Goal: Task Accomplishment & Management: Manage account settings

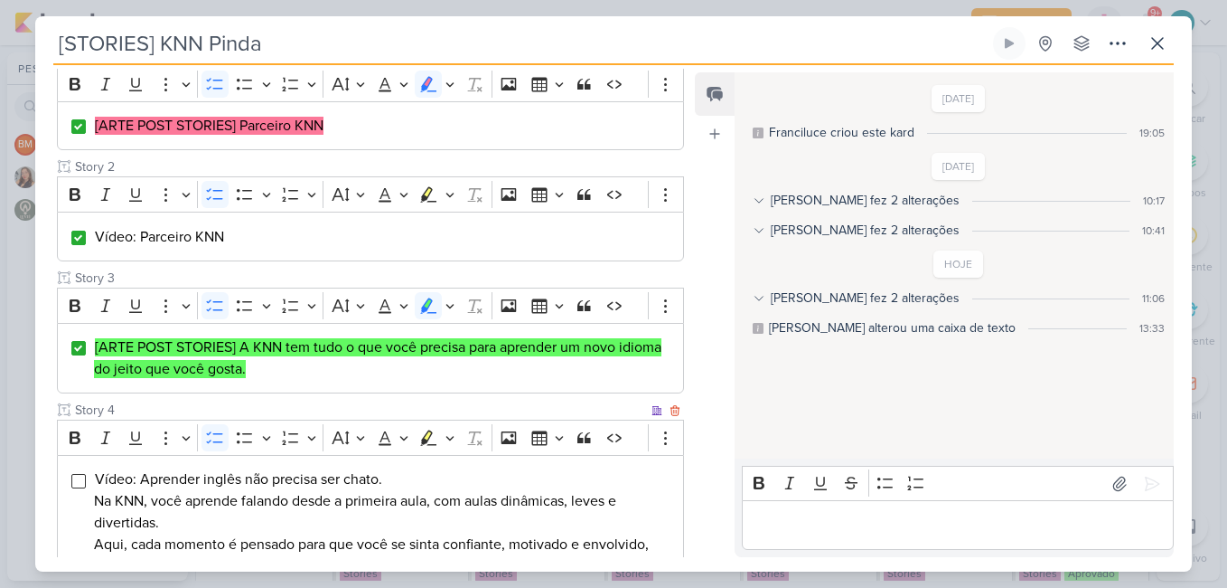
scroll to position [452, 0]
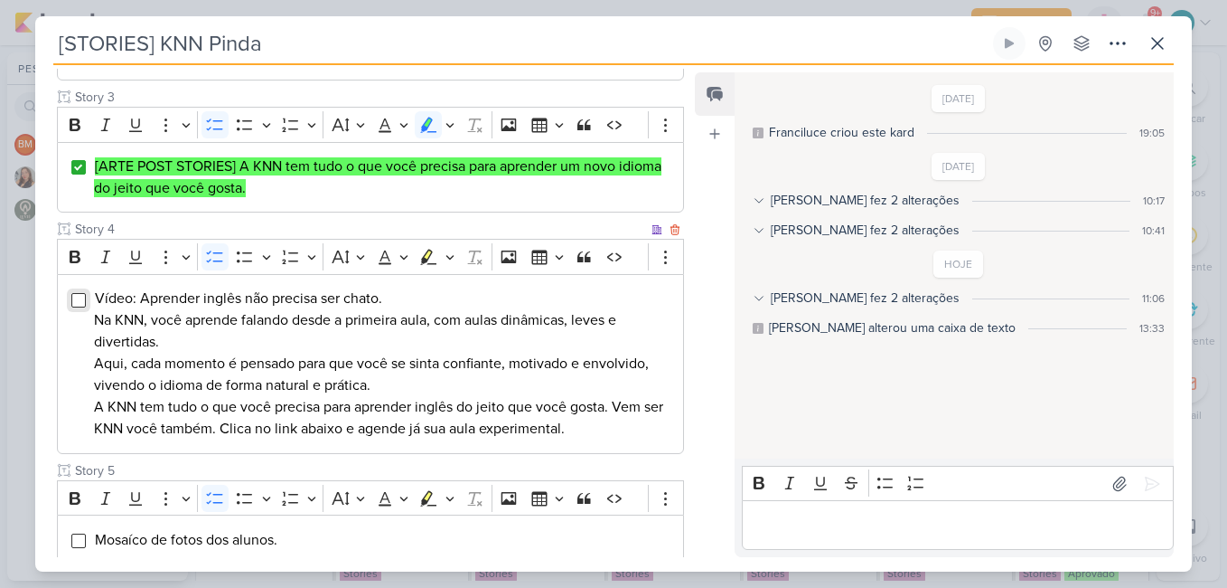
click at [80, 302] on input "Editor editing area: main" at bounding box center [78, 300] width 14 height 14
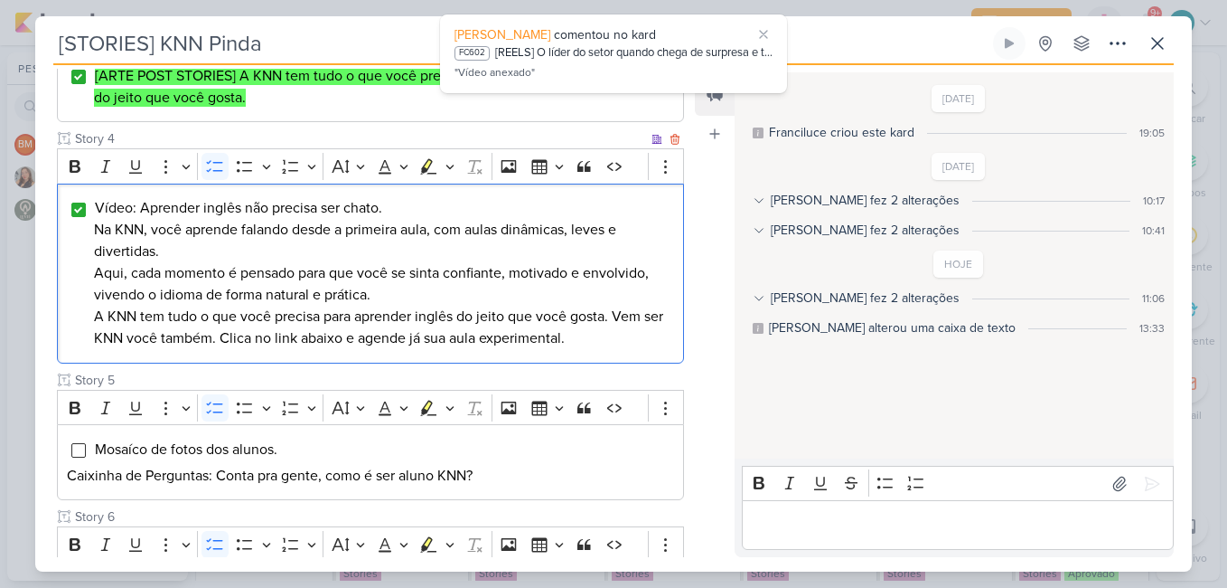
scroll to position [803, 0]
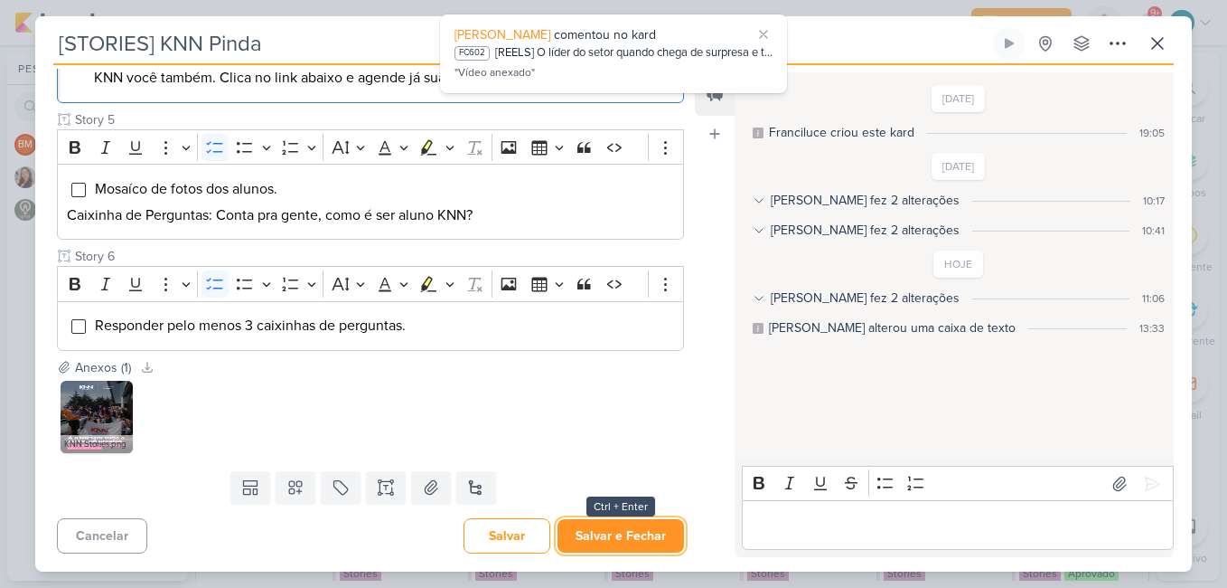
click at [645, 532] on button "Salvar e Fechar" at bounding box center [621, 535] width 127 height 33
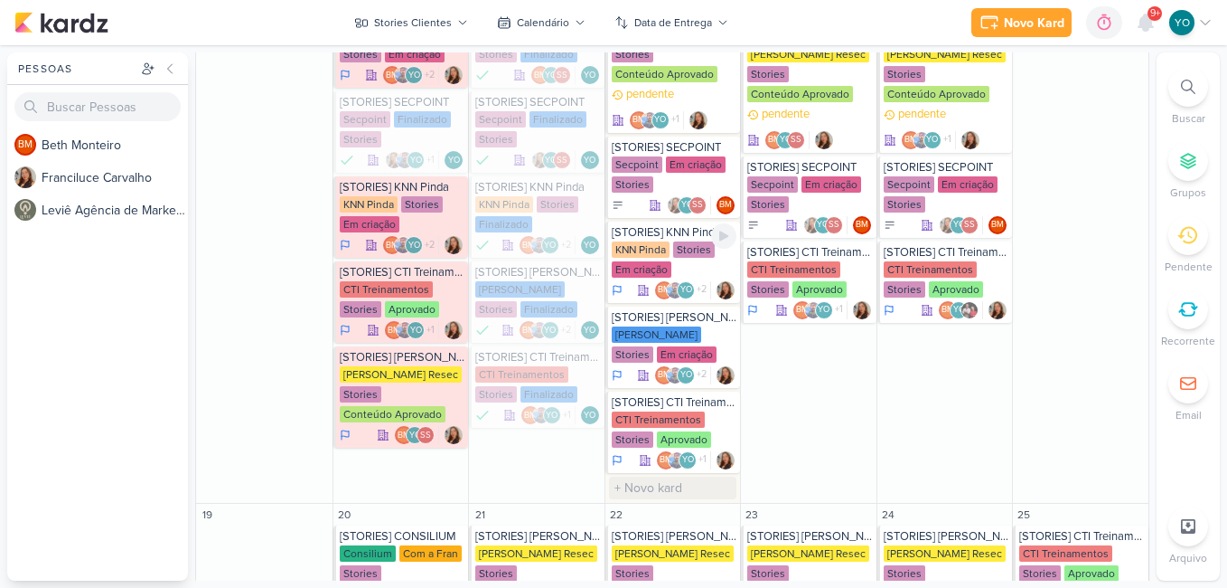
scroll to position [1325, 0]
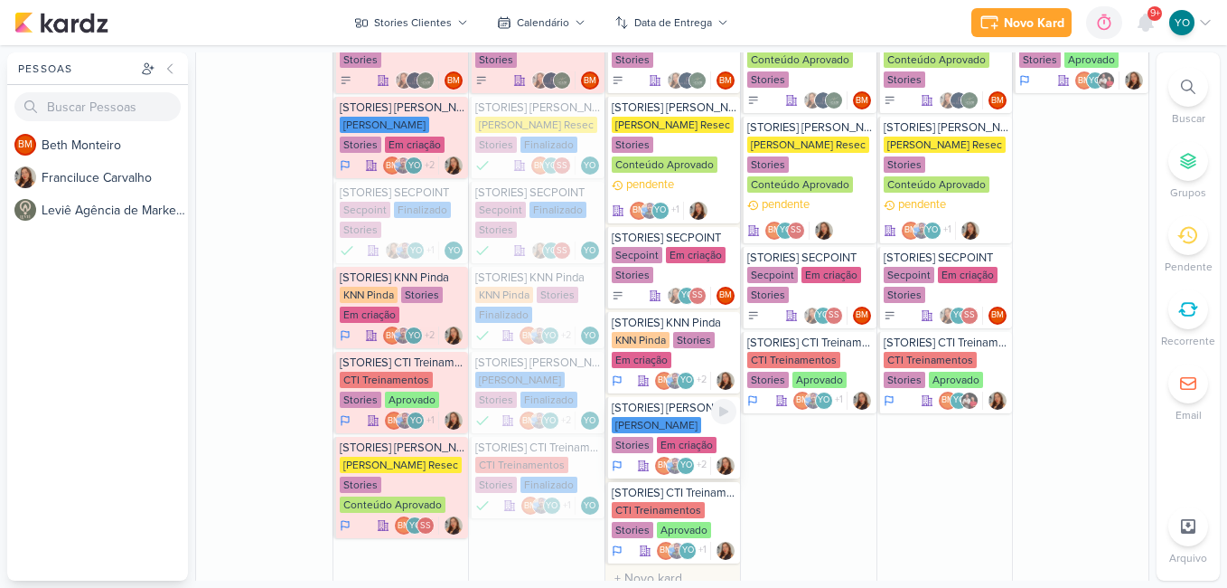
click at [657, 437] on div "Em criação" at bounding box center [687, 445] width 60 height 16
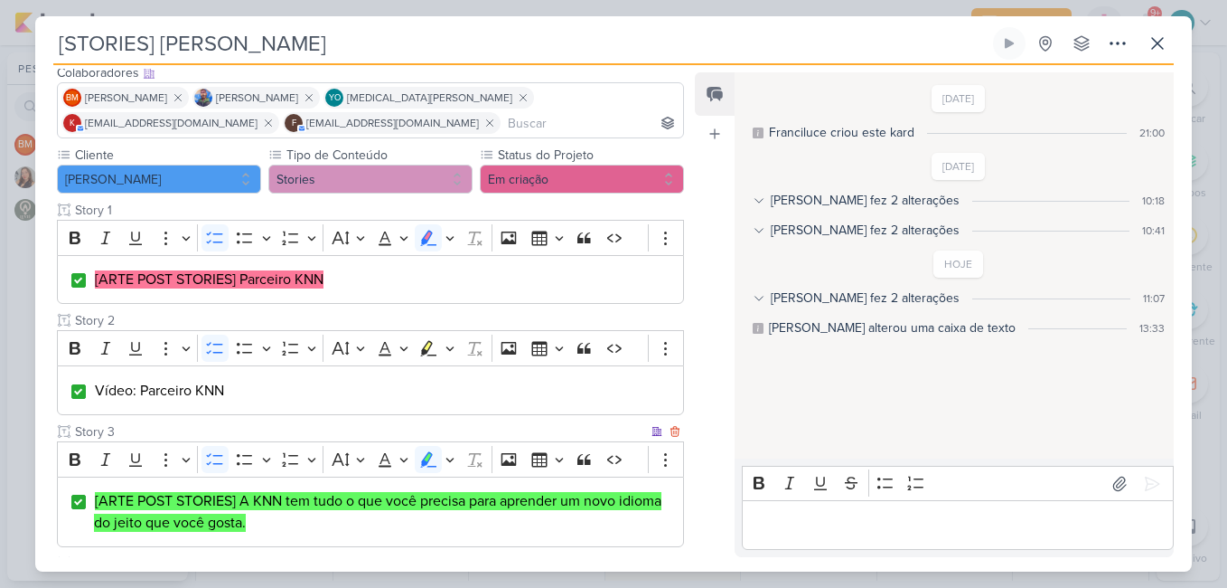
scroll to position [389, 0]
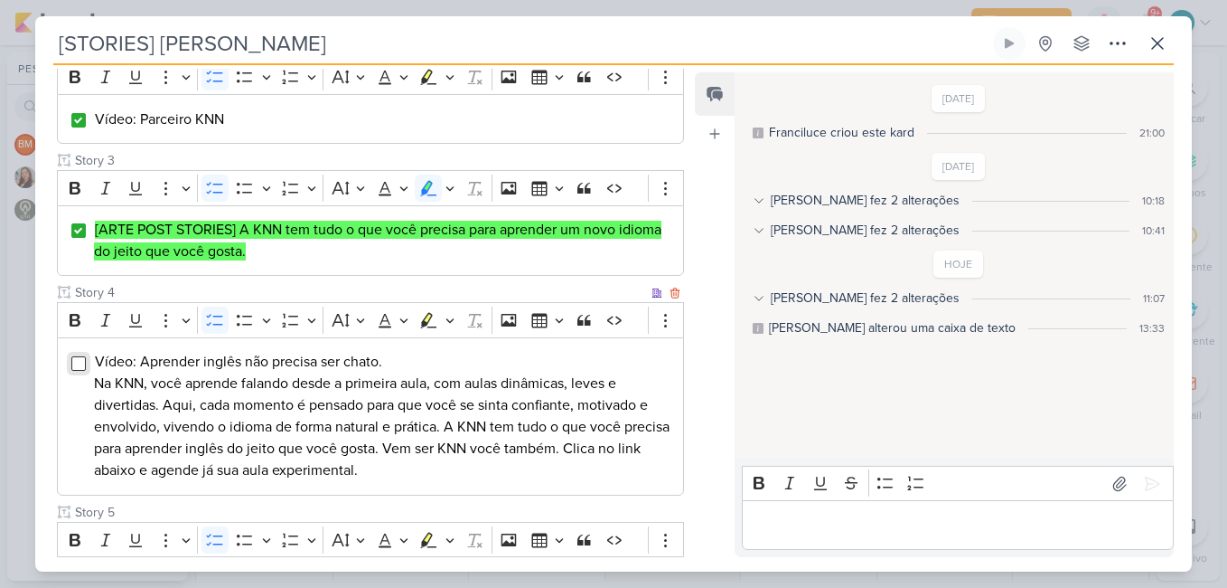
click at [85, 366] on input "Editor editing area: main" at bounding box center [78, 363] width 14 height 14
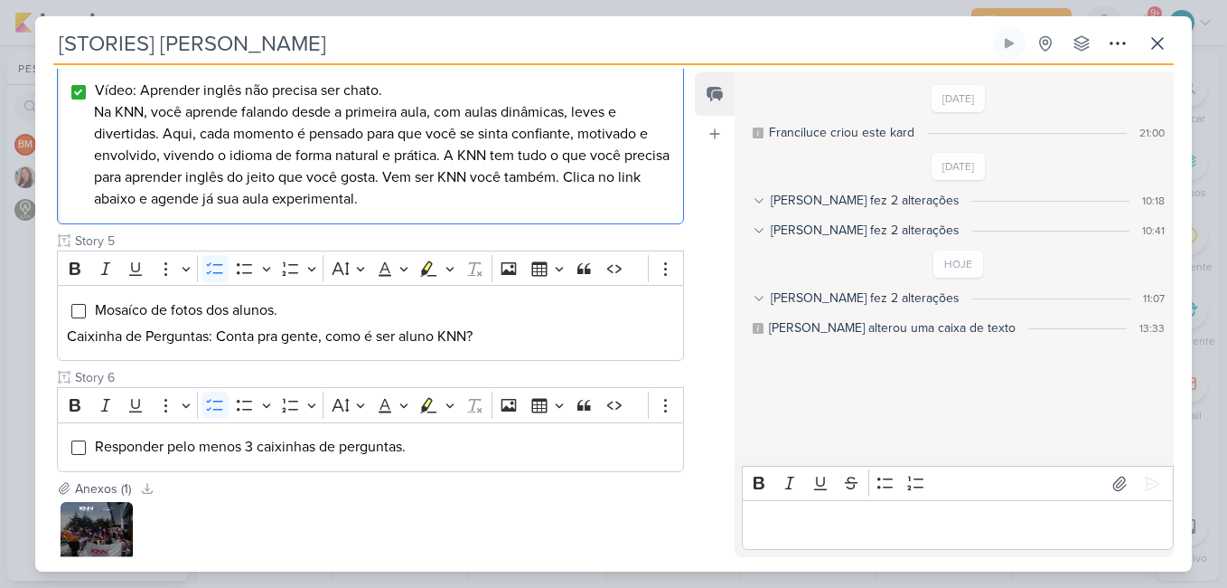
scroll to position [781, 0]
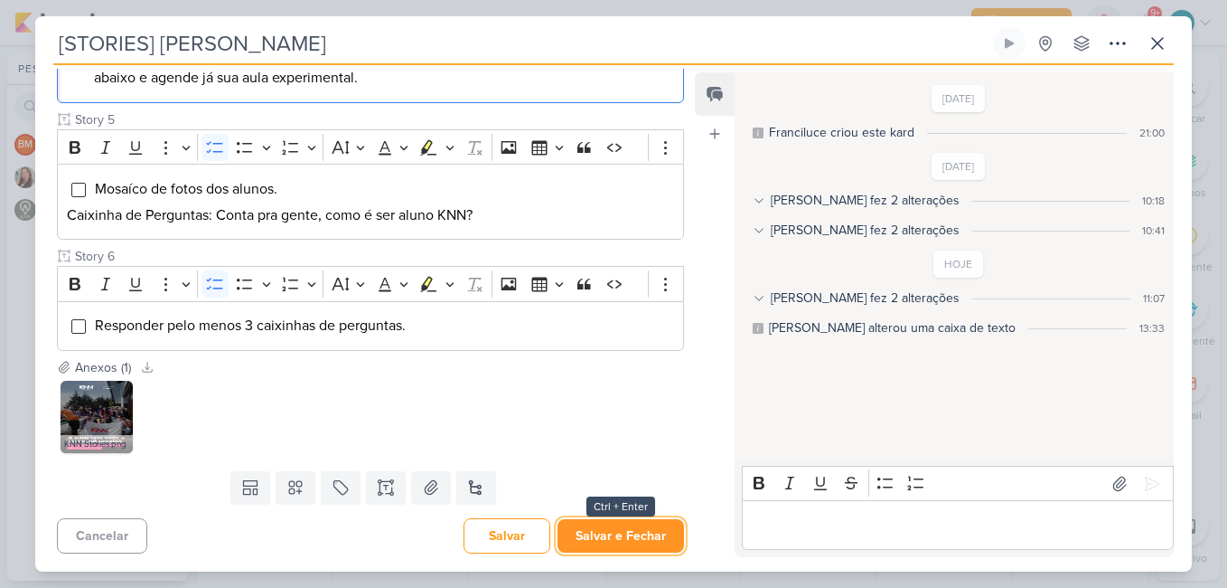
click at [624, 541] on button "Salvar e Fechar" at bounding box center [621, 535] width 127 height 33
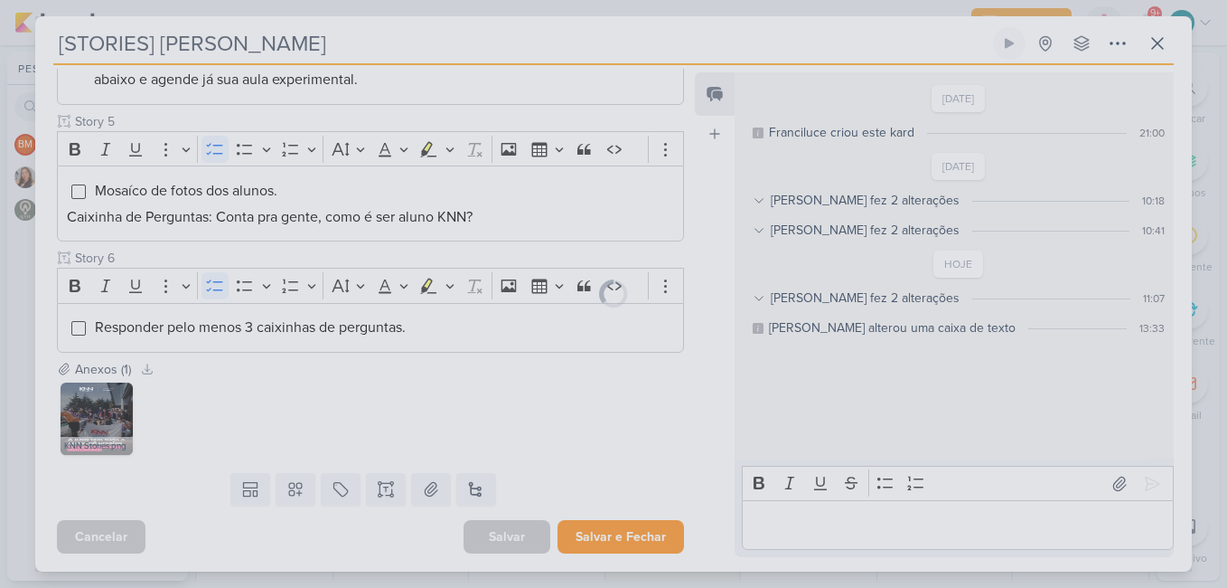
scroll to position [779, 0]
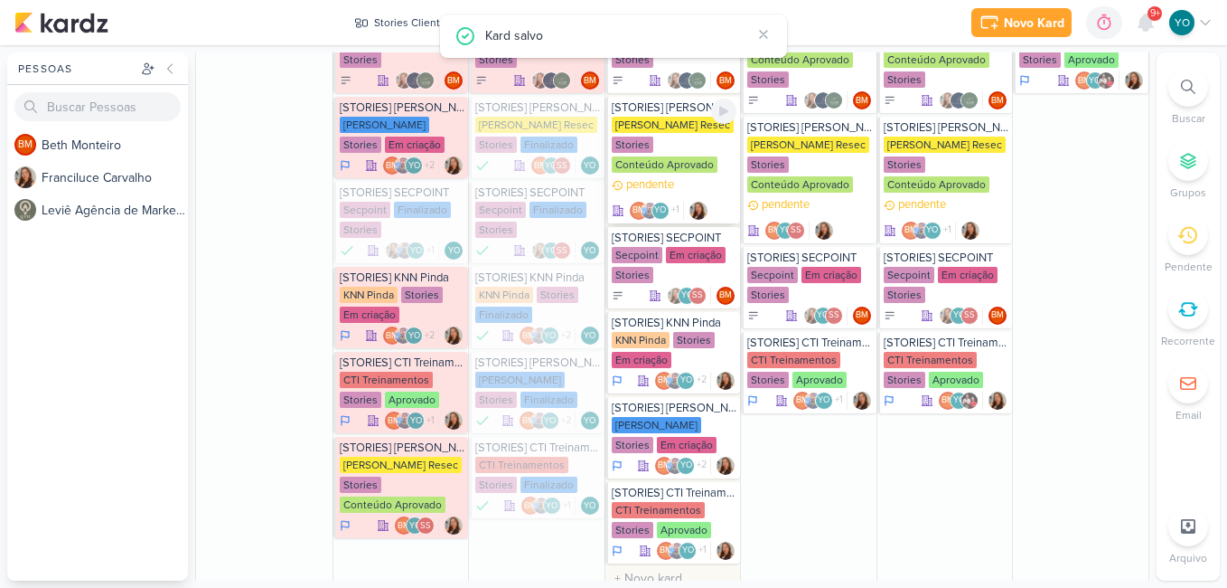
click at [671, 154] on div "[PERSON_NAME] Resec Stories Conteúdo Aprovado" at bounding box center [675, 146] width 126 height 58
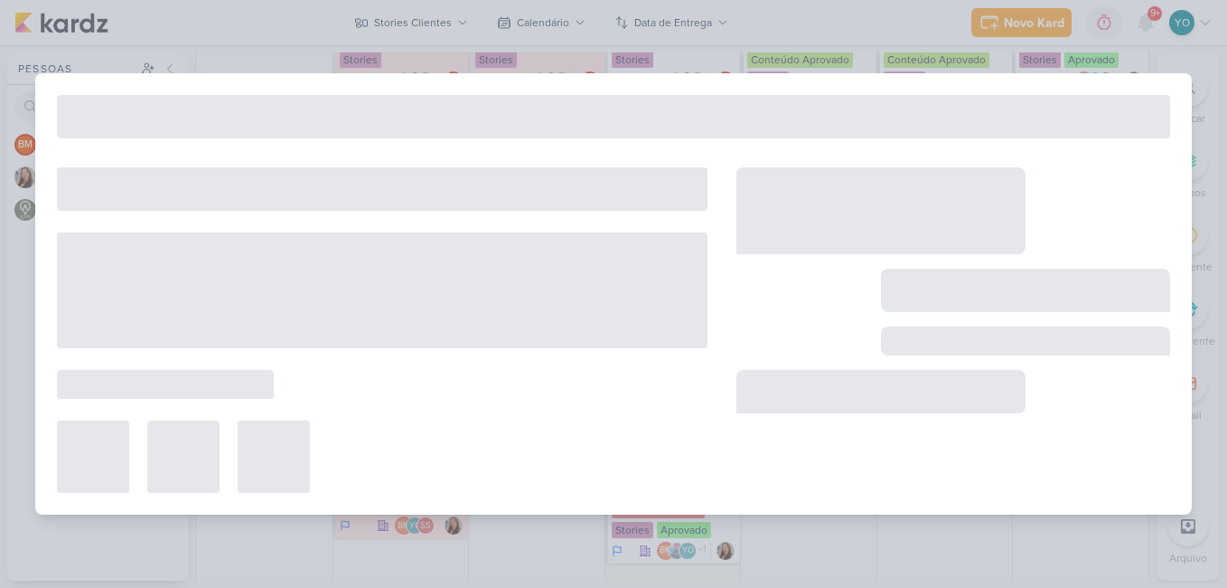
type input "[STORIES] [PERSON_NAME]"
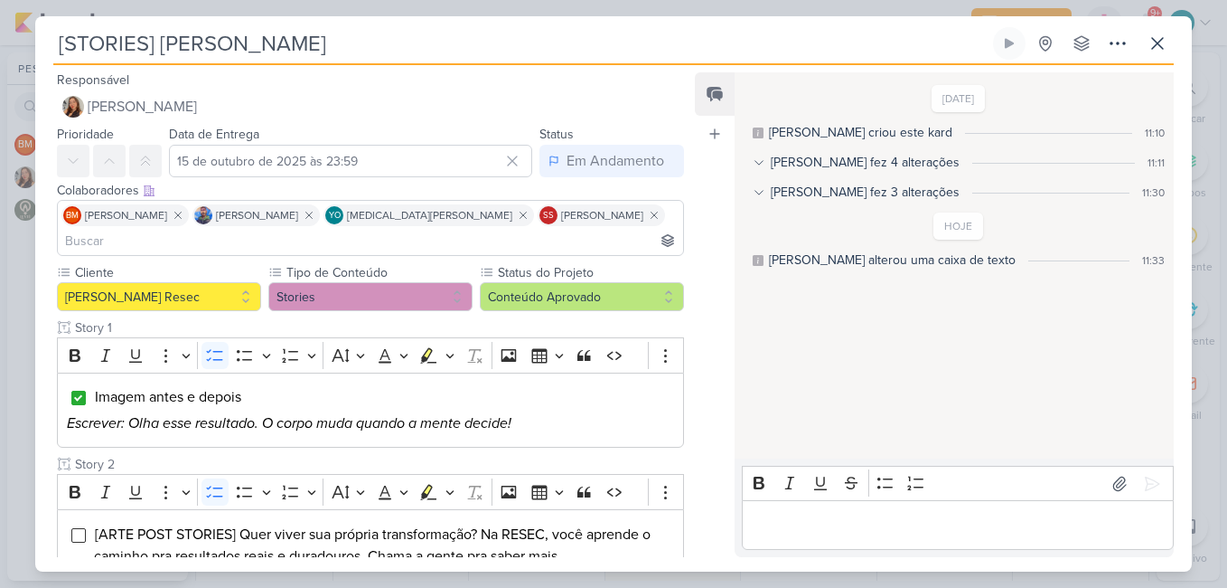
scroll to position [99, 0]
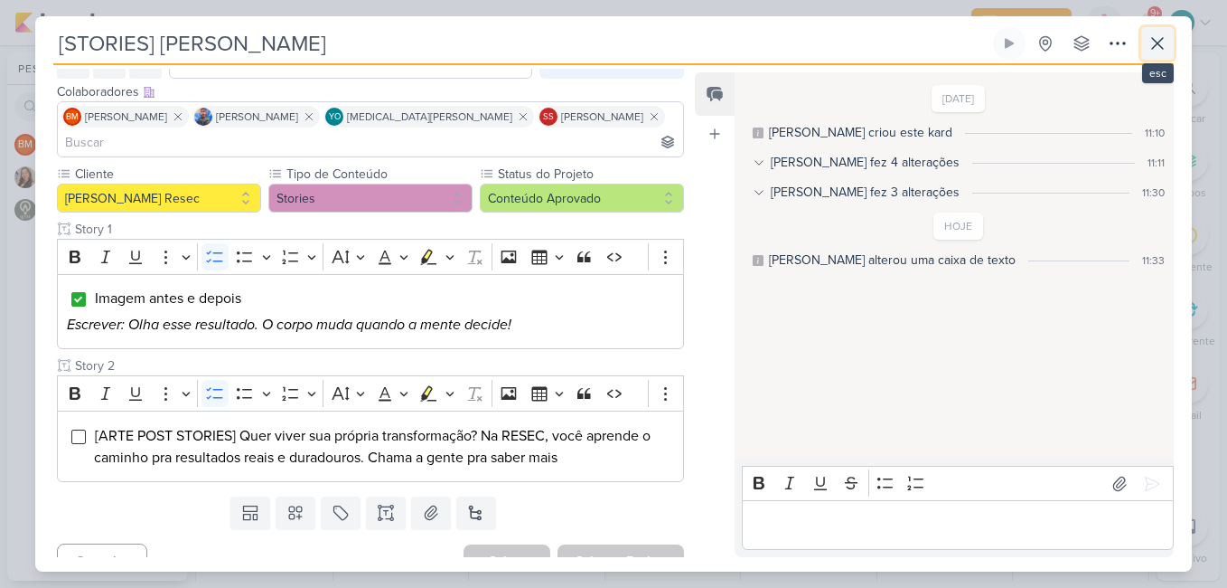
click at [1161, 52] on icon at bounding box center [1158, 44] width 22 height 22
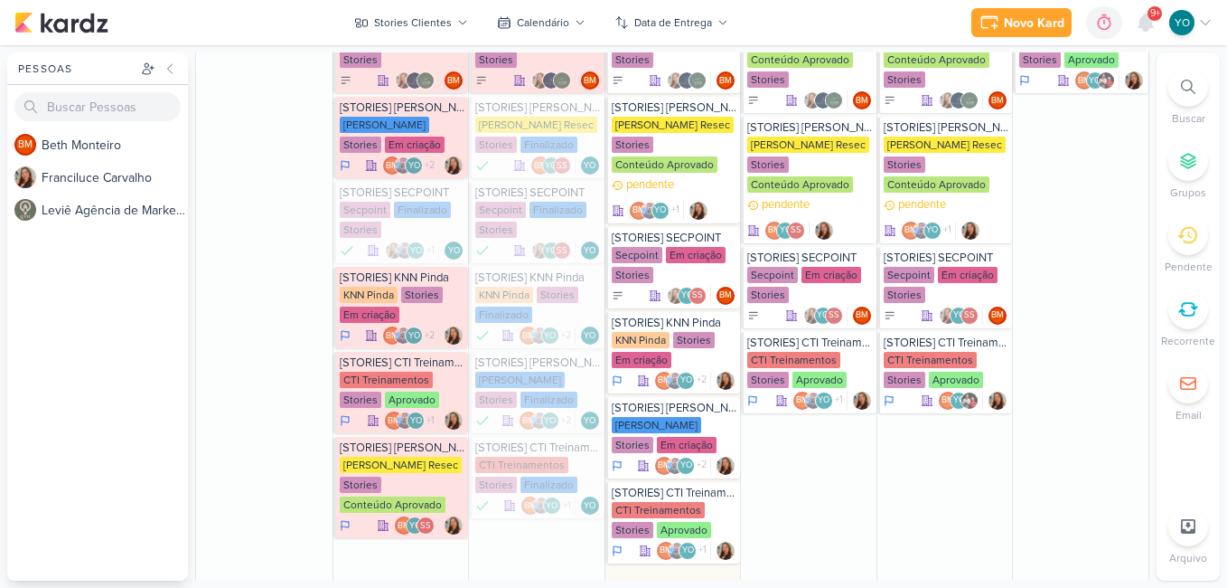
click at [411, 1] on div "Novo Kard Ctrl + k 0h0m Sessão desligada... Hoje 0h0m Semana 0h0m Mês 0h0m" at bounding box center [613, 22] width 1199 height 45
click at [429, 21] on div "Stories Clientes" at bounding box center [413, 22] width 78 height 16
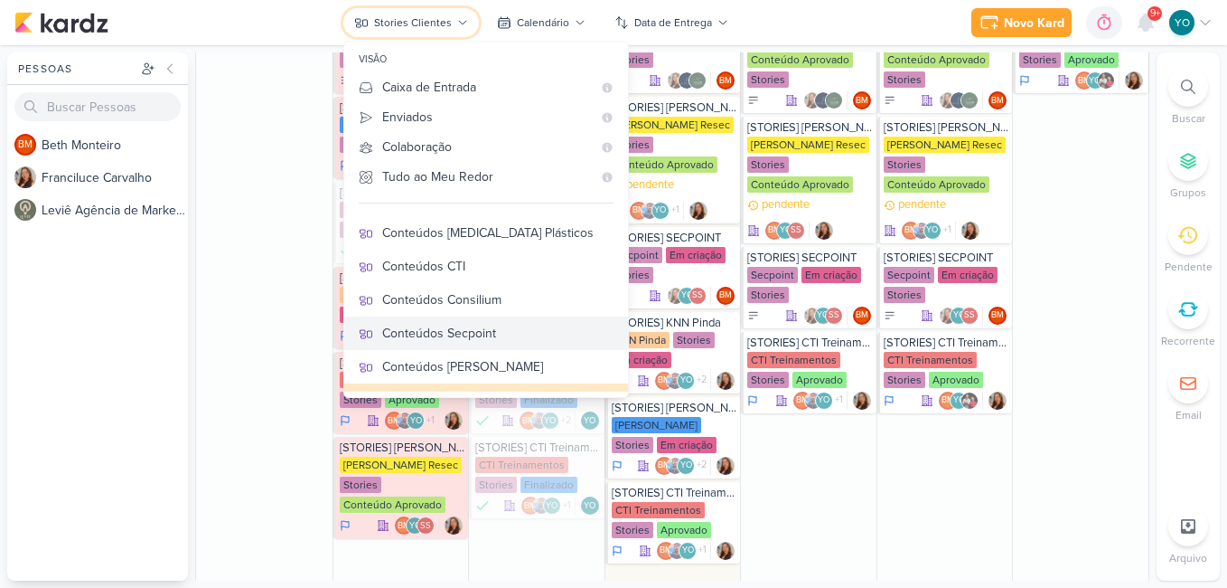
scroll to position [346, 0]
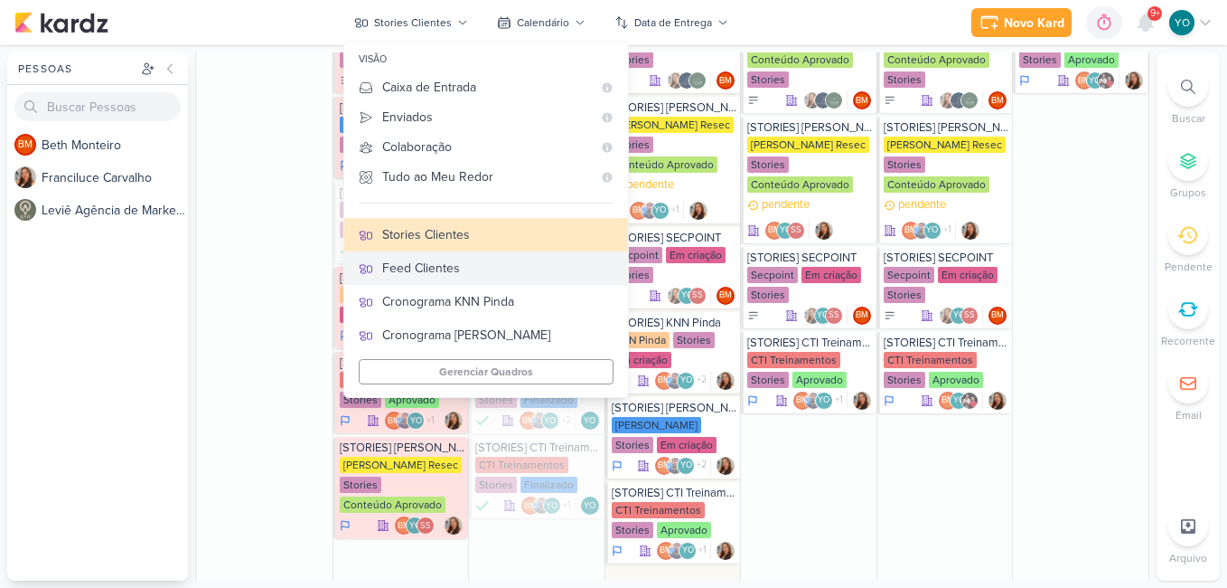
click at [486, 271] on div "Feed Clientes" at bounding box center [497, 268] width 231 height 19
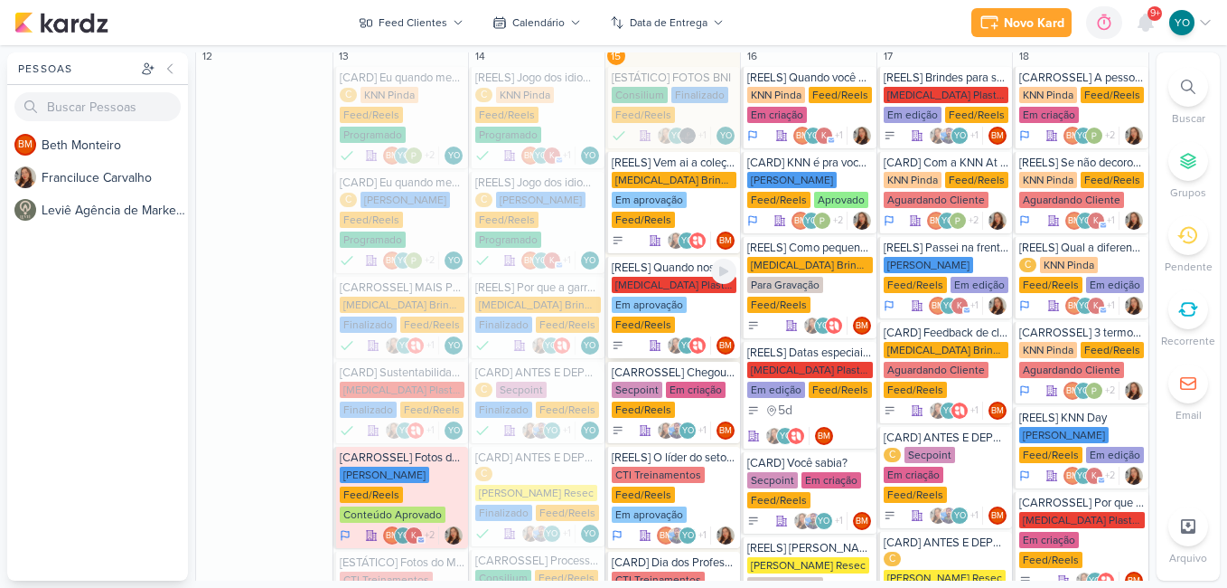
scroll to position [1341, 0]
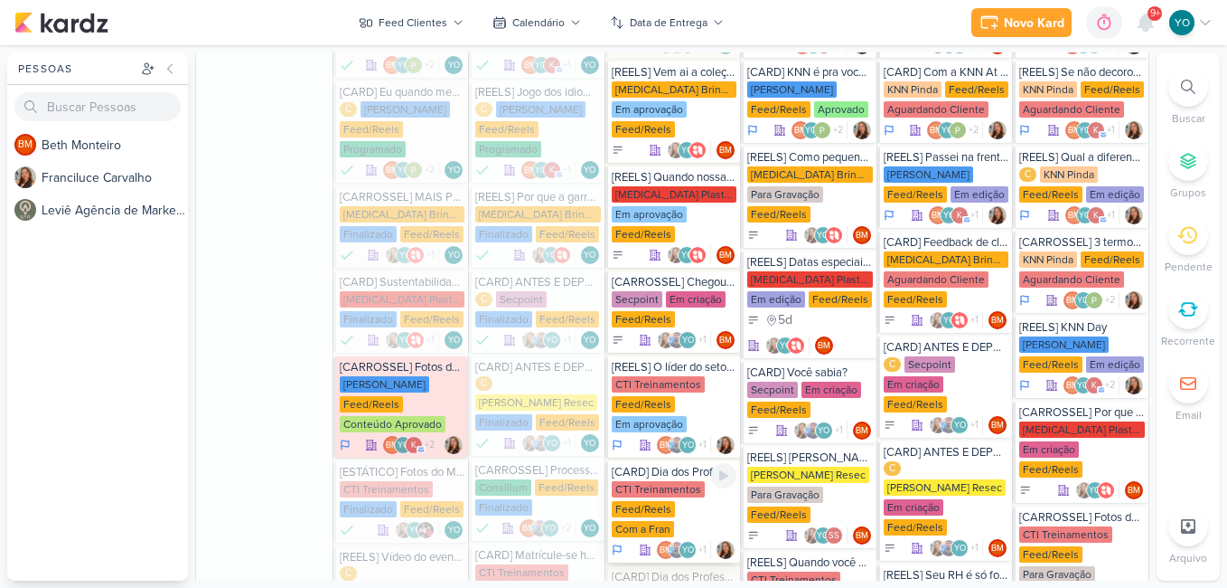
click at [662, 501] on div "Feed/Reels" at bounding box center [643, 509] width 63 height 16
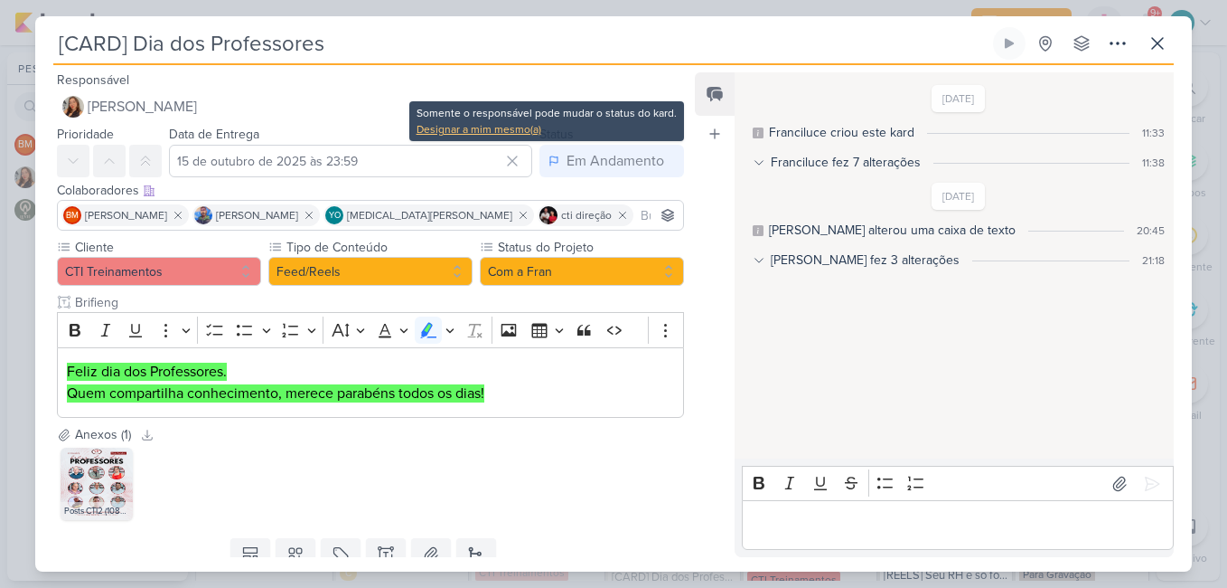
click at [526, 122] on div "Designar a mim mesmo(a)" at bounding box center [547, 129] width 260 height 16
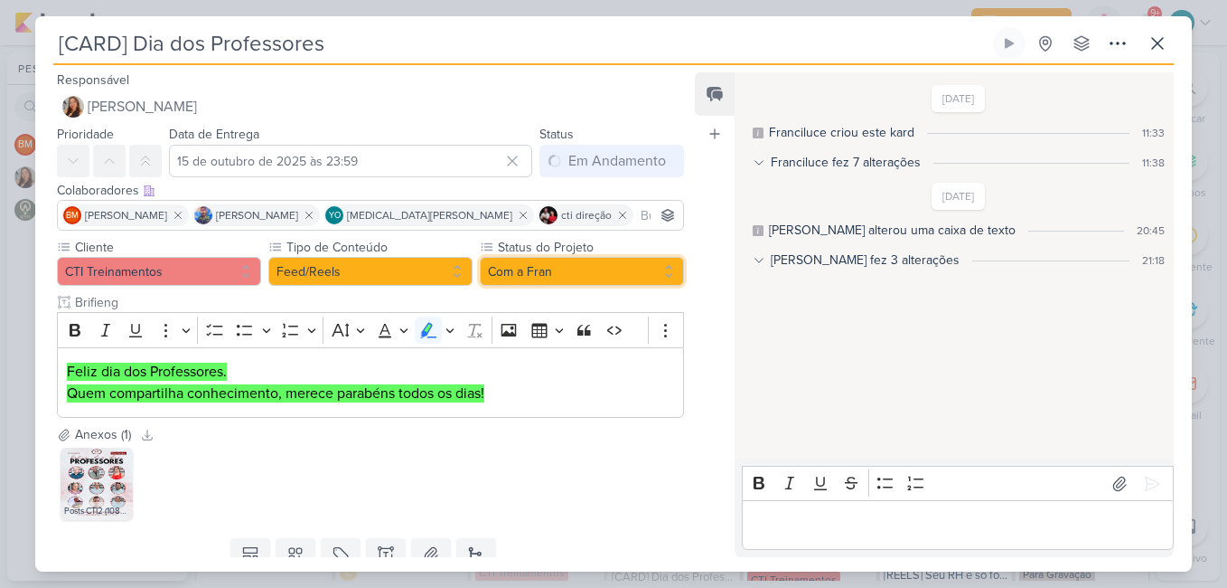
click at [541, 280] on button "Com a Fran" at bounding box center [582, 271] width 204 height 29
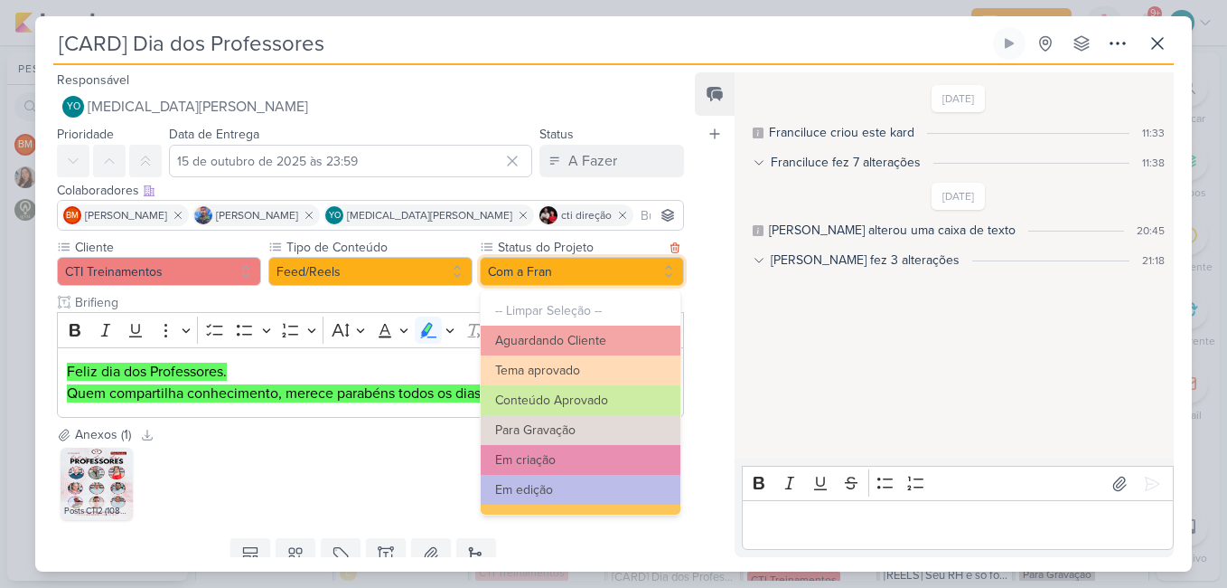
scroll to position [204, 0]
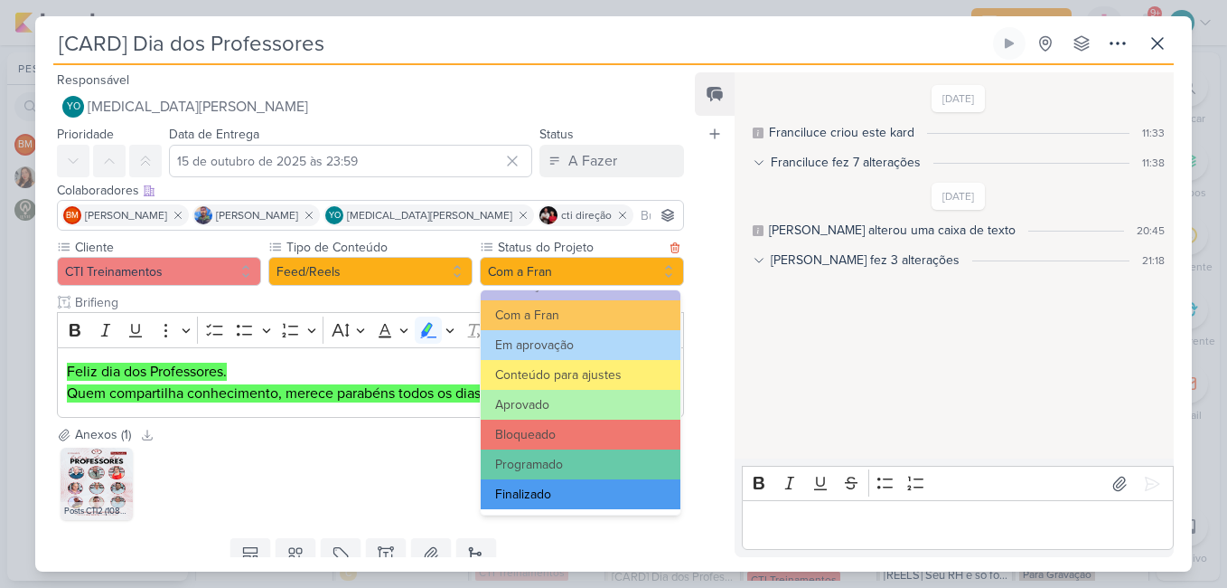
click at [593, 489] on button "Finalizado" at bounding box center [581, 494] width 200 height 30
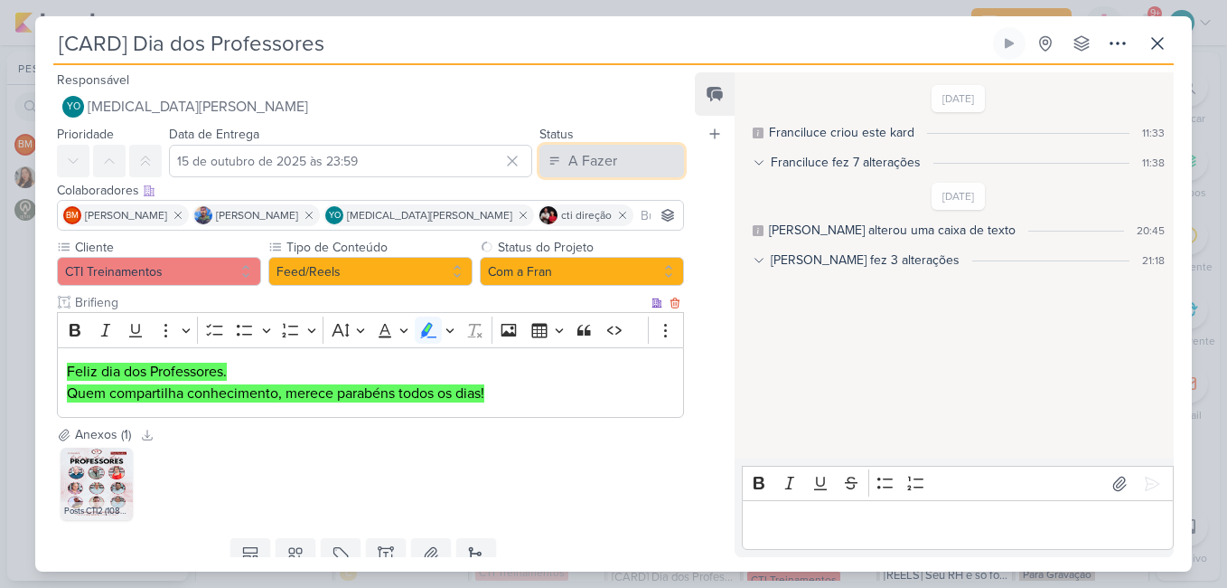
click at [608, 149] on button "A Fazer" at bounding box center [612, 161] width 145 height 33
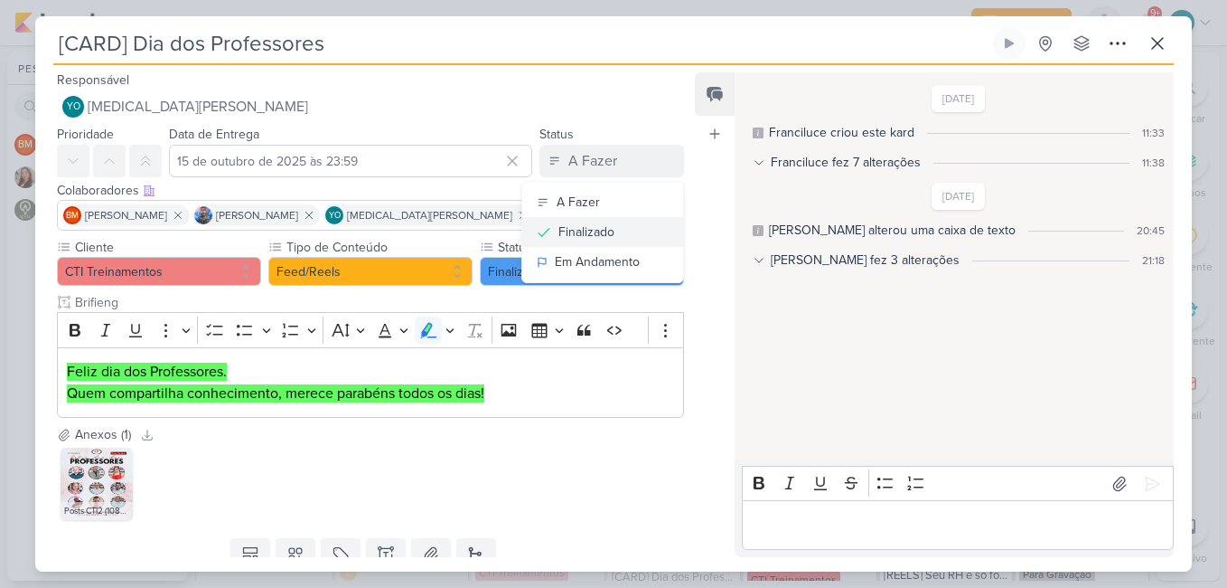
click at [596, 230] on div "Finalizado" at bounding box center [587, 231] width 56 height 19
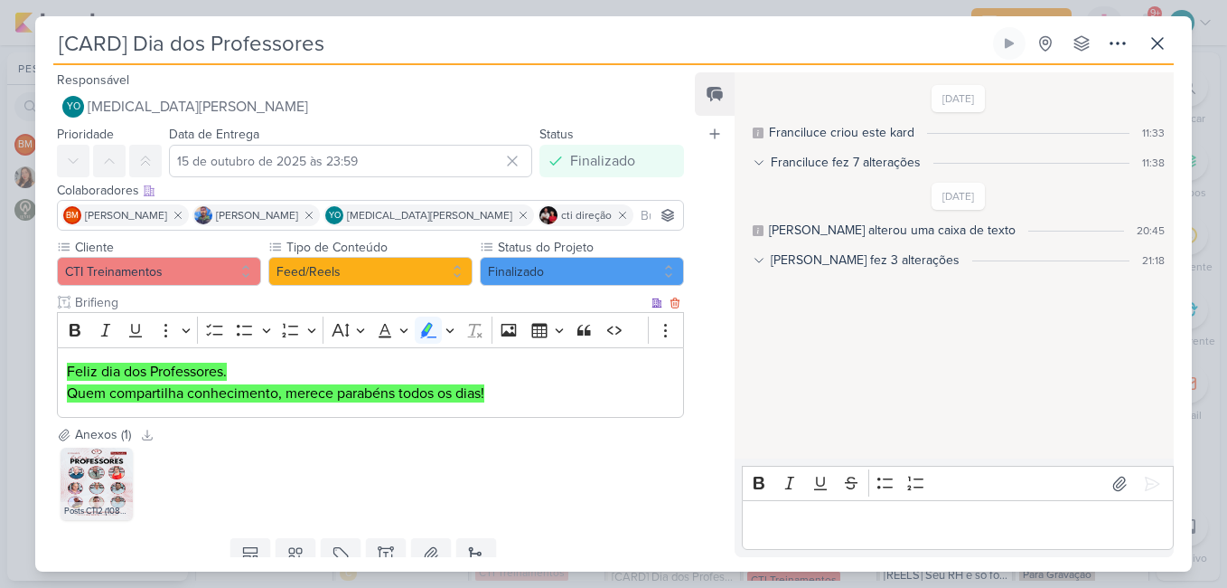
scroll to position [67, 0]
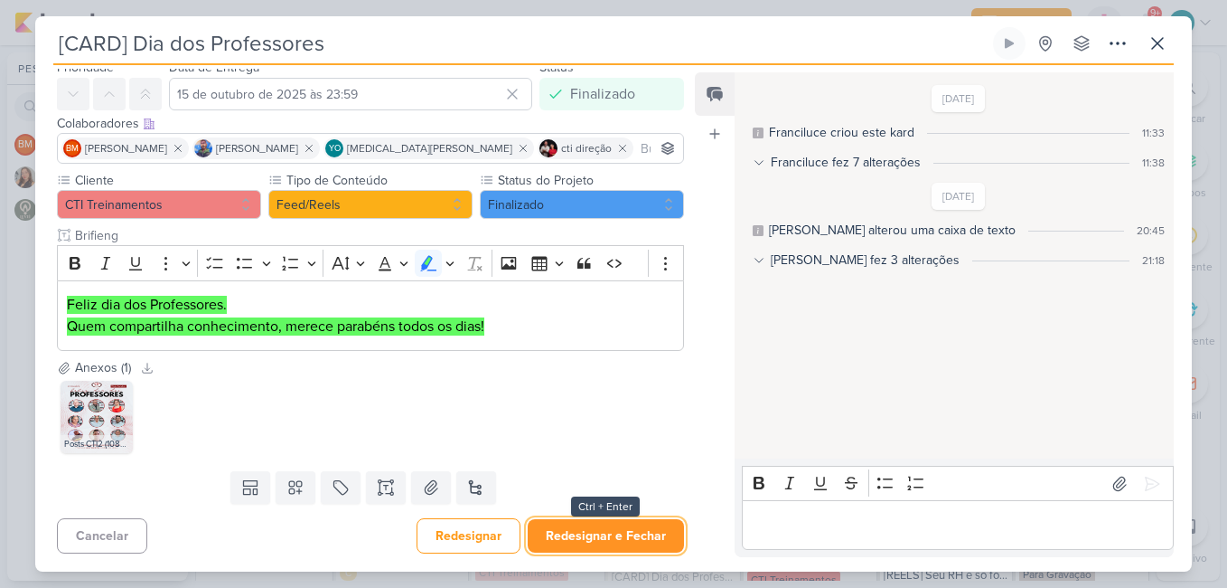
click at [637, 531] on button "Redesignar e Fechar" at bounding box center [606, 535] width 156 height 33
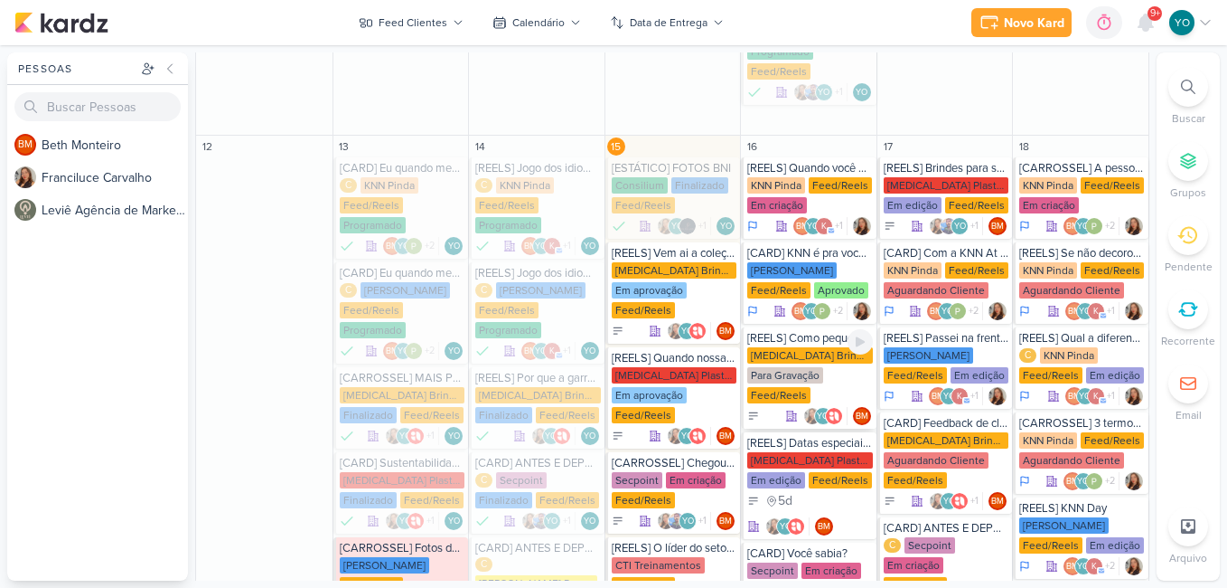
scroll to position [1341, 0]
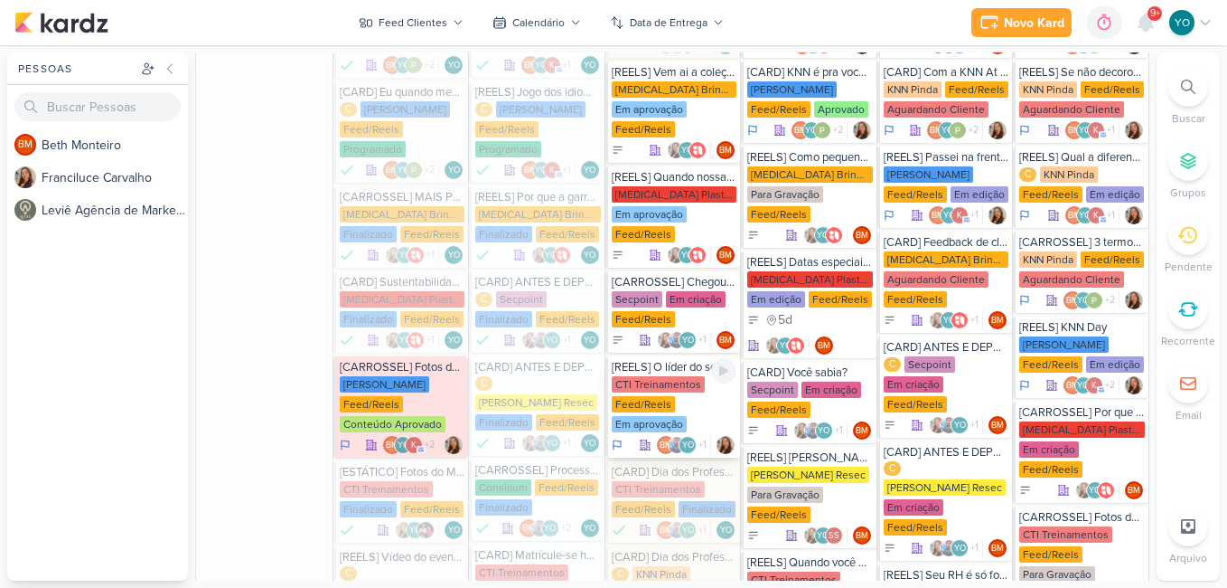
click at [683, 376] on div "CTI Treinamentos Feed/Reels Em aprovação" at bounding box center [675, 405] width 126 height 58
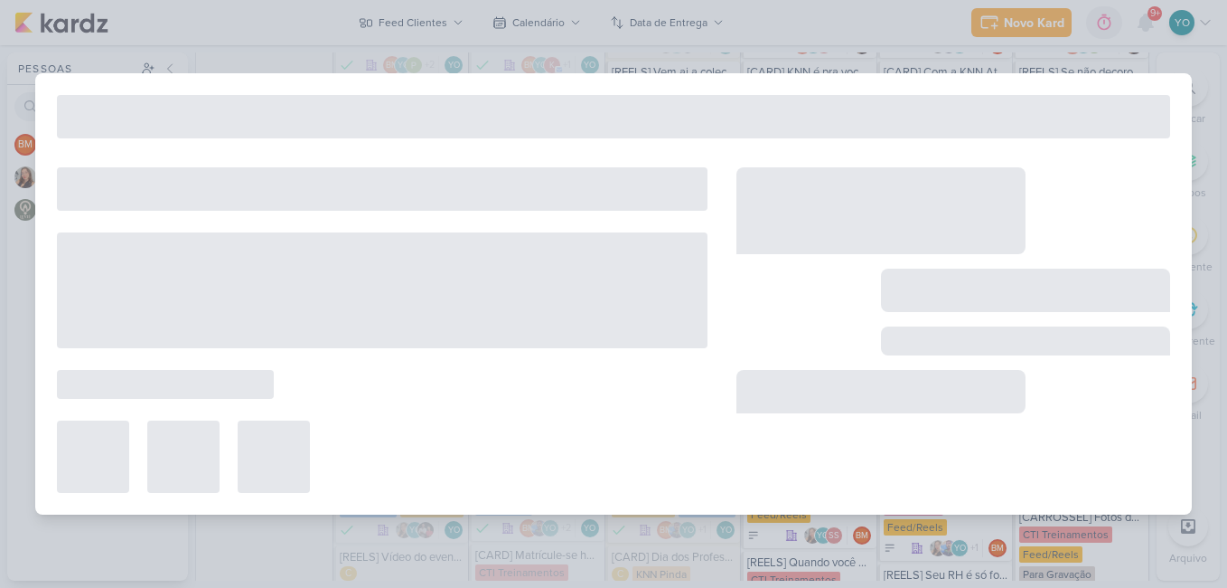
type input "[REELS] O líder do setor quando chega de surpresa e tá todo mundo conversando"
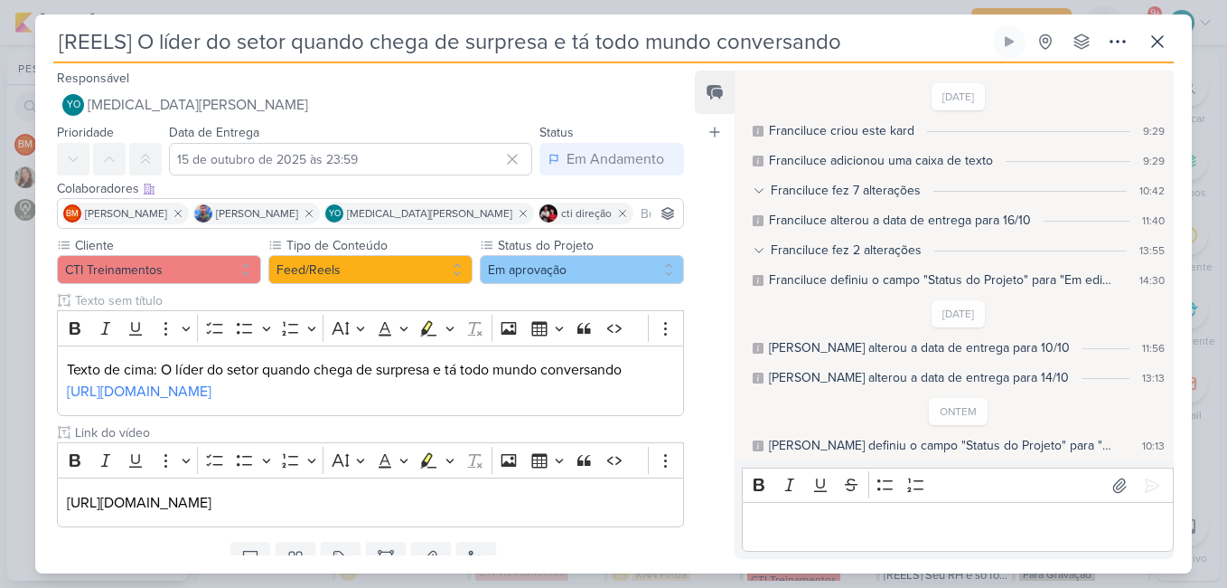
scroll to position [183, 0]
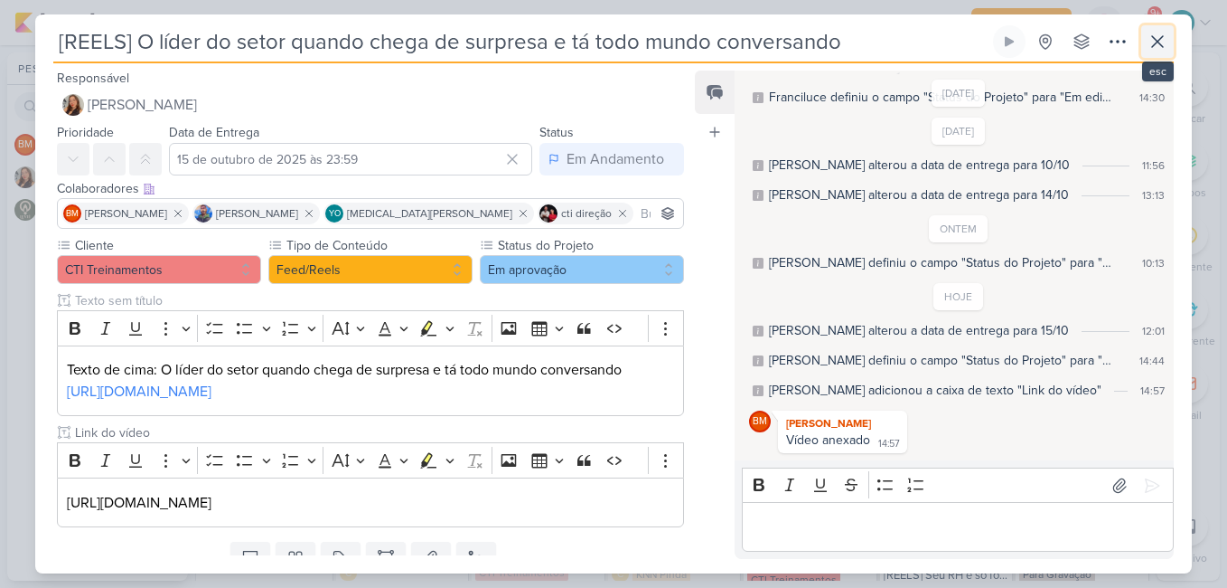
click at [1159, 34] on icon at bounding box center [1158, 42] width 22 height 22
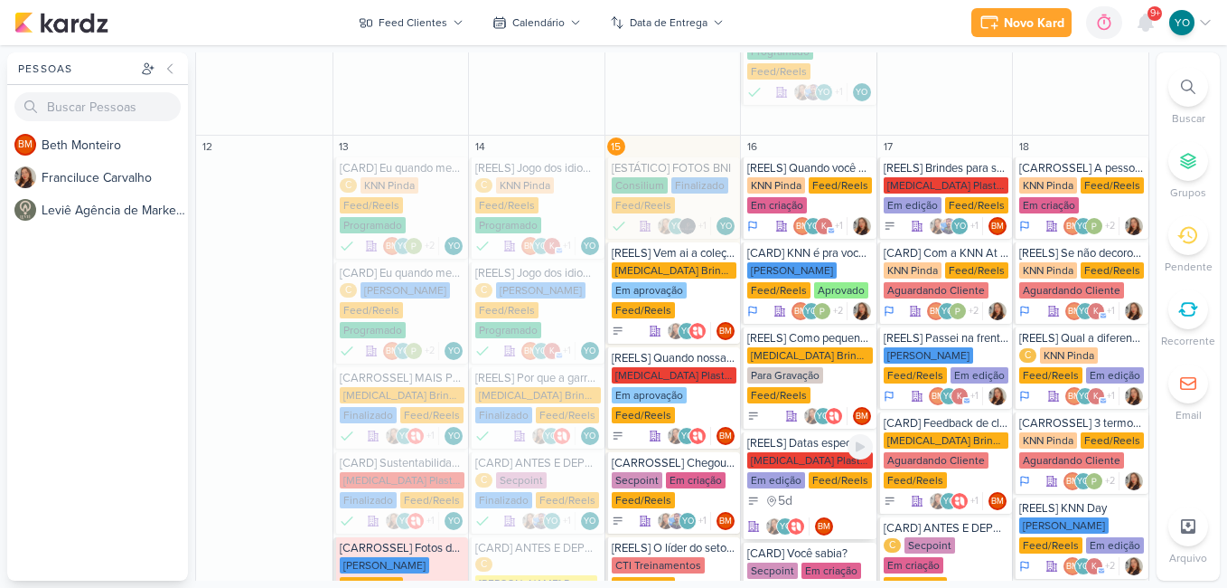
scroll to position [1341, 0]
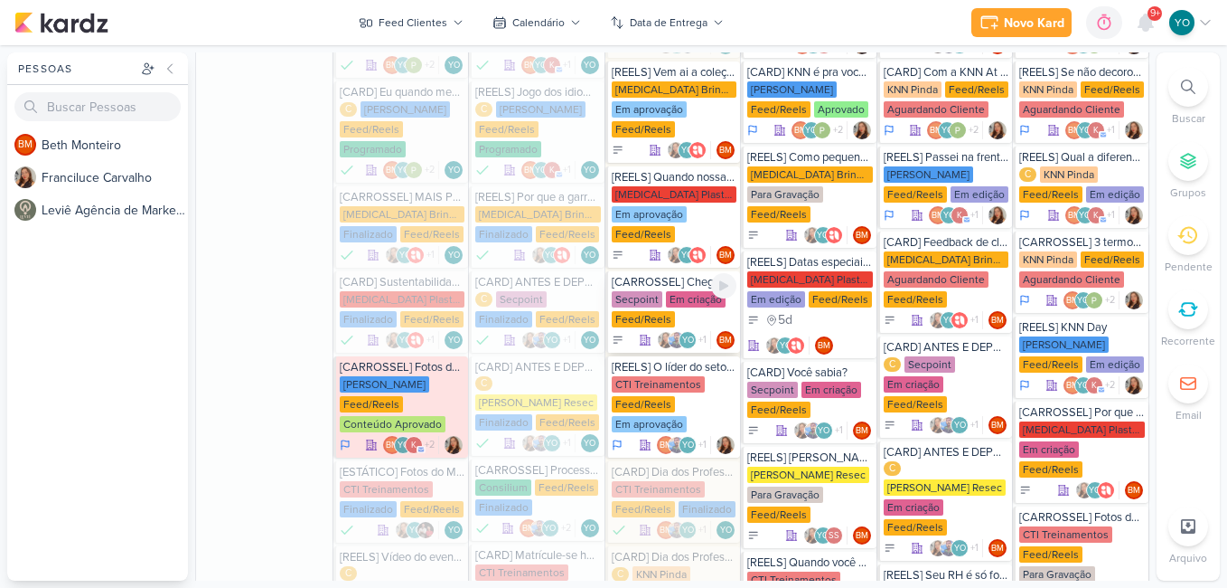
click at [682, 291] on div "Secpoint Em criação Feed/Reels" at bounding box center [675, 310] width 126 height 38
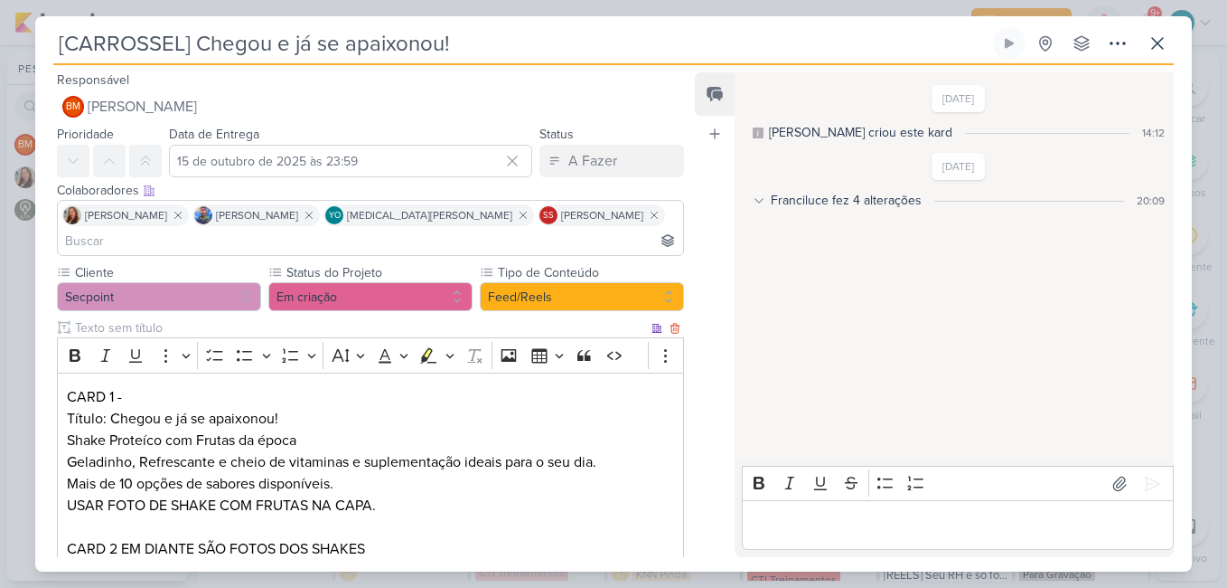
scroll to position [91, 0]
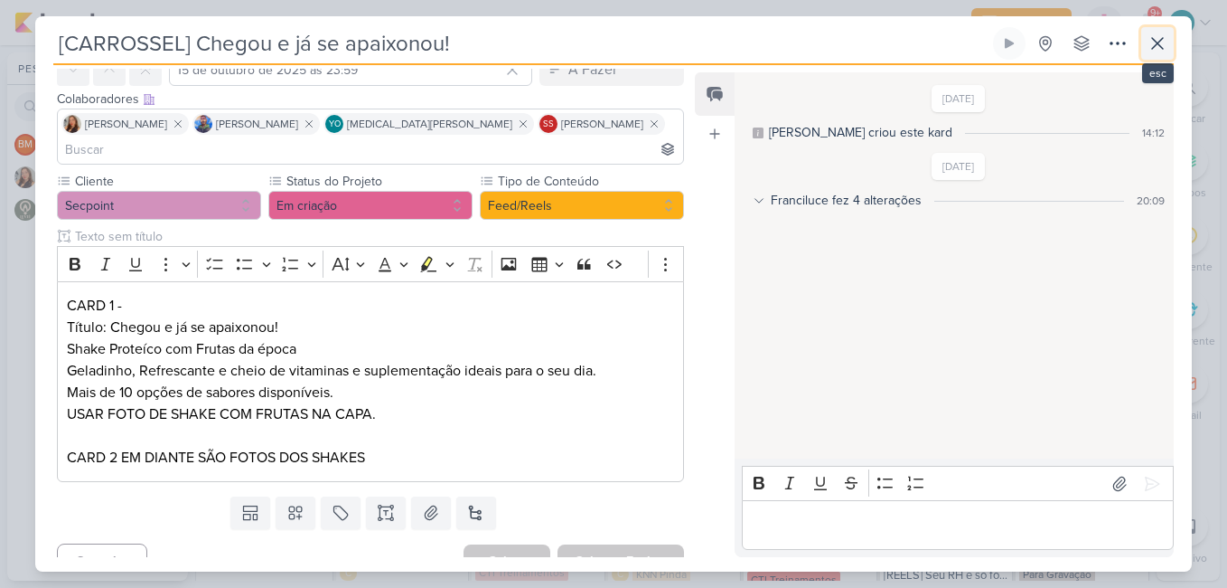
click at [1161, 42] on icon at bounding box center [1157, 43] width 11 height 11
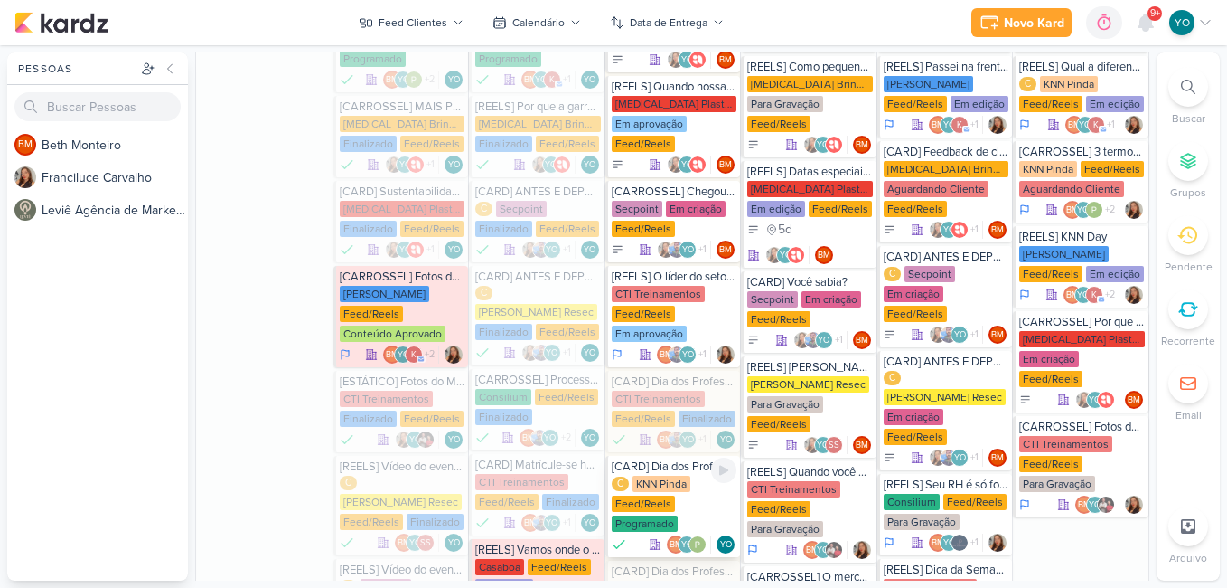
scroll to position [1251, 0]
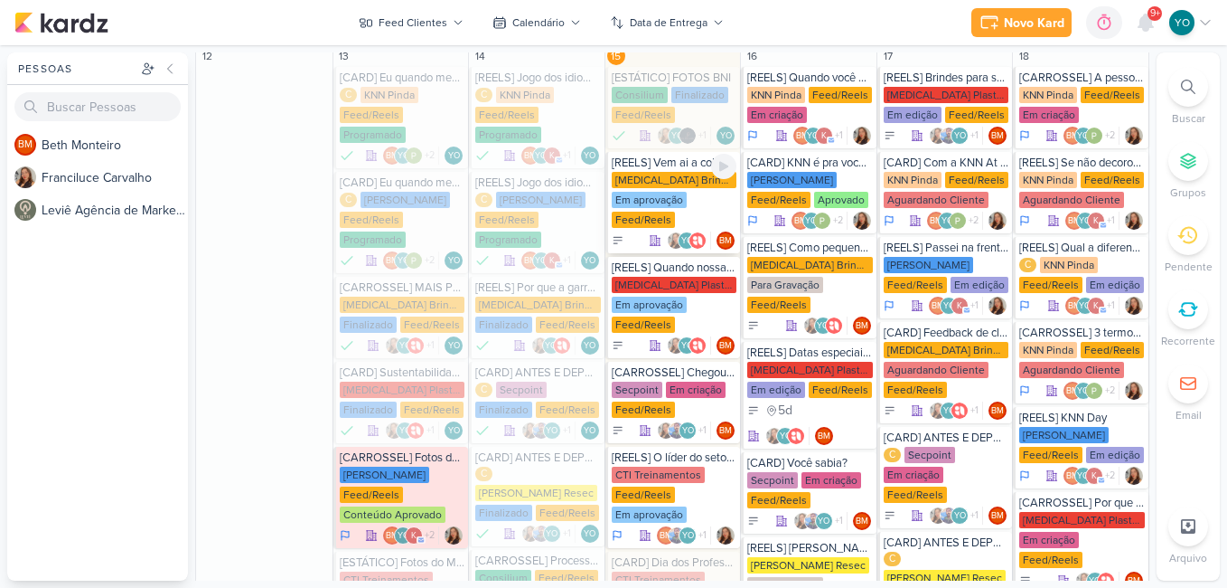
click at [686, 172] on div "[MEDICAL_DATA] Brindes PF Em aprovação Feed/Reels" at bounding box center [675, 201] width 126 height 58
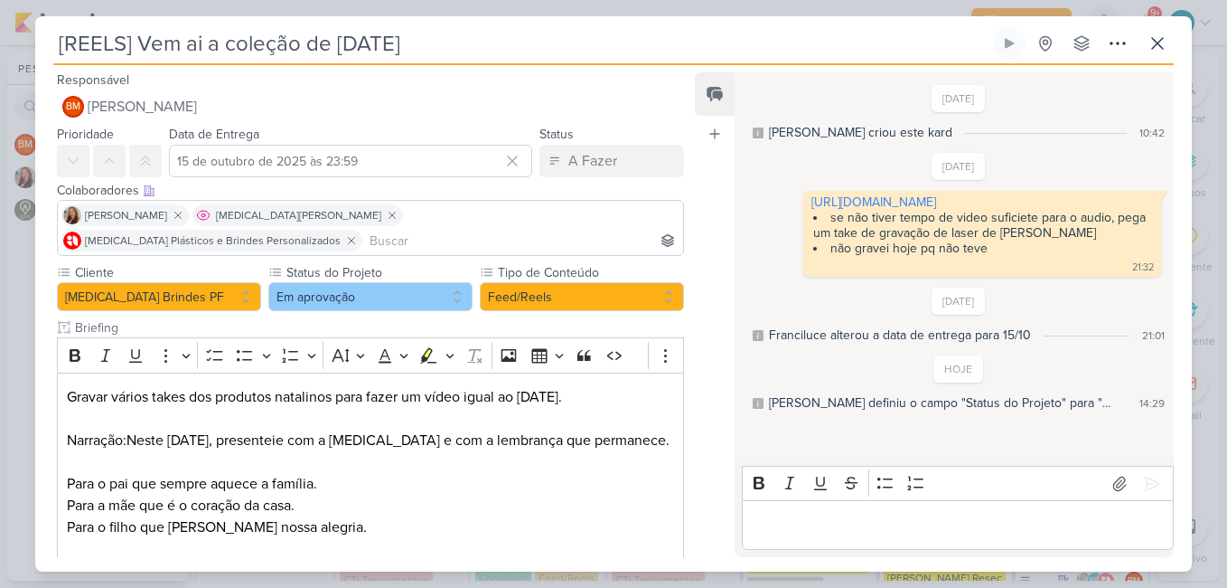
scroll to position [178, 0]
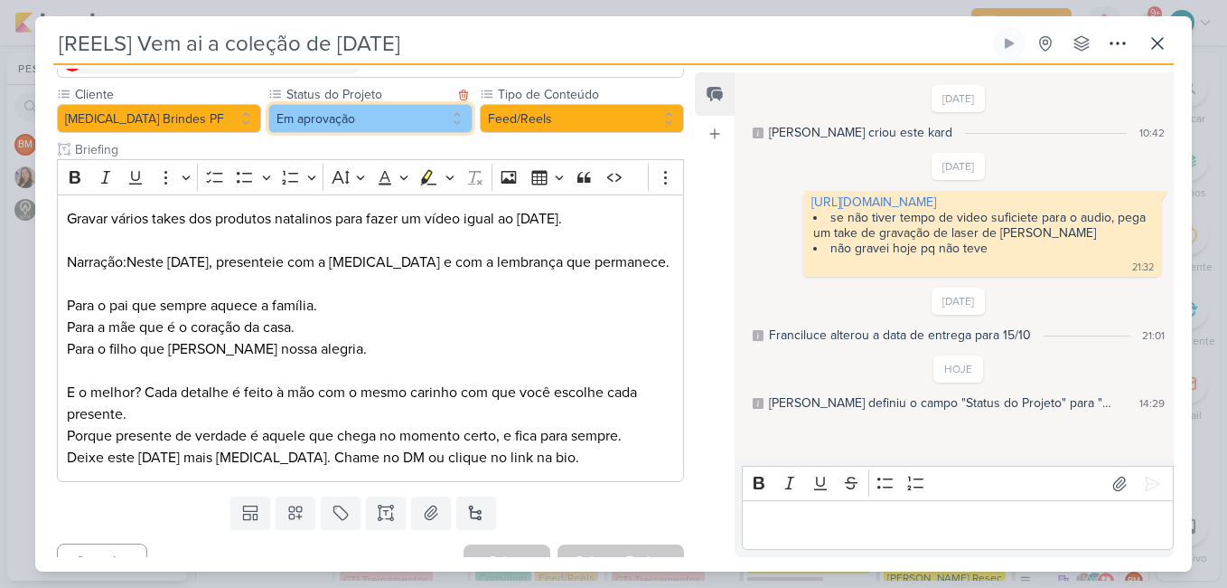
click at [352, 104] on button "Em aprovação" at bounding box center [370, 118] width 204 height 29
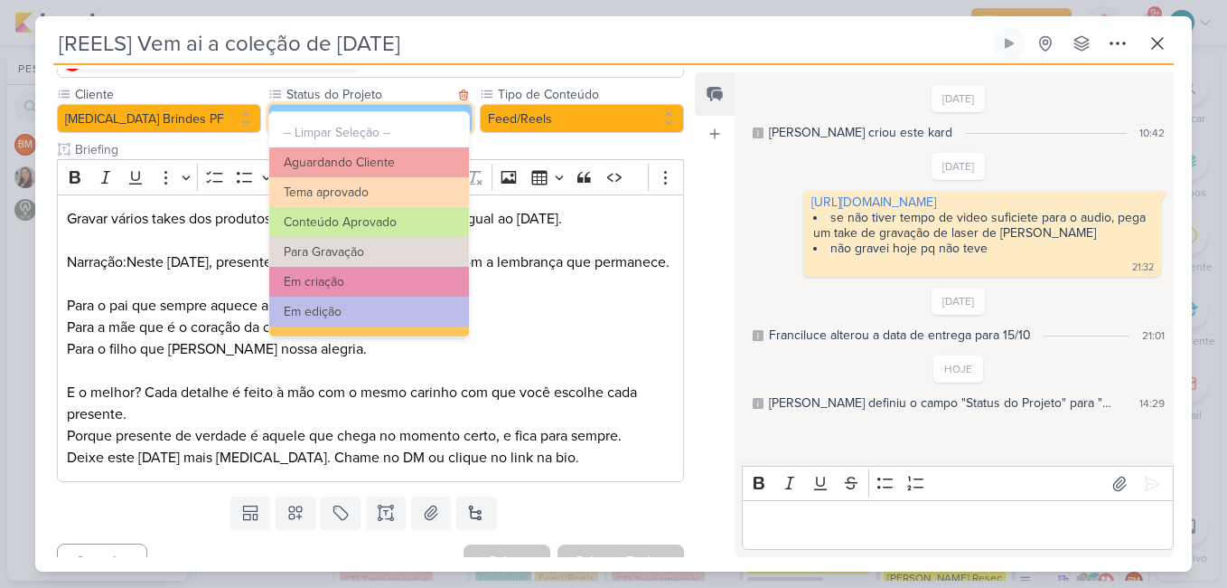
scroll to position [204, 0]
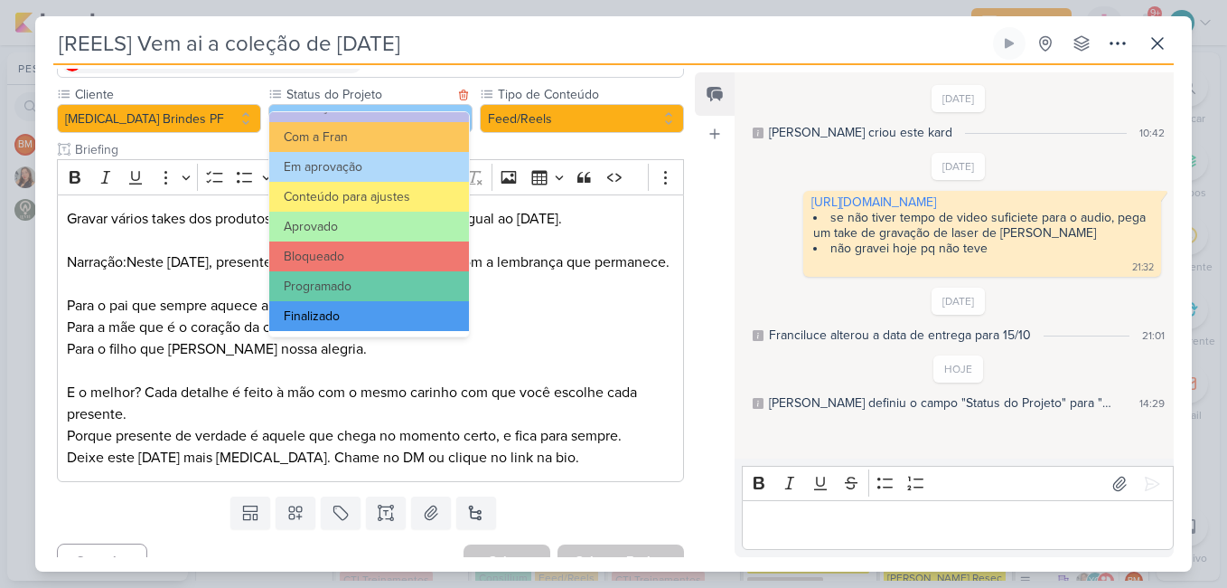
click at [377, 304] on button "Finalizado" at bounding box center [369, 316] width 200 height 30
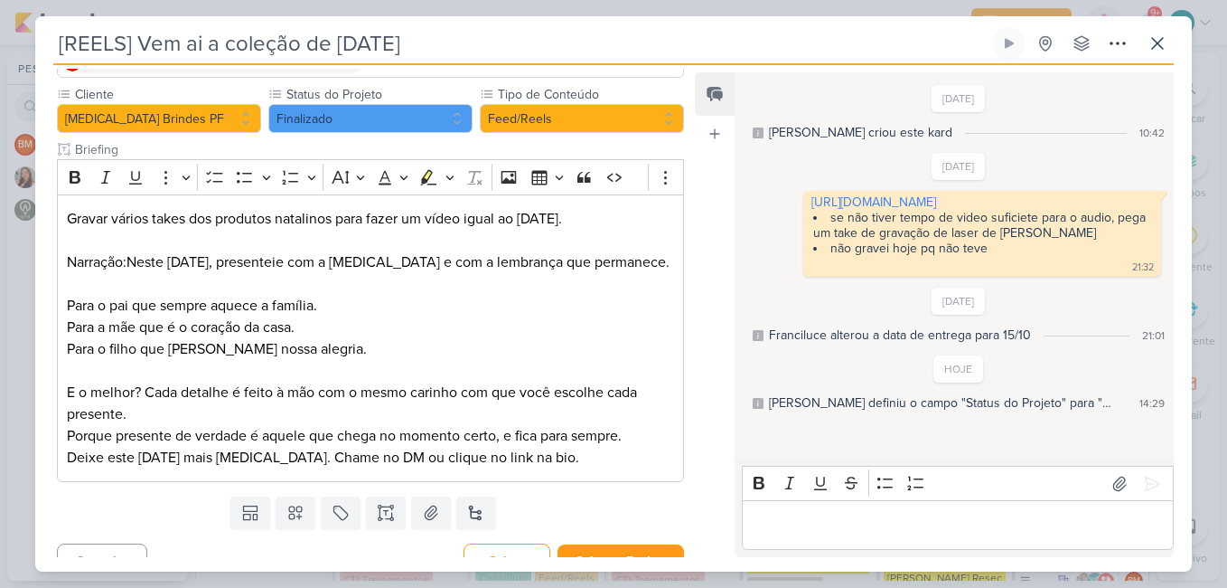
scroll to position [0, 0]
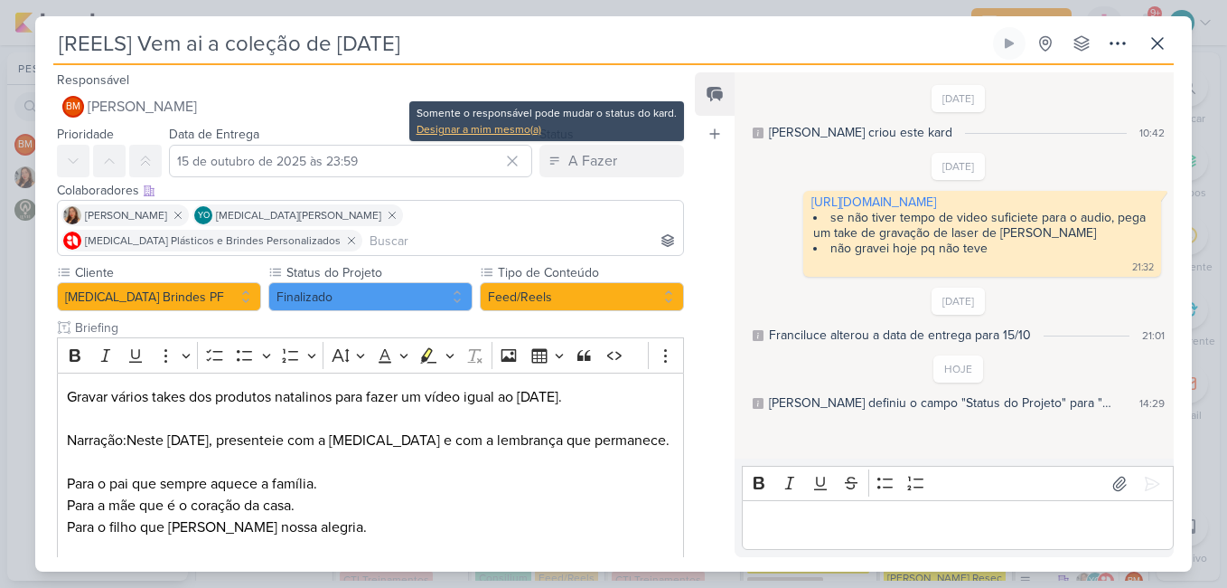
click at [522, 135] on div "Designar a mim mesmo(a)" at bounding box center [547, 129] width 260 height 16
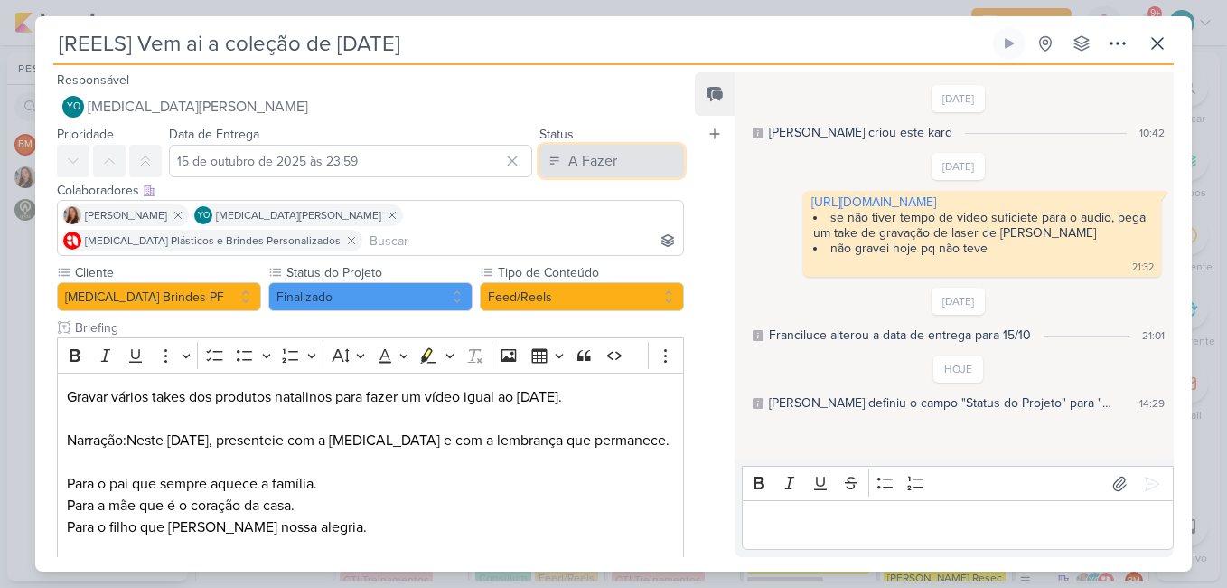
click at [569, 159] on div "A Fazer" at bounding box center [593, 161] width 49 height 22
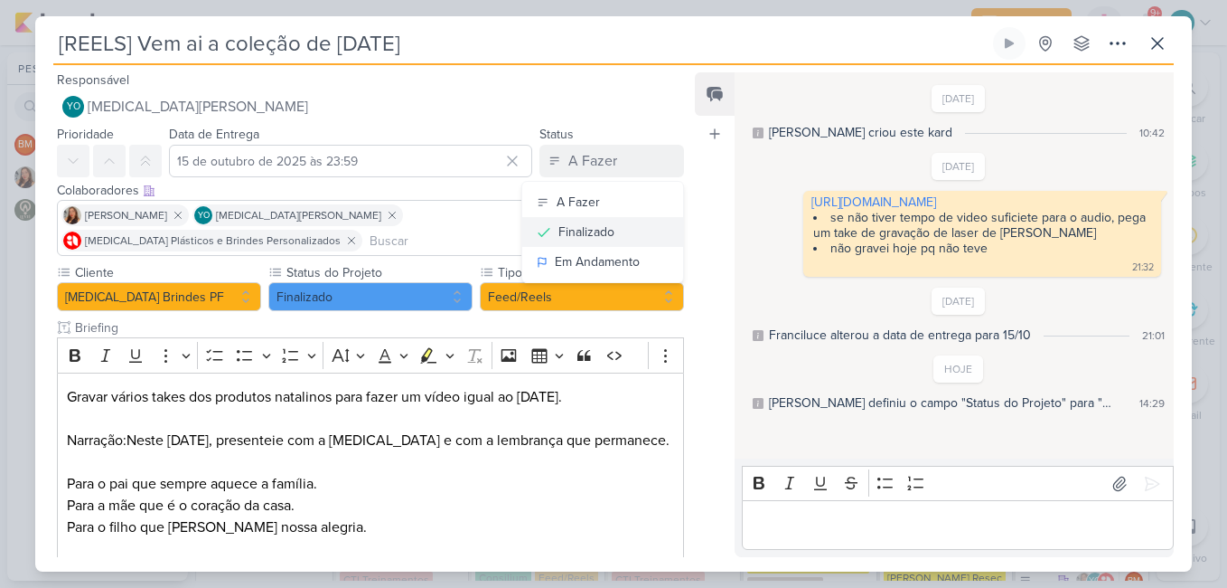
click at [585, 231] on div "Finalizado" at bounding box center [587, 231] width 56 height 19
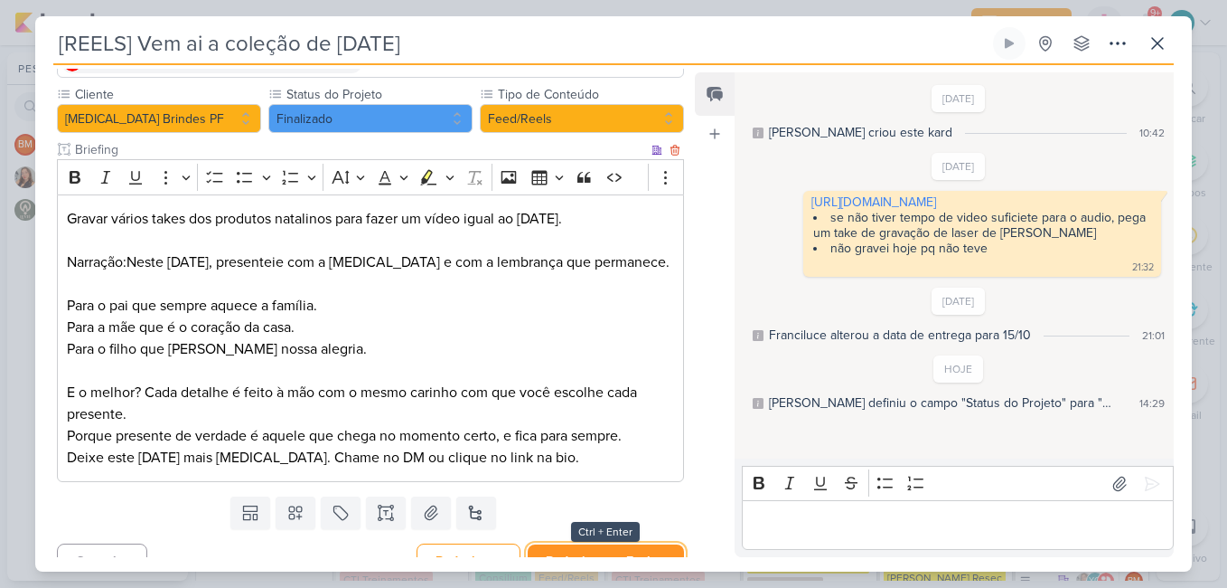
click at [597, 544] on button "Redesignar e Fechar" at bounding box center [606, 560] width 156 height 33
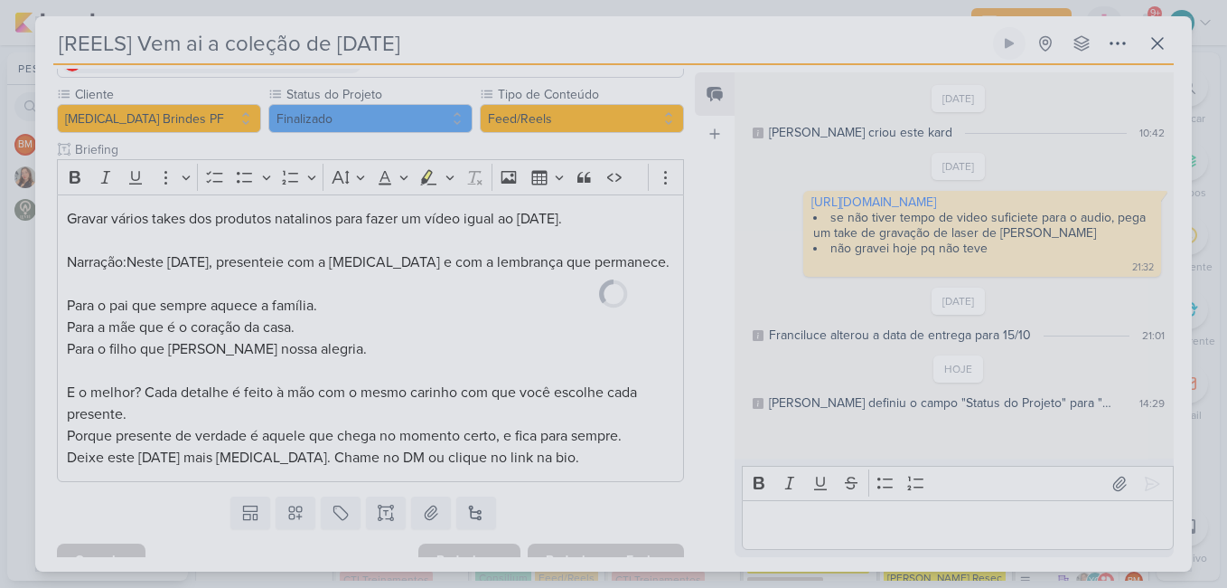
scroll to position [176, 0]
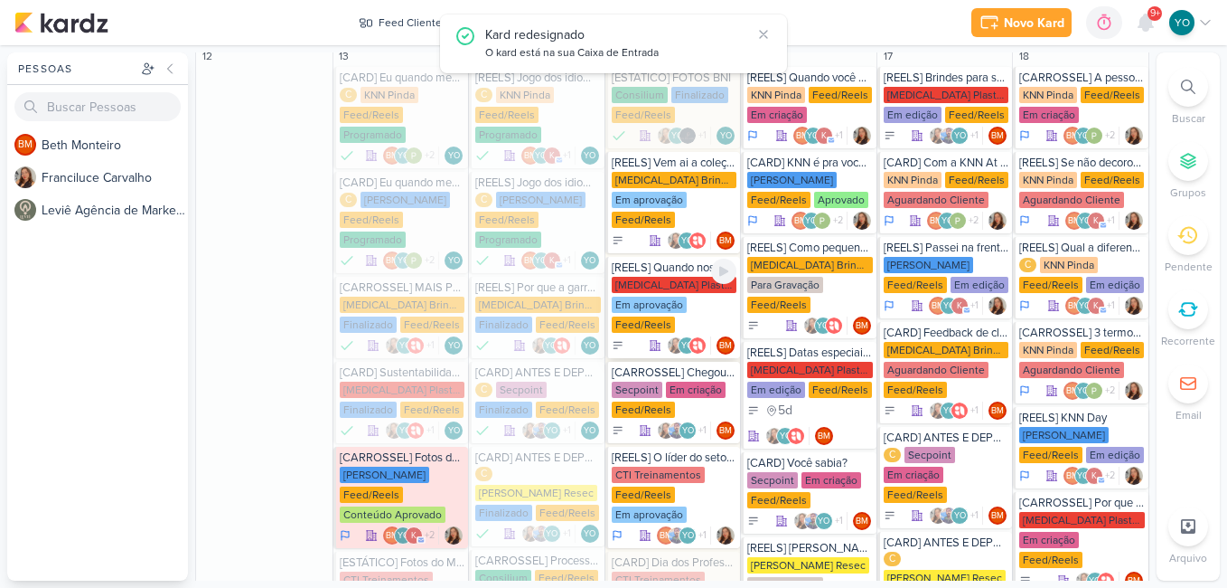
click at [675, 277] on div "[MEDICAL_DATA] Plasticos PJ Em aprovação Feed/Reels" at bounding box center [675, 306] width 126 height 58
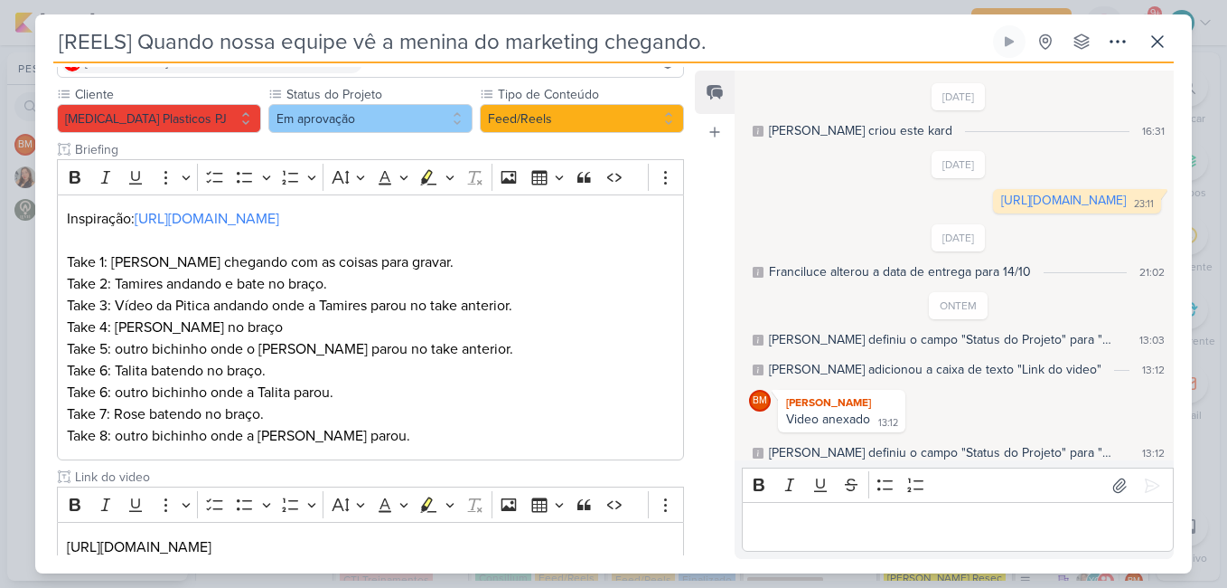
scroll to position [92, 0]
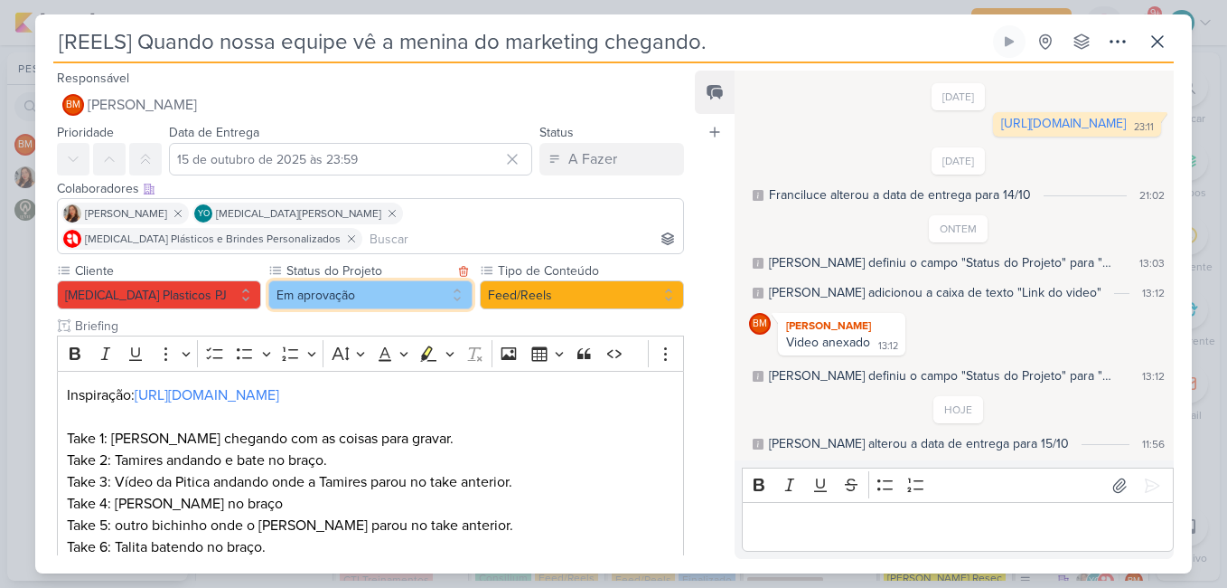
click at [417, 280] on button "Em aprovação" at bounding box center [370, 294] width 204 height 29
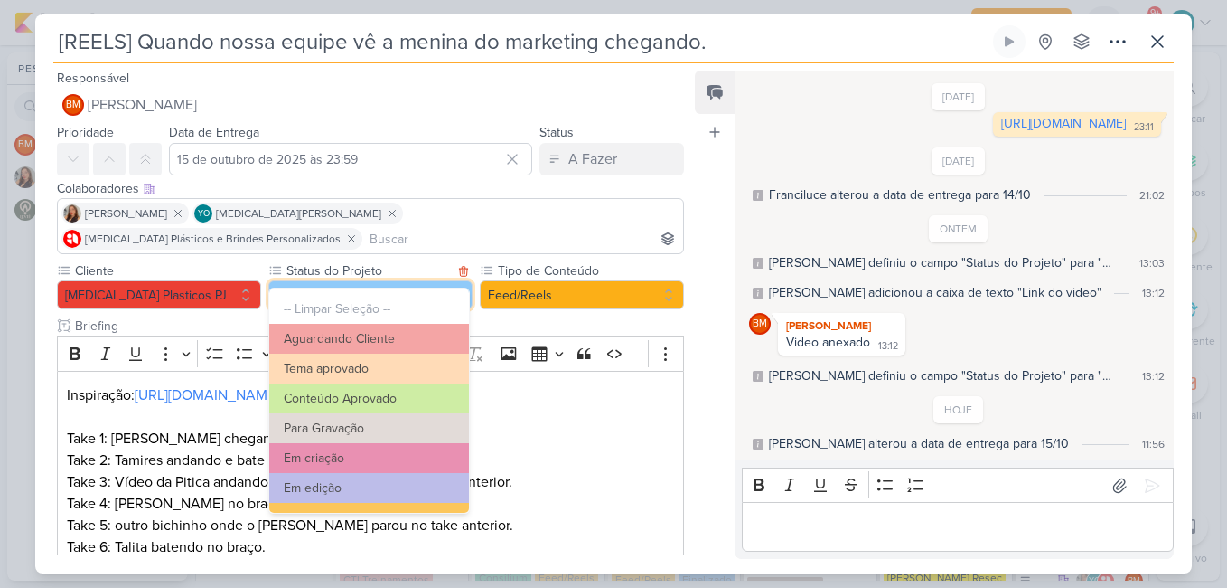
scroll to position [204, 0]
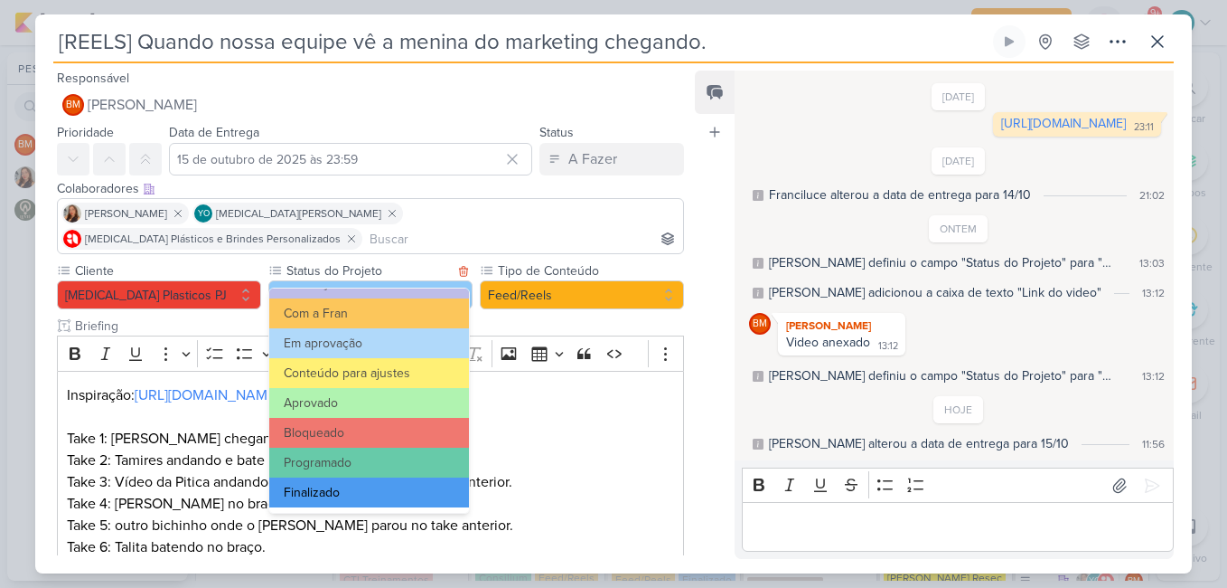
click at [413, 480] on button "Finalizado" at bounding box center [369, 492] width 200 height 30
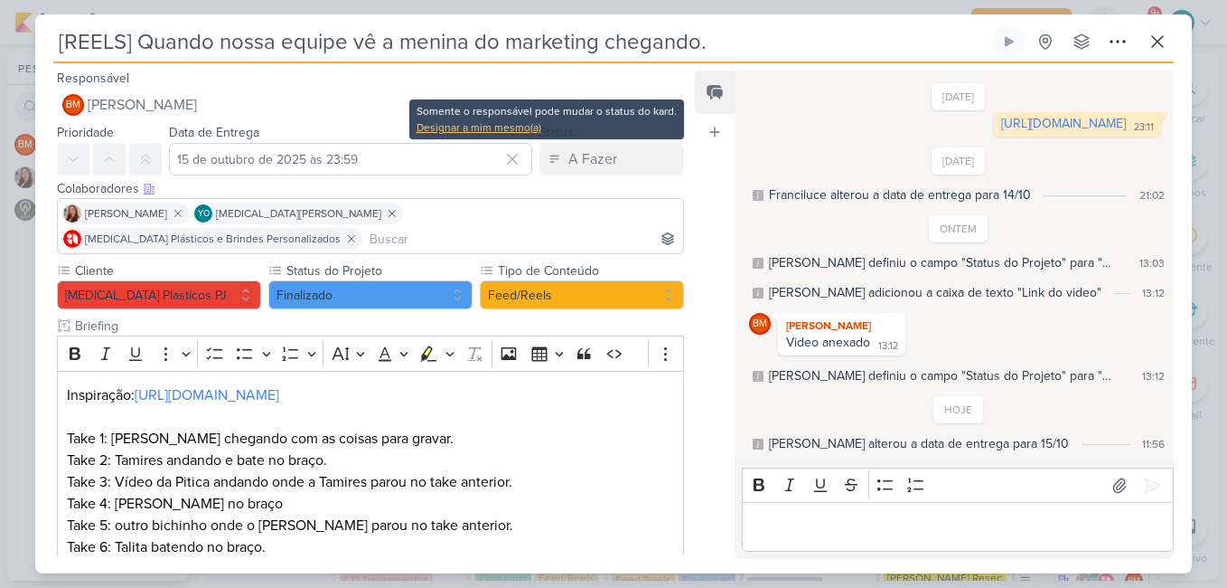
click at [510, 120] on div "Designar a mim mesmo(a)" at bounding box center [547, 127] width 260 height 16
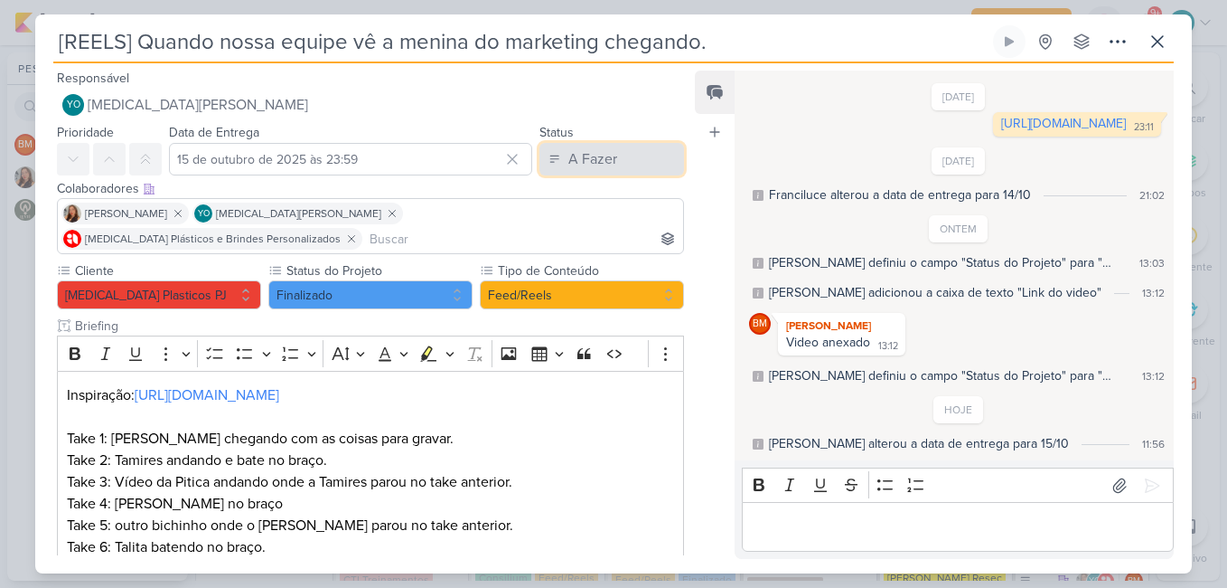
click at [571, 163] on div "A Fazer" at bounding box center [593, 159] width 49 height 22
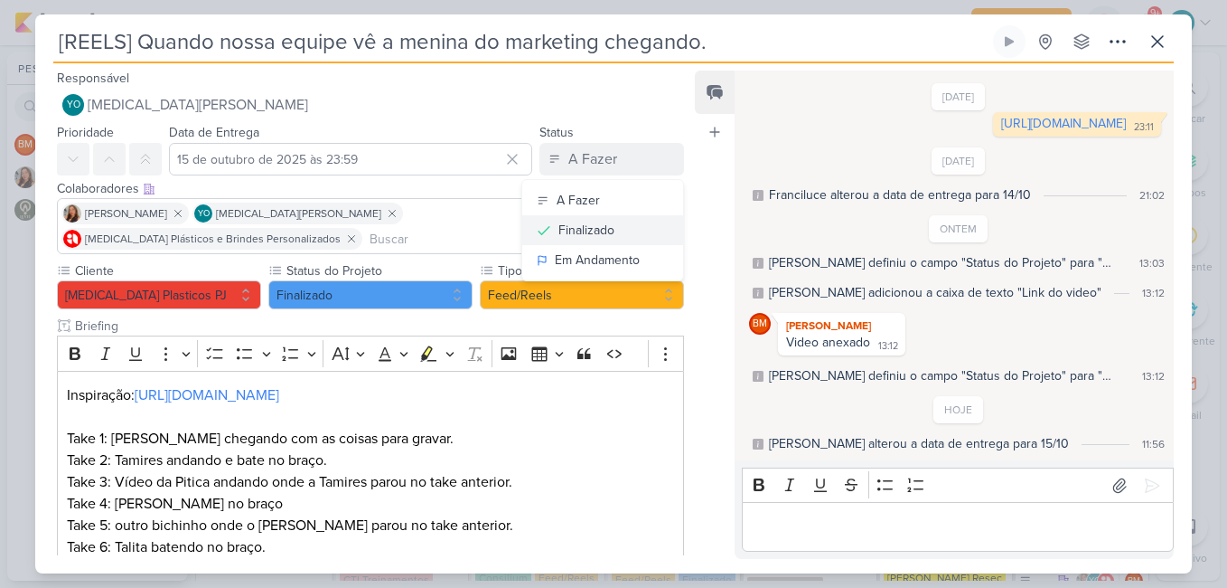
click at [605, 236] on div "Finalizado" at bounding box center [587, 230] width 56 height 19
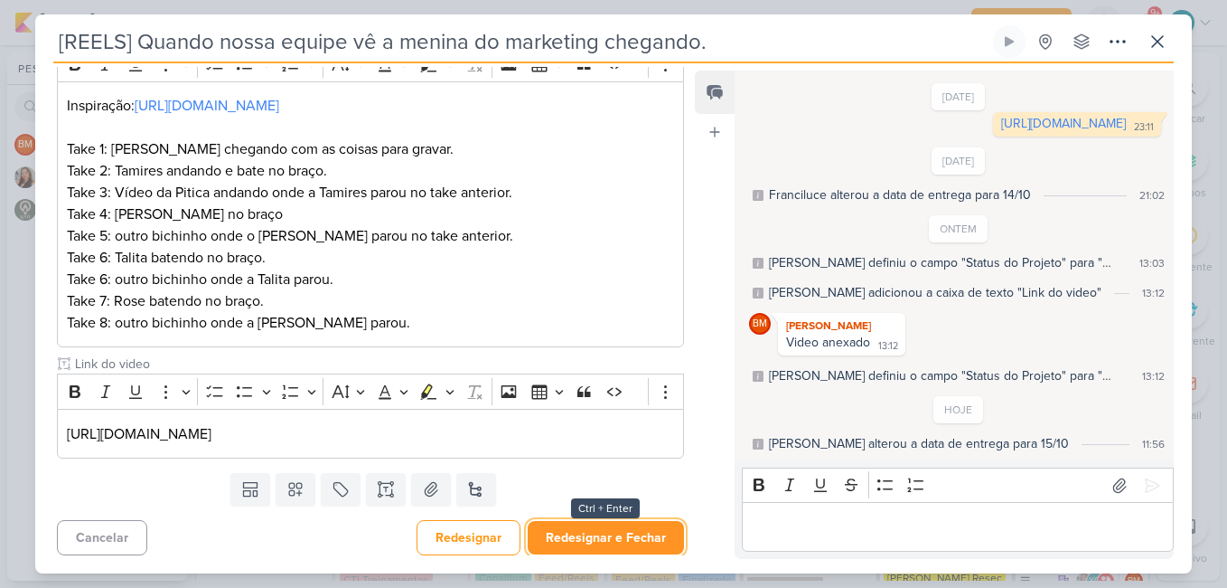
click at [616, 532] on button "Redesignar e Fechar" at bounding box center [606, 537] width 156 height 33
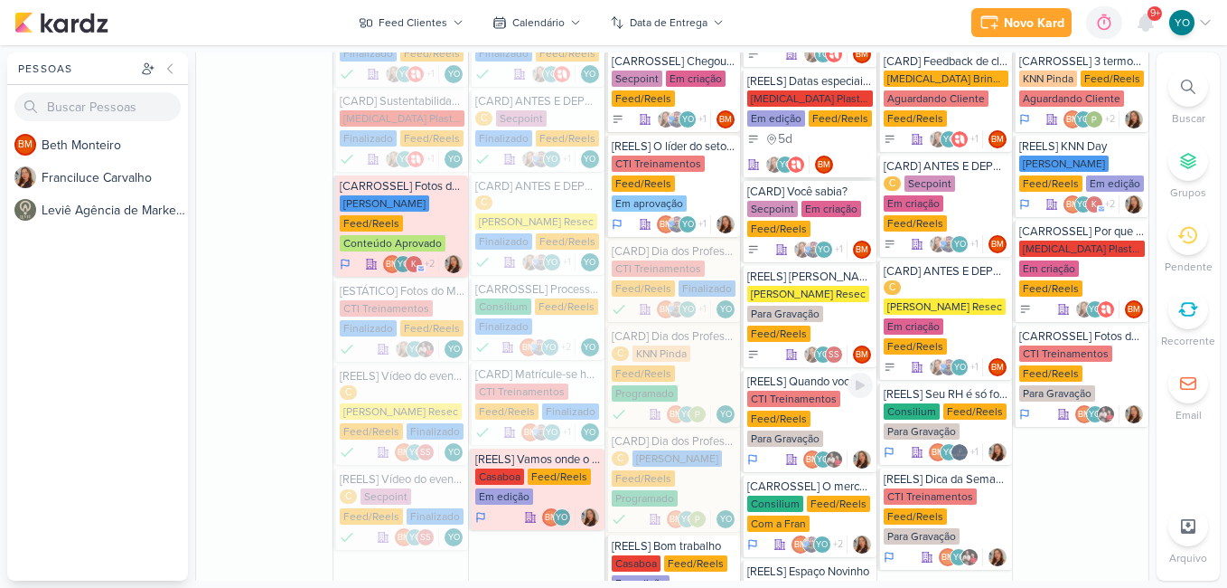
scroll to position [1341, 0]
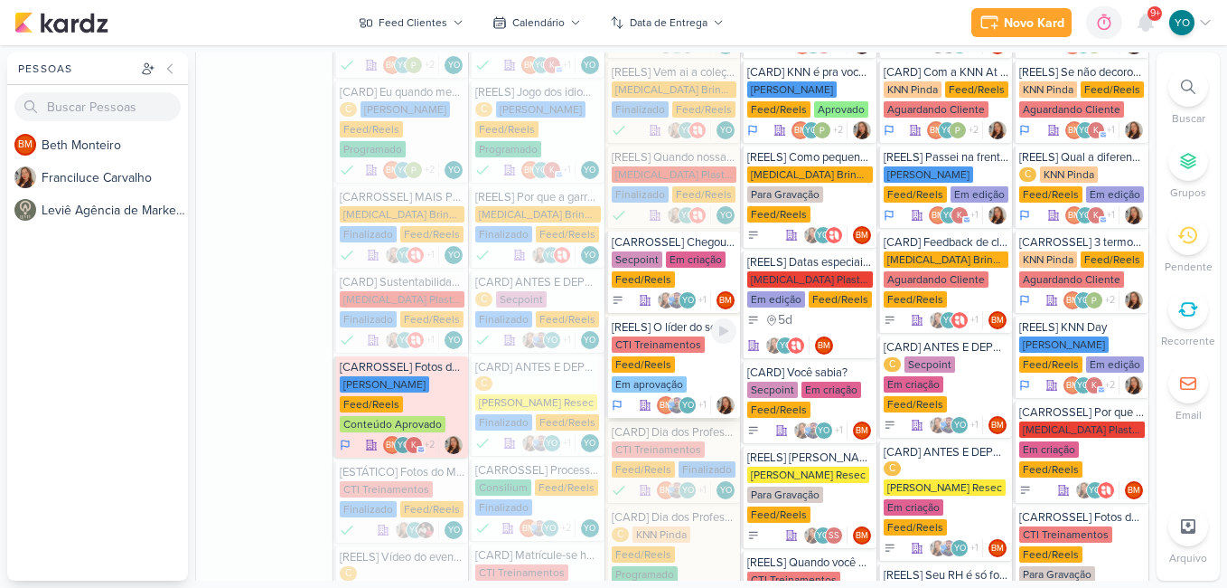
click at [674, 336] on div "CTI Treinamentos Feed/Reels Em aprovação" at bounding box center [675, 365] width 126 height 58
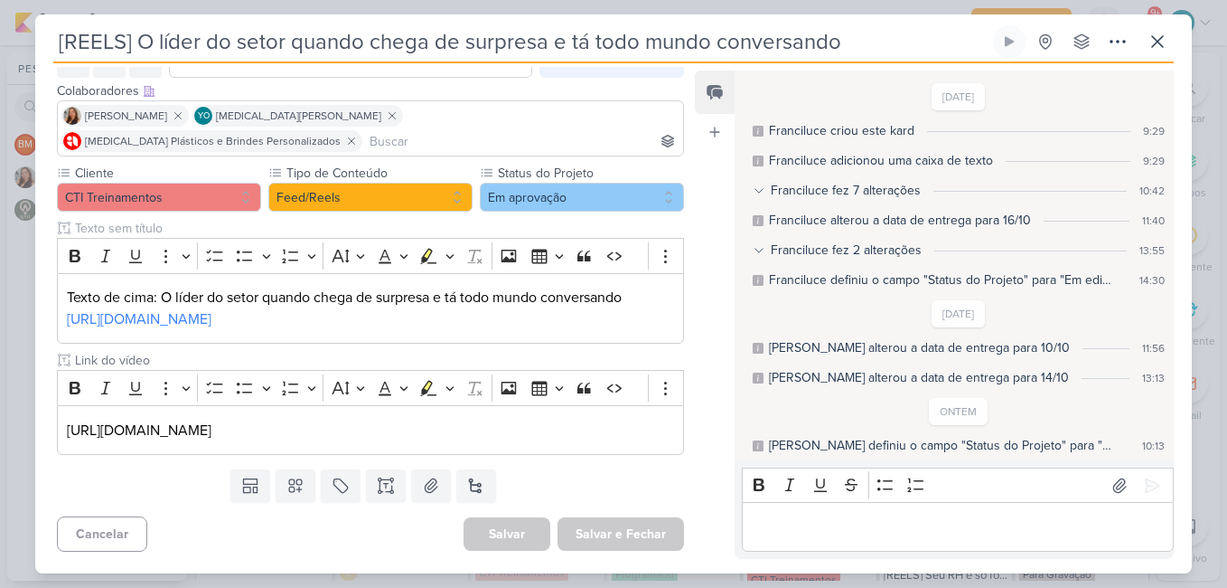
scroll to position [183, 0]
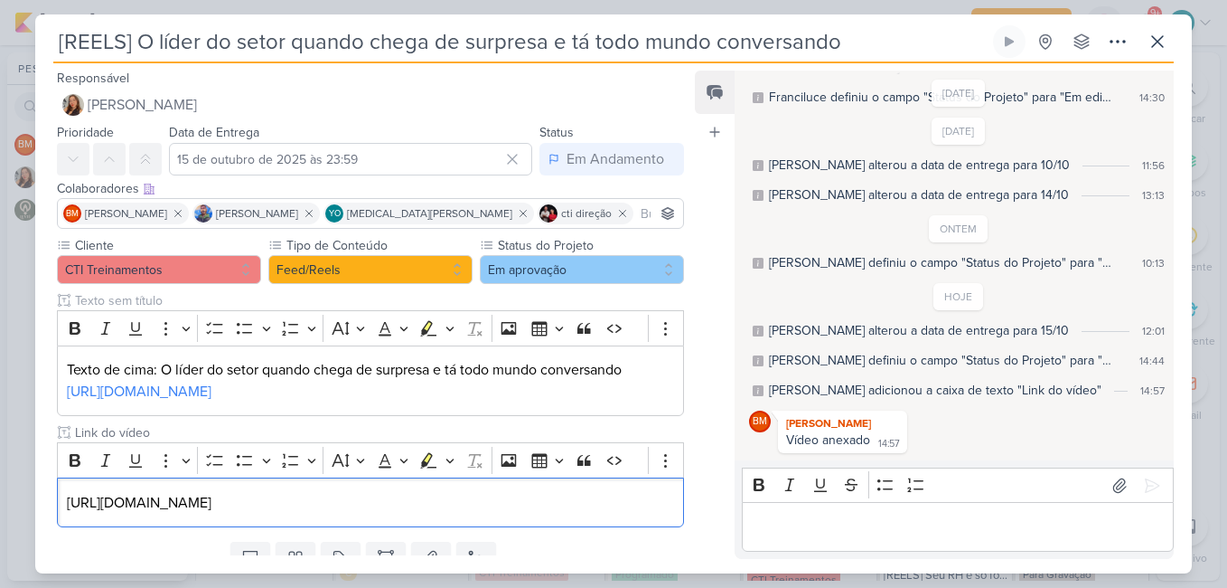
drag, startPoint x: 448, startPoint y: 511, endPoint x: 12, endPoint y: 465, distance: 438.9
click at [12, 465] on div "[REELS] O líder do setor quando chega de surpresa e tá todo mundo conversando" at bounding box center [613, 294] width 1227 height 588
click at [552, 268] on button "Em aprovação" at bounding box center [582, 269] width 204 height 29
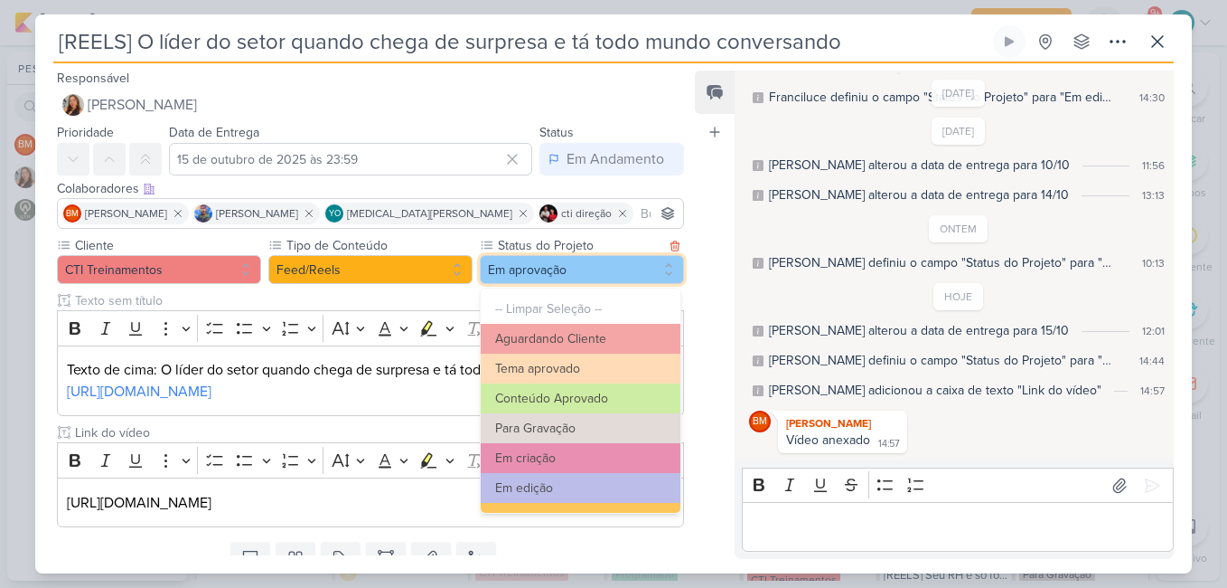
scroll to position [204, 0]
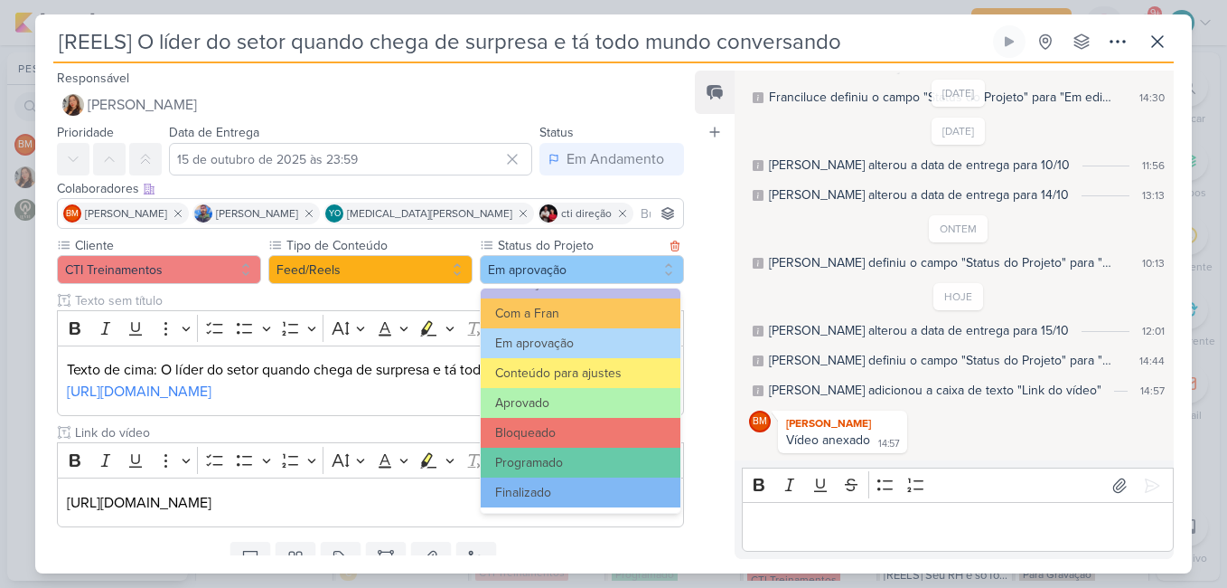
click at [599, 469] on button "Programado" at bounding box center [581, 462] width 200 height 30
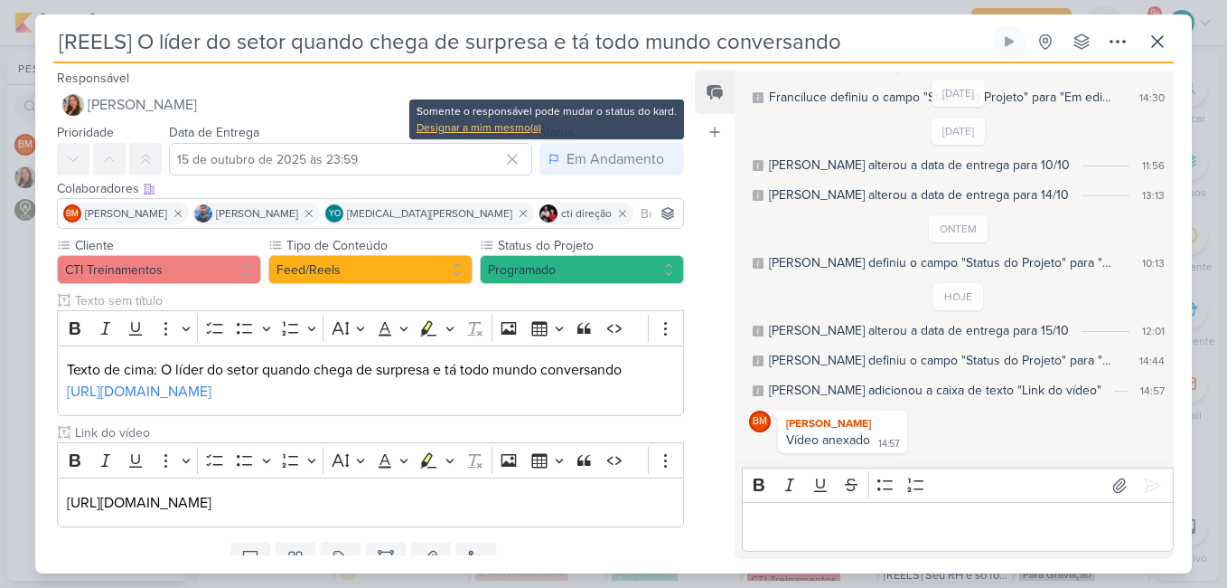
click at [525, 123] on div "Designar a mim mesmo(a)" at bounding box center [547, 127] width 260 height 16
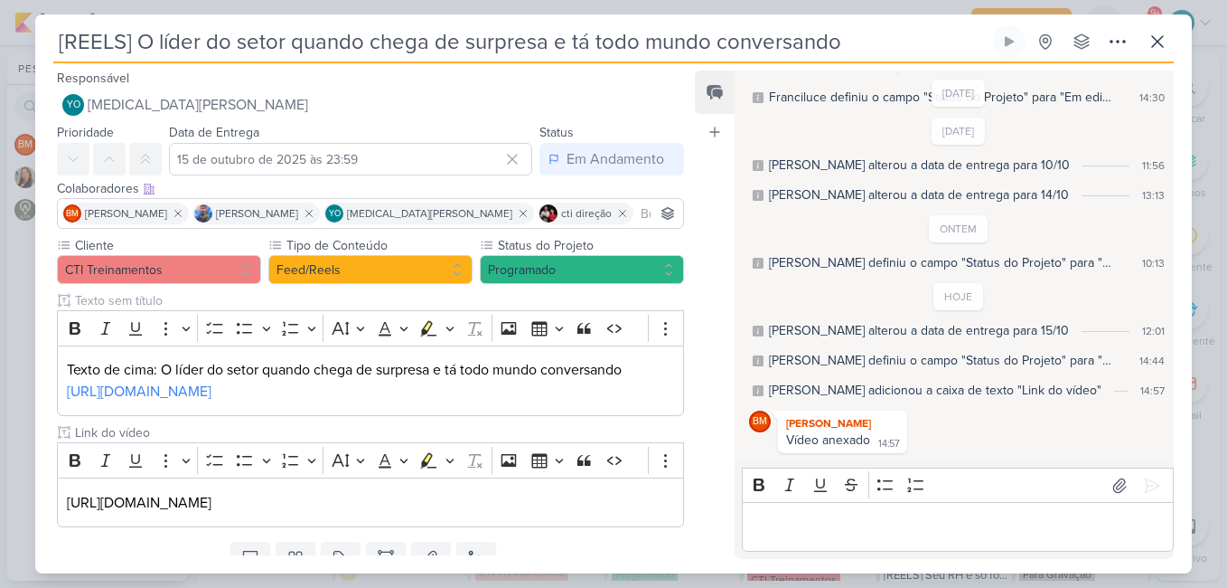
click at [474, 127] on div "Data de Entrega [DATE] 23:59 [DATE] Dom Seg Ter Qua Qui Sex Sáb 00 01 02 03 04 …" at bounding box center [350, 148] width 363 height 54
click at [619, 156] on button "A Fazer" at bounding box center [612, 159] width 145 height 33
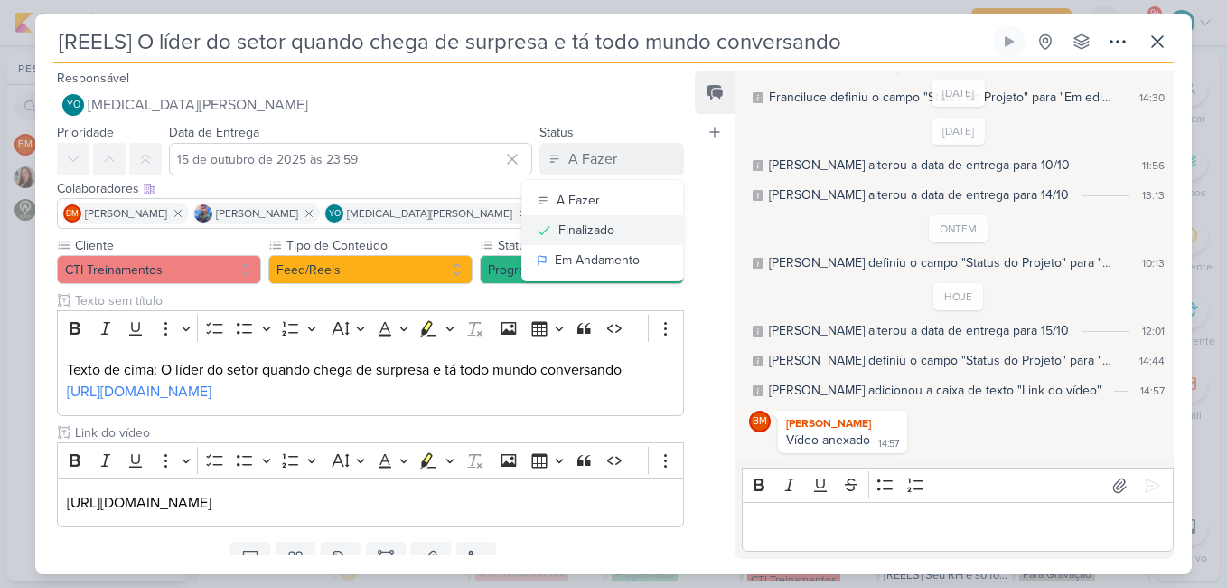
click at [619, 227] on button "Finalizado" at bounding box center [602, 230] width 161 height 30
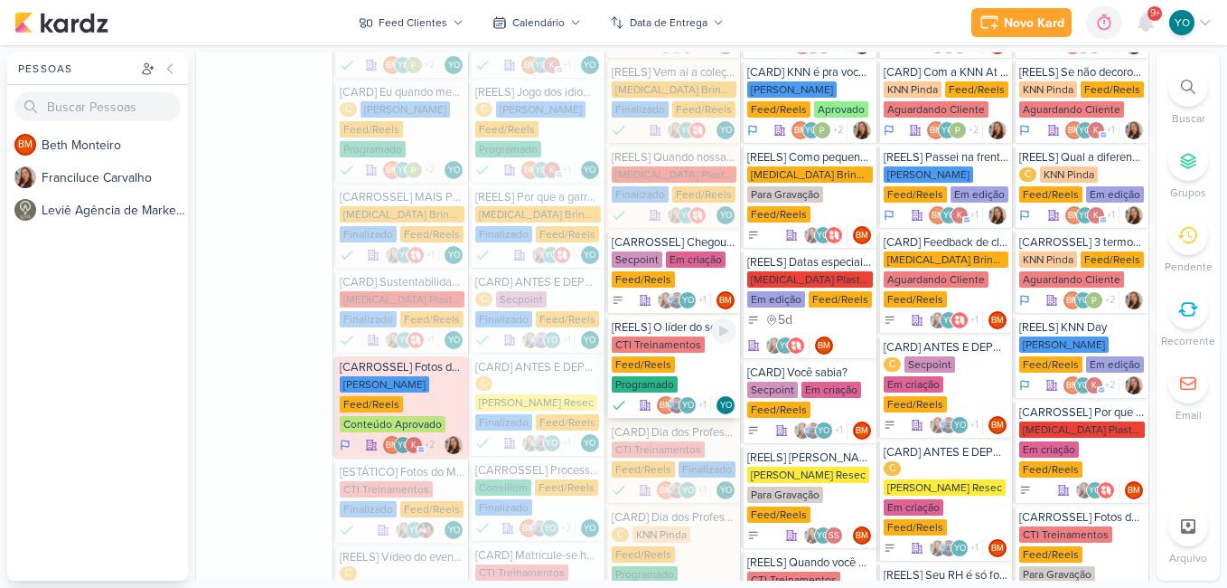
scroll to position [1161, 0]
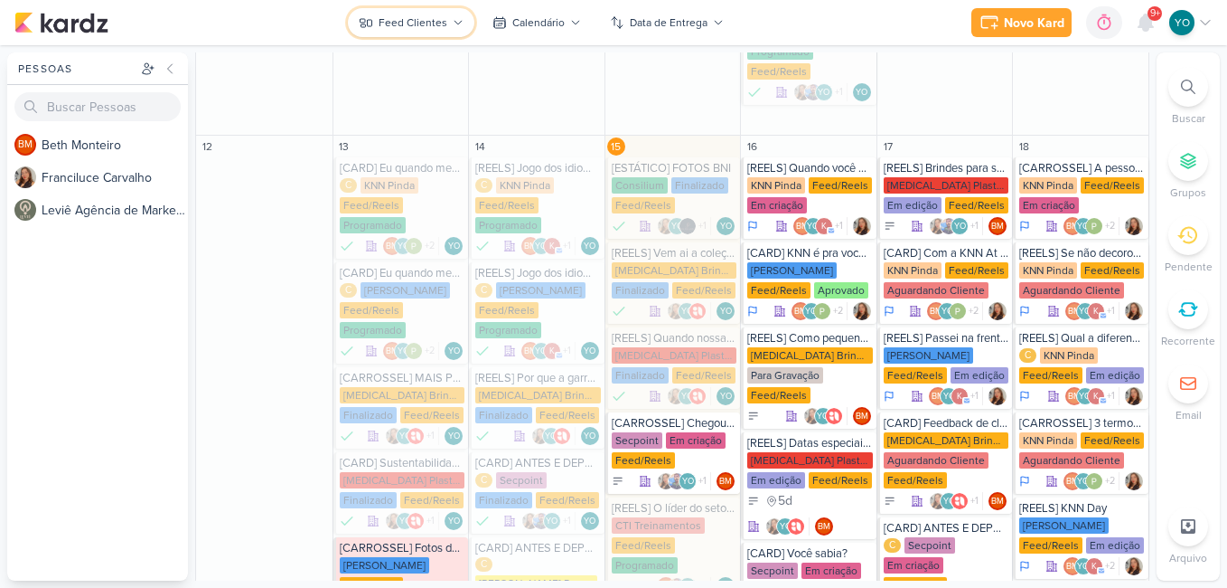
click at [409, 25] on div "Feed Clientes" at bounding box center [413, 22] width 69 height 16
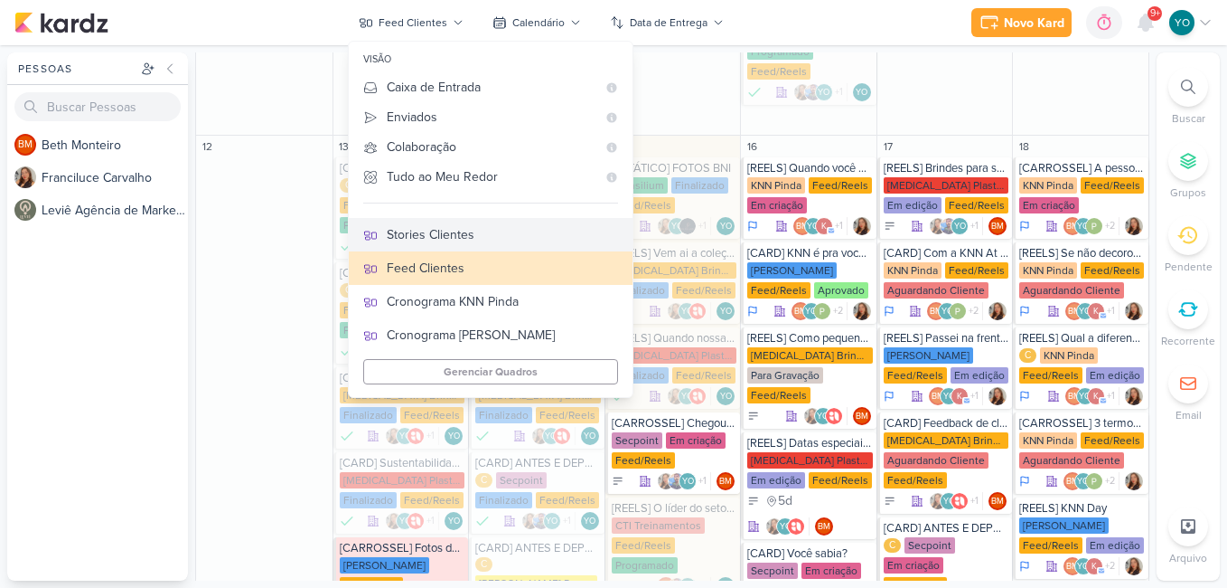
click at [455, 232] on div "Stories Clientes" at bounding box center [502, 234] width 231 height 19
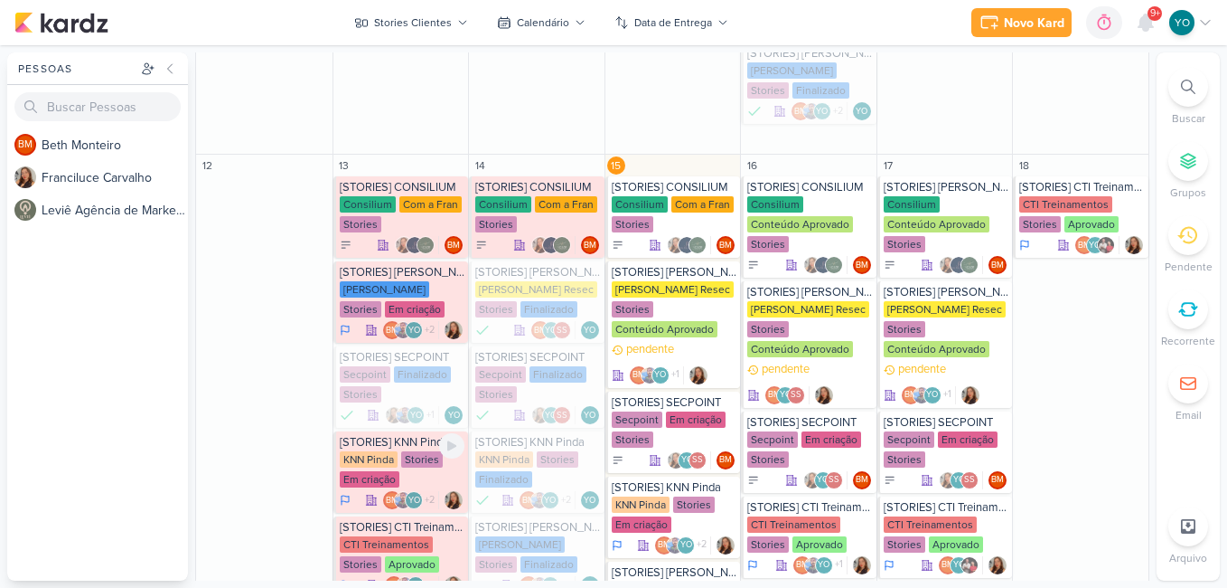
scroll to position [1397, 0]
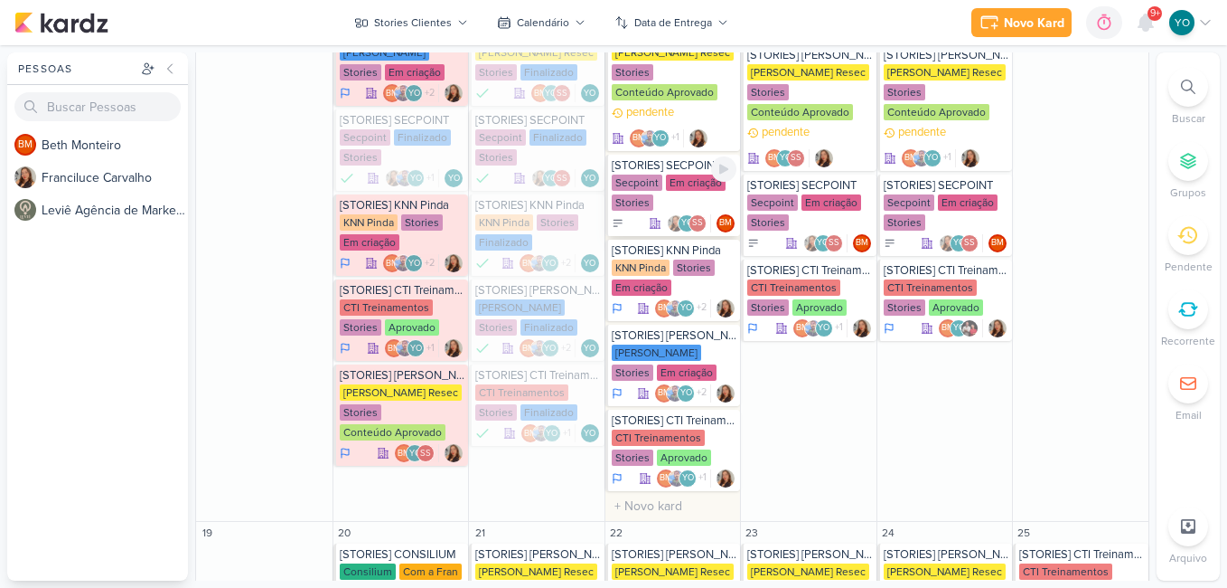
click at [679, 194] on div "Secpoint Em criação Stories" at bounding box center [675, 193] width 126 height 38
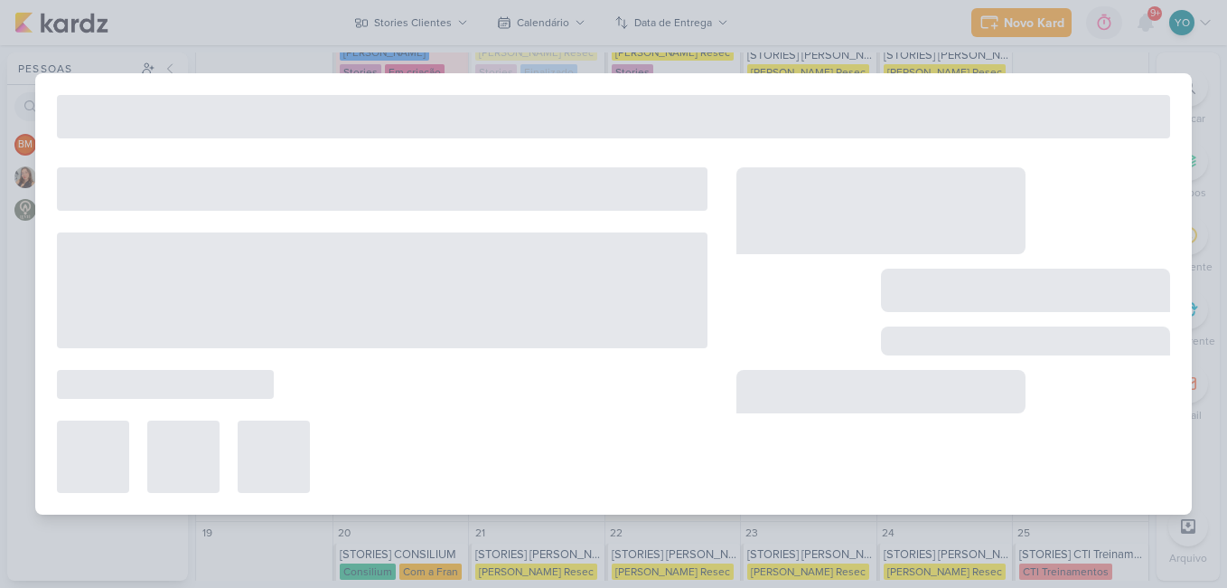
type input "[STORIES] SECPOINT"
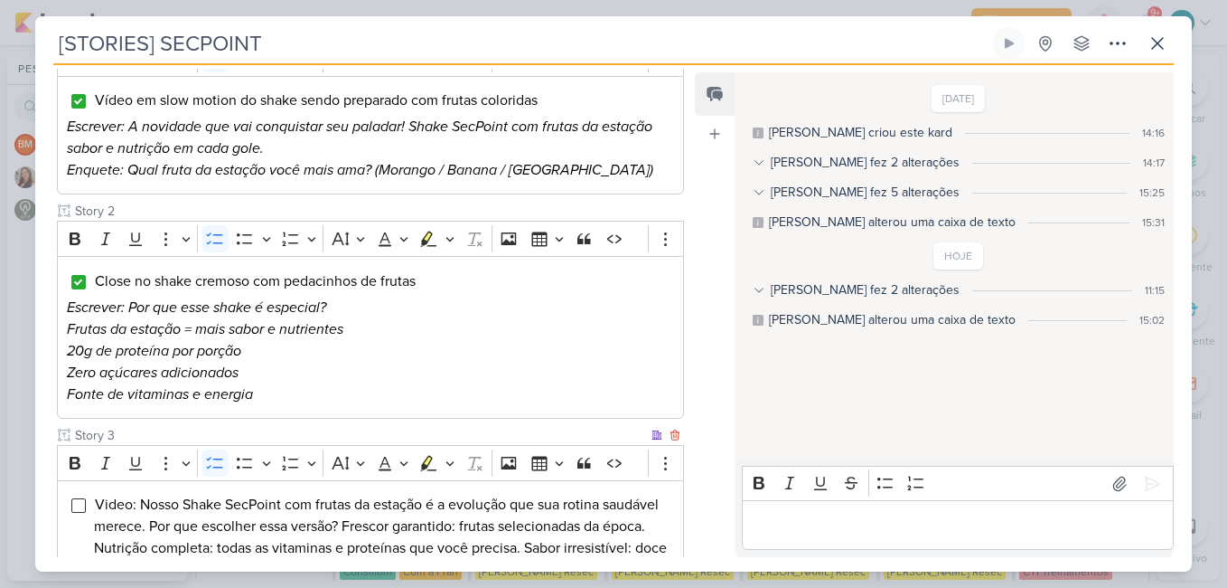
scroll to position [452, 0]
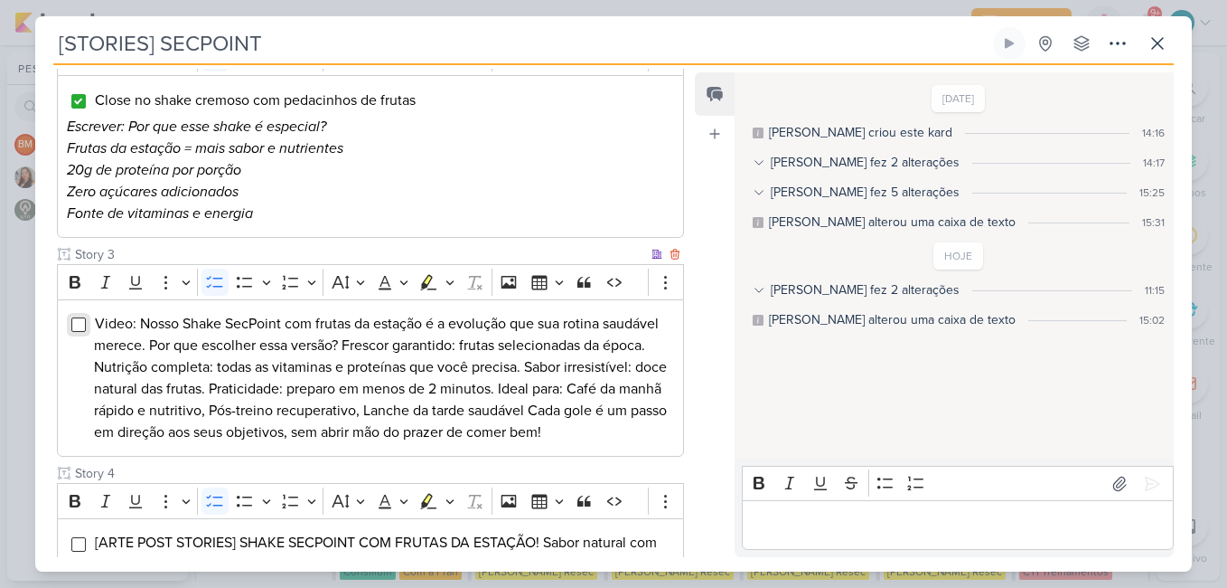
click at [79, 320] on input "Editor editing area: main" at bounding box center [78, 324] width 14 height 14
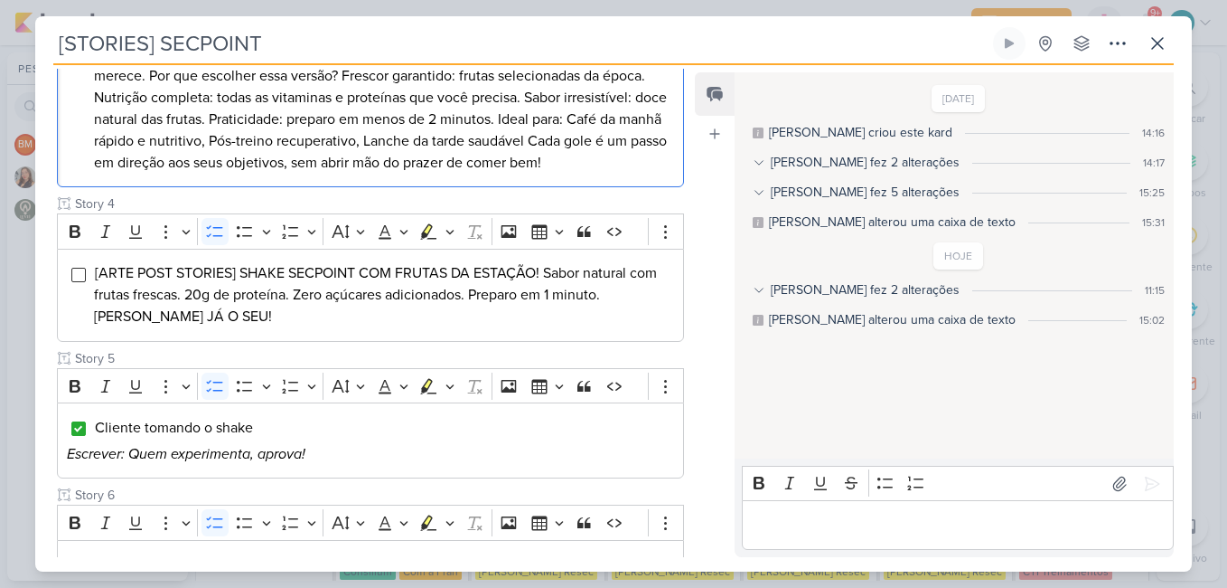
scroll to position [902, 0]
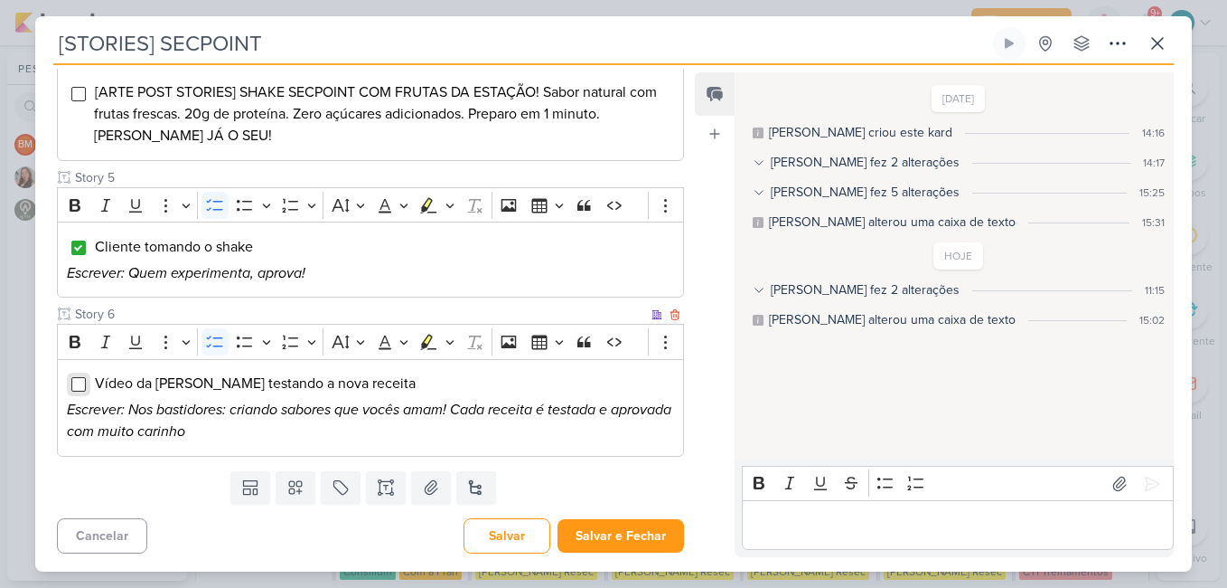
click at [83, 388] on input "Editor editing area: main" at bounding box center [78, 384] width 14 height 14
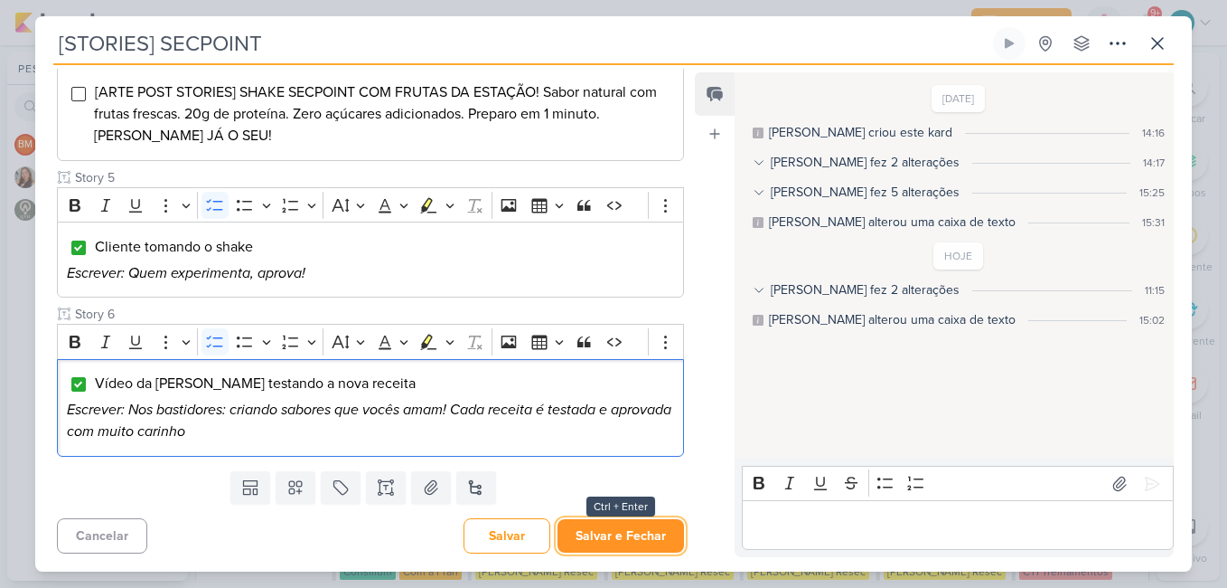
click at [626, 531] on button "Salvar e Fechar" at bounding box center [621, 535] width 127 height 33
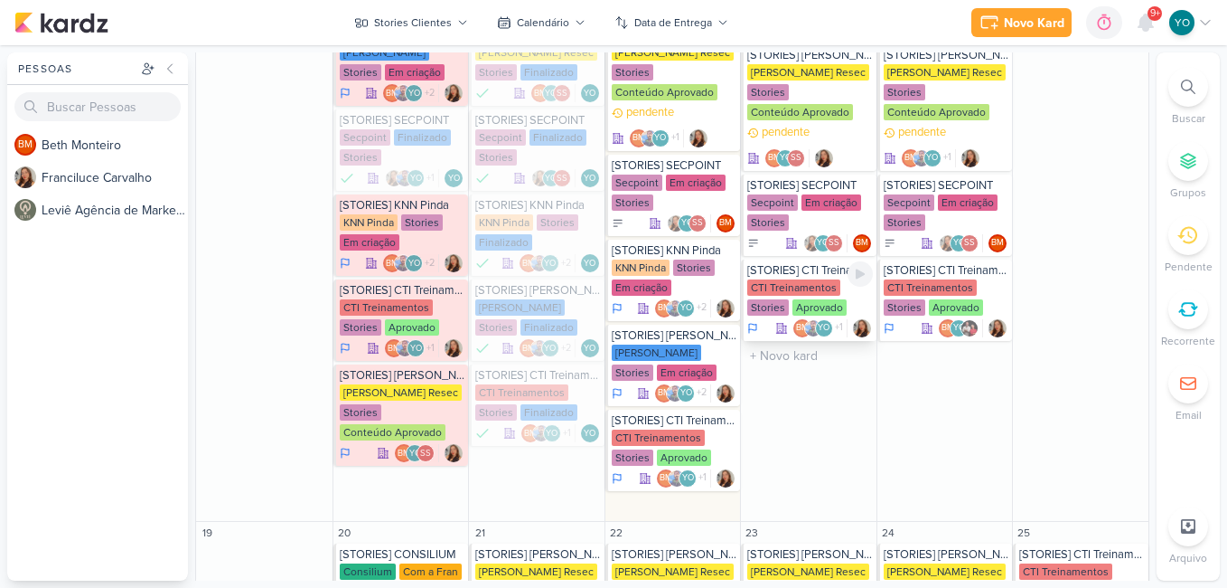
scroll to position [1307, 0]
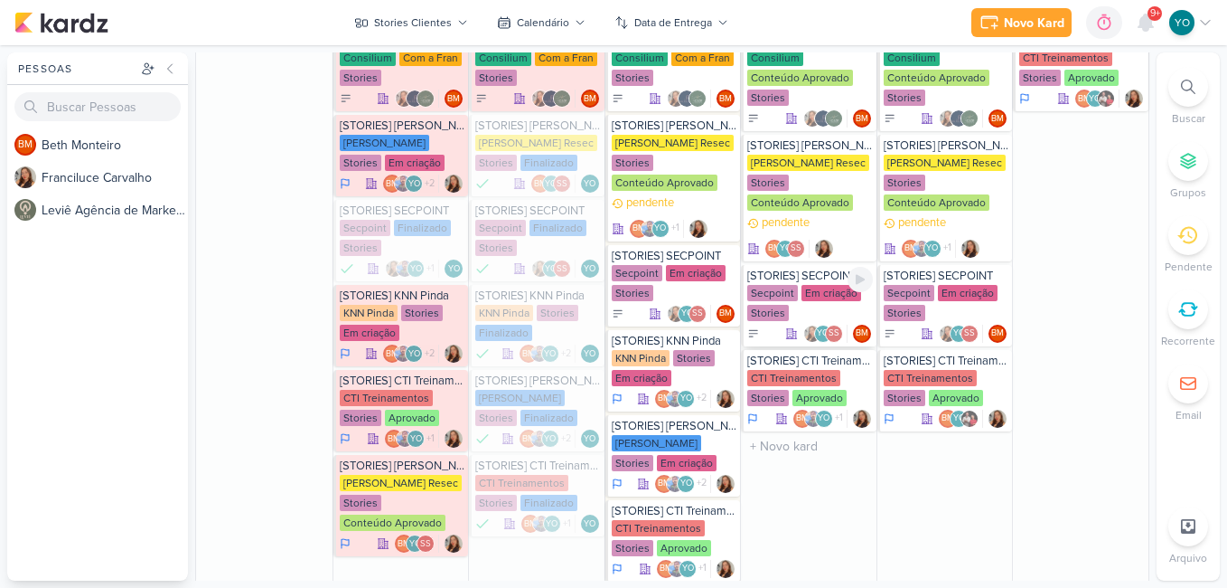
click at [812, 315] on div "Secpoint Em criação Stories" at bounding box center [810, 304] width 126 height 38
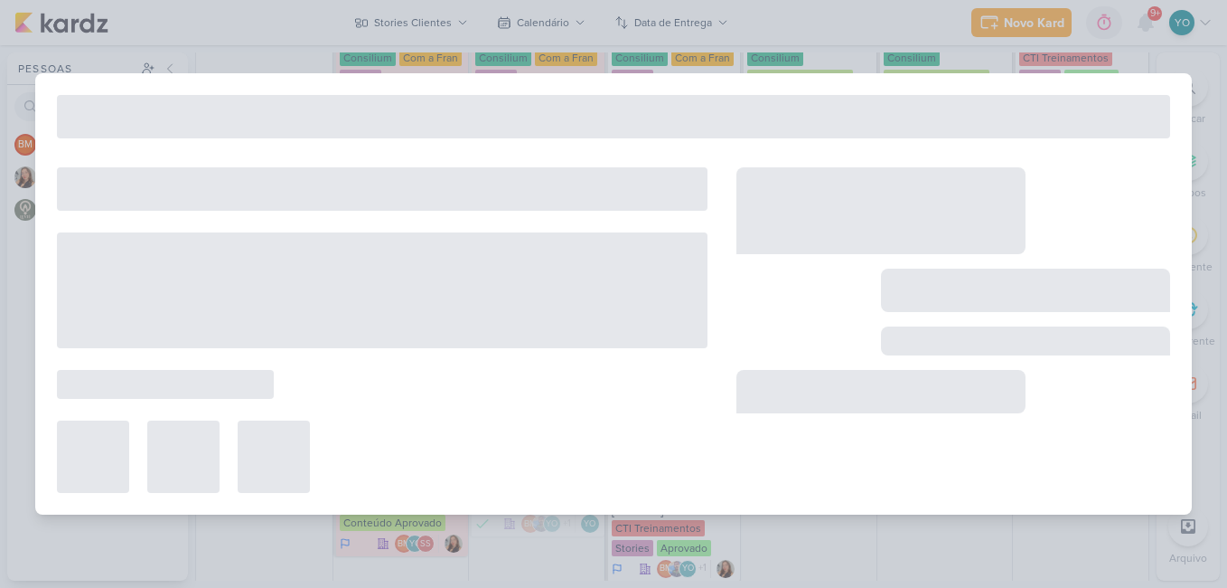
type input "[DATE] 23:59"
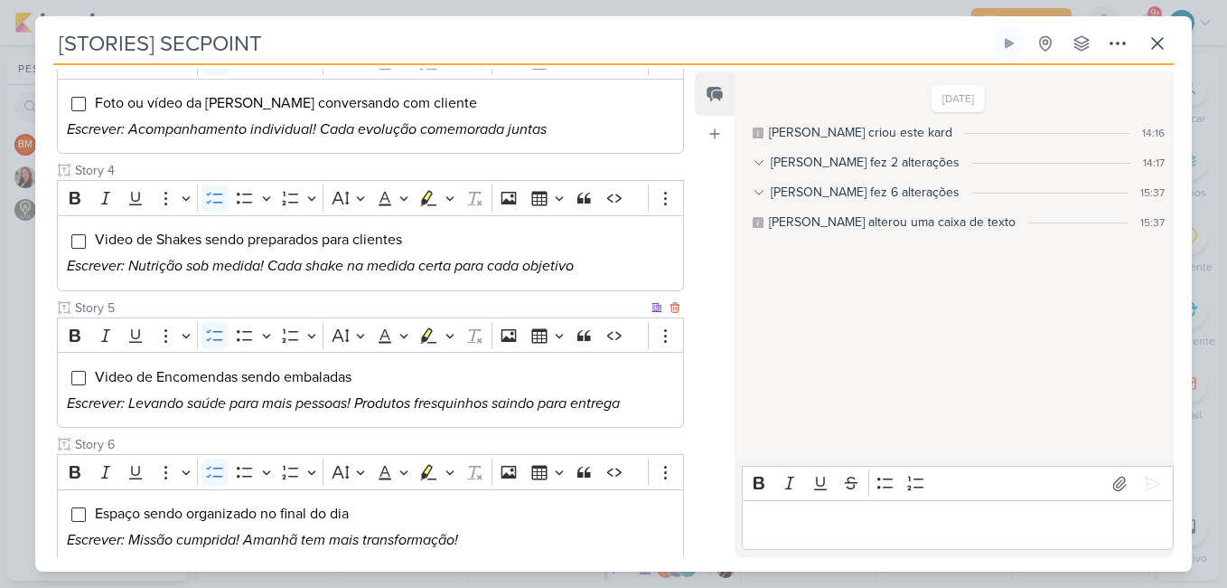
scroll to position [651, 0]
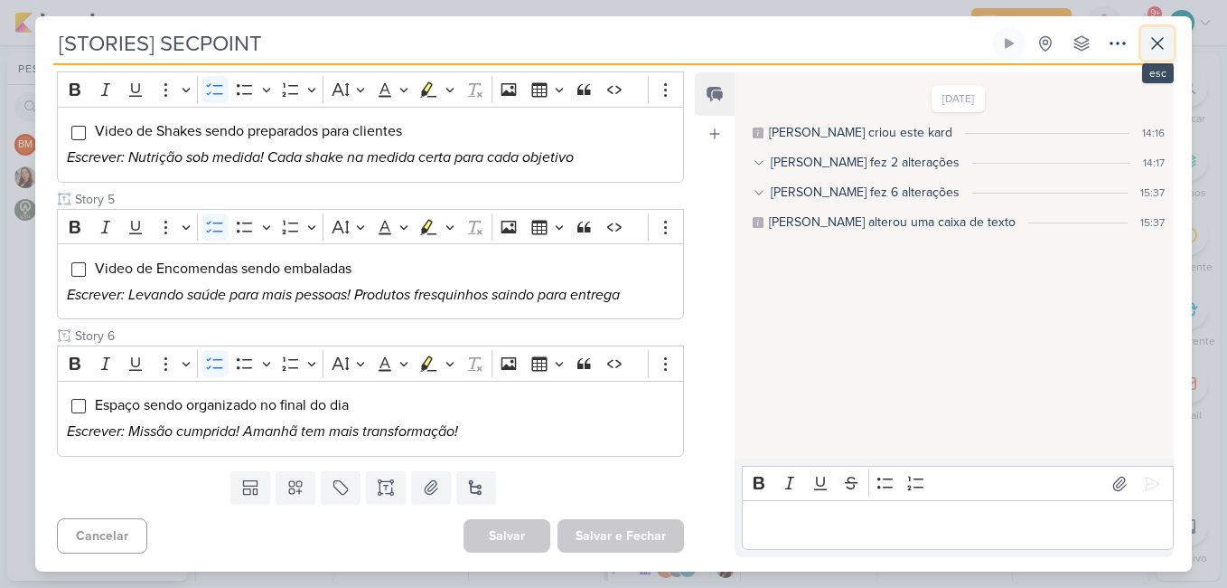
click at [1152, 41] on icon at bounding box center [1158, 44] width 22 height 22
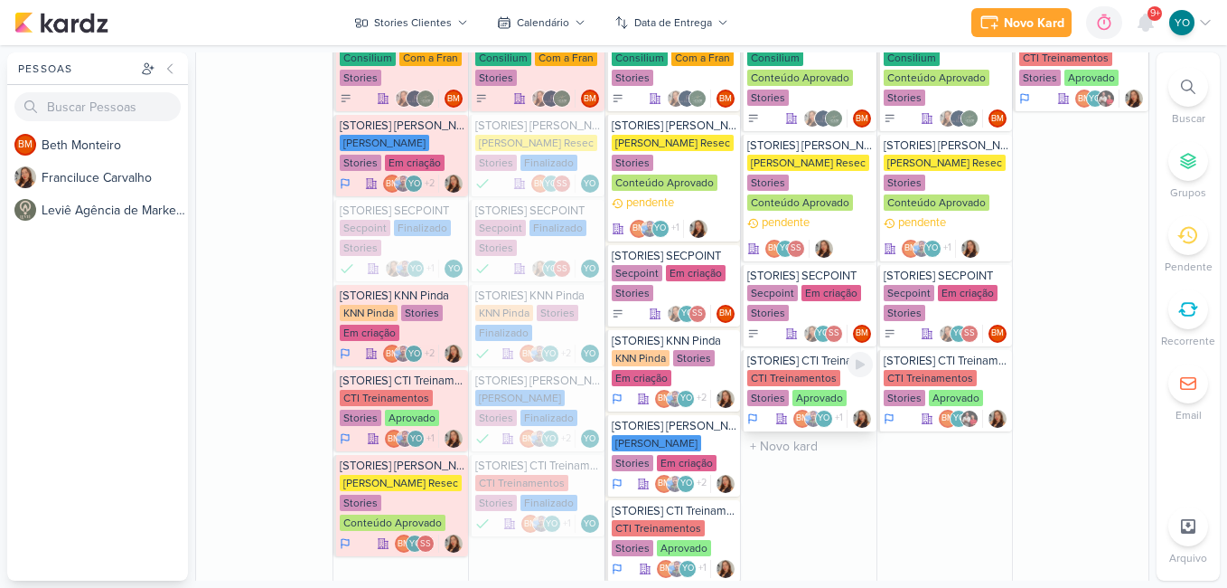
click at [803, 401] on div "Aprovado" at bounding box center [820, 398] width 54 height 16
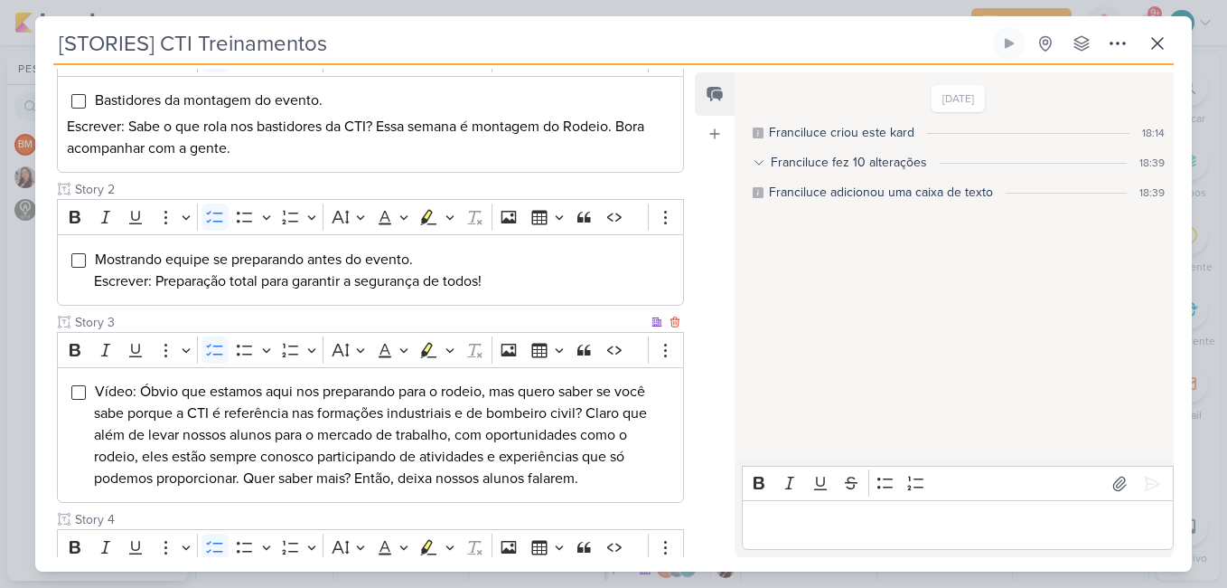
scroll to position [542, 0]
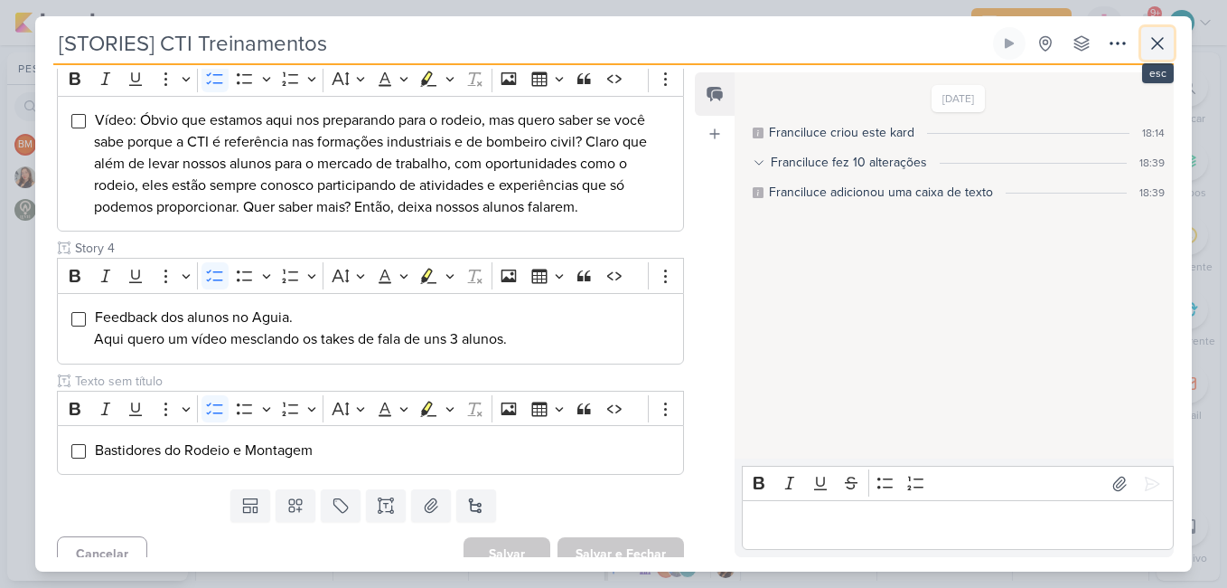
click at [1159, 43] on icon at bounding box center [1157, 43] width 11 height 11
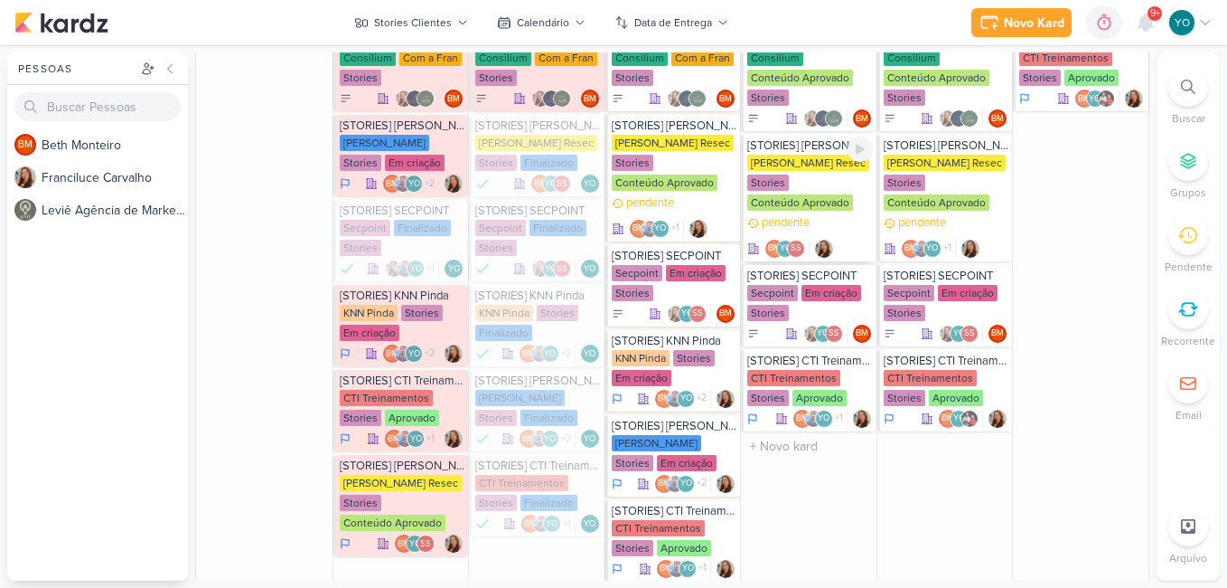
scroll to position [1217, 0]
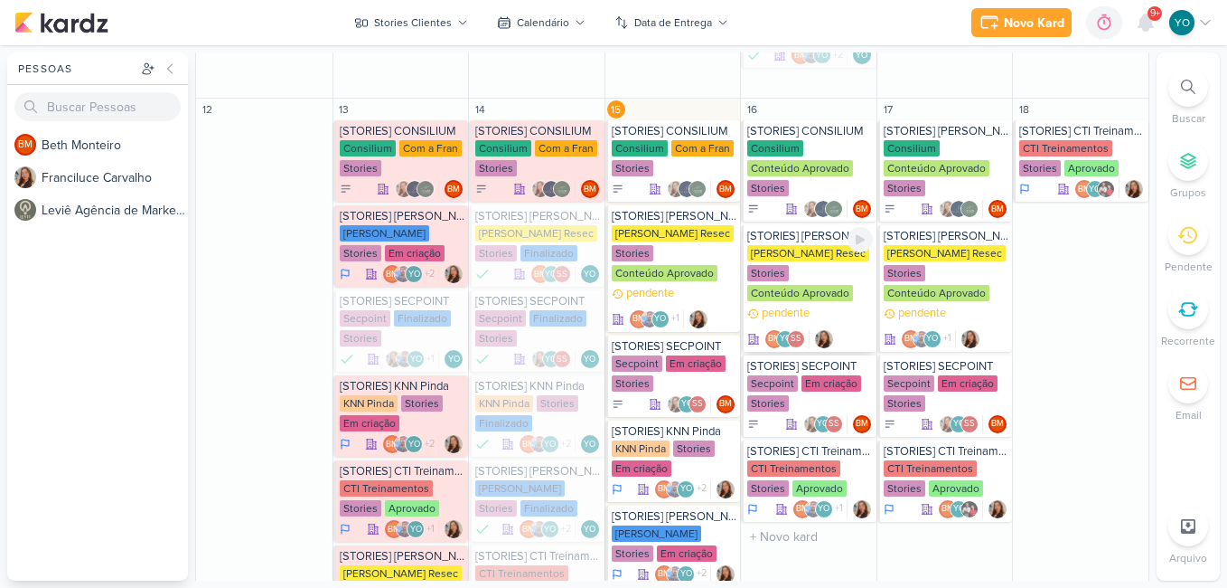
click at [823, 283] on div "[PERSON_NAME] Resec Stories Conteúdo Aprovado" at bounding box center [810, 274] width 126 height 58
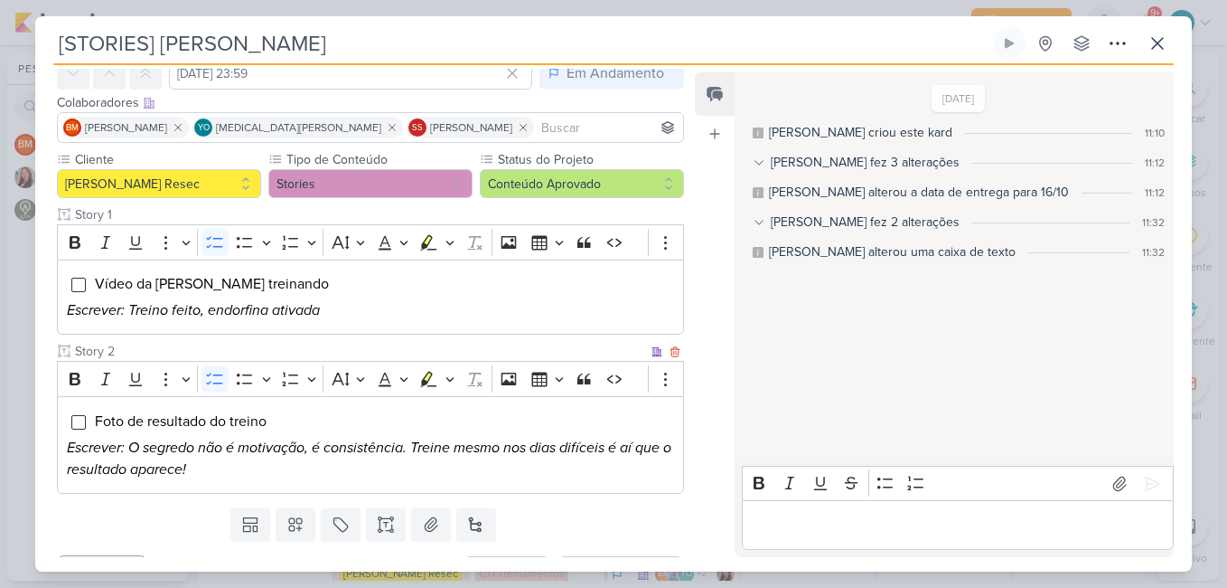
scroll to position [90, 0]
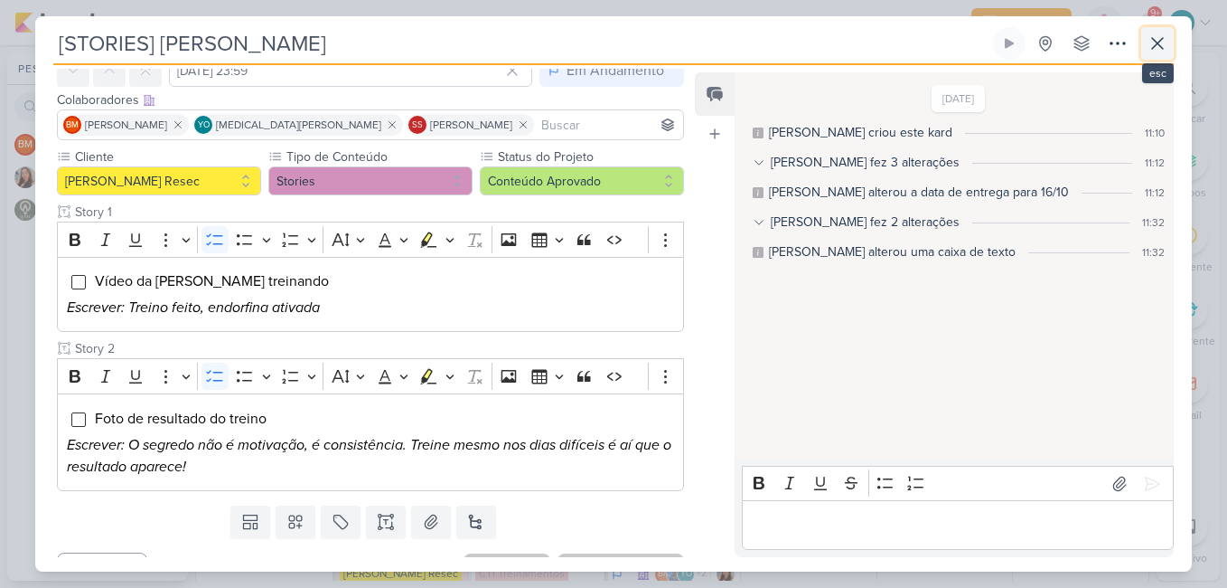
click at [1165, 51] on icon at bounding box center [1158, 44] width 22 height 22
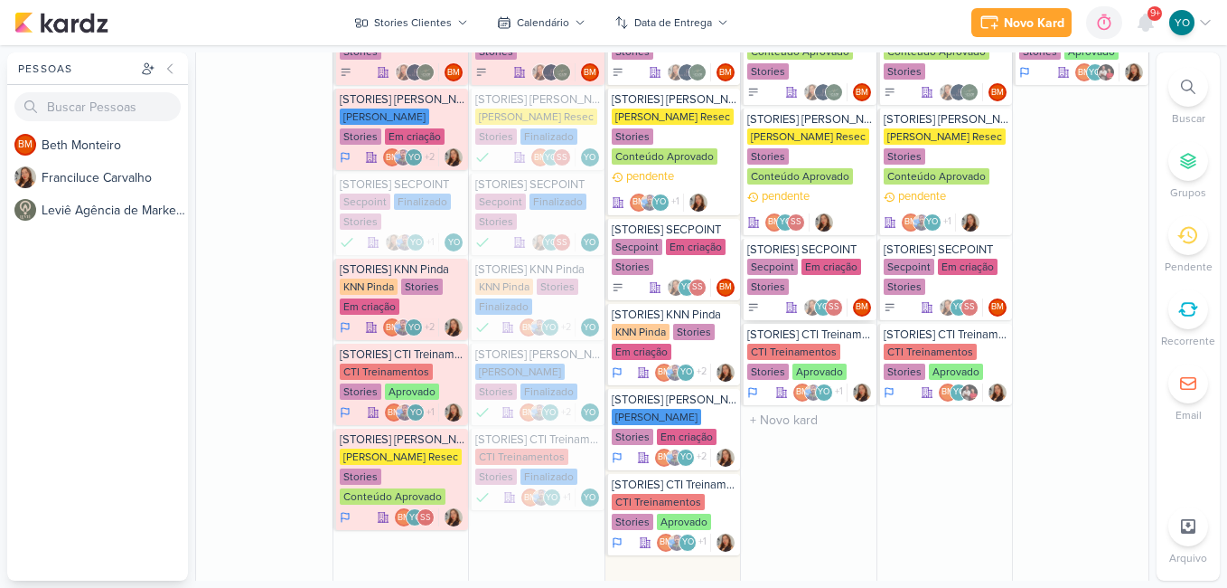
scroll to position [1307, 0]
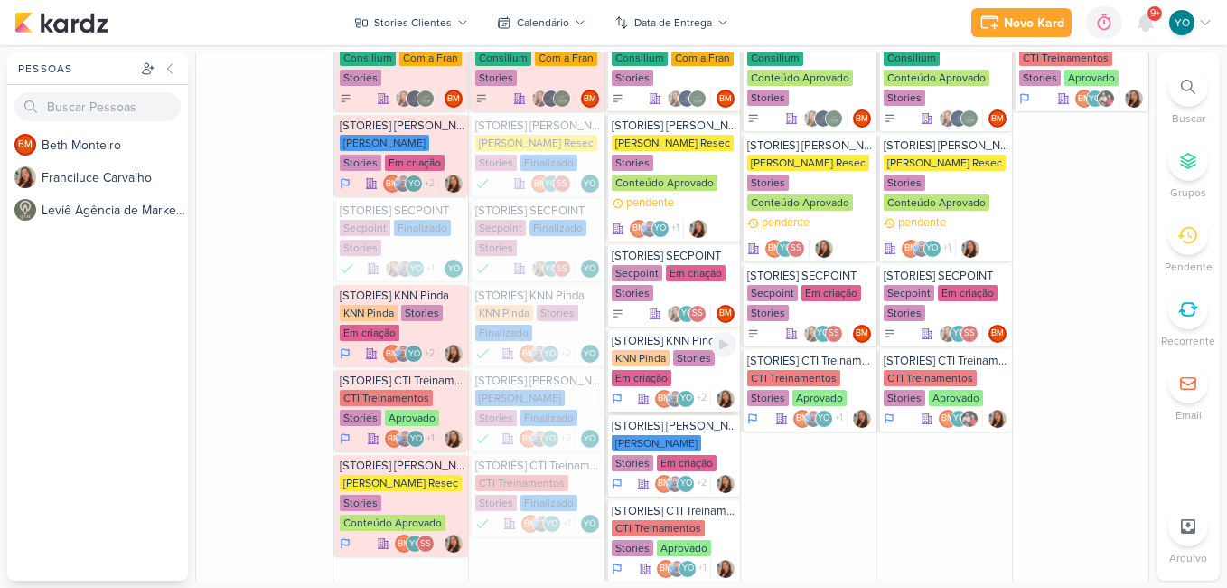
click at [665, 376] on div "Em criação" at bounding box center [642, 378] width 60 height 16
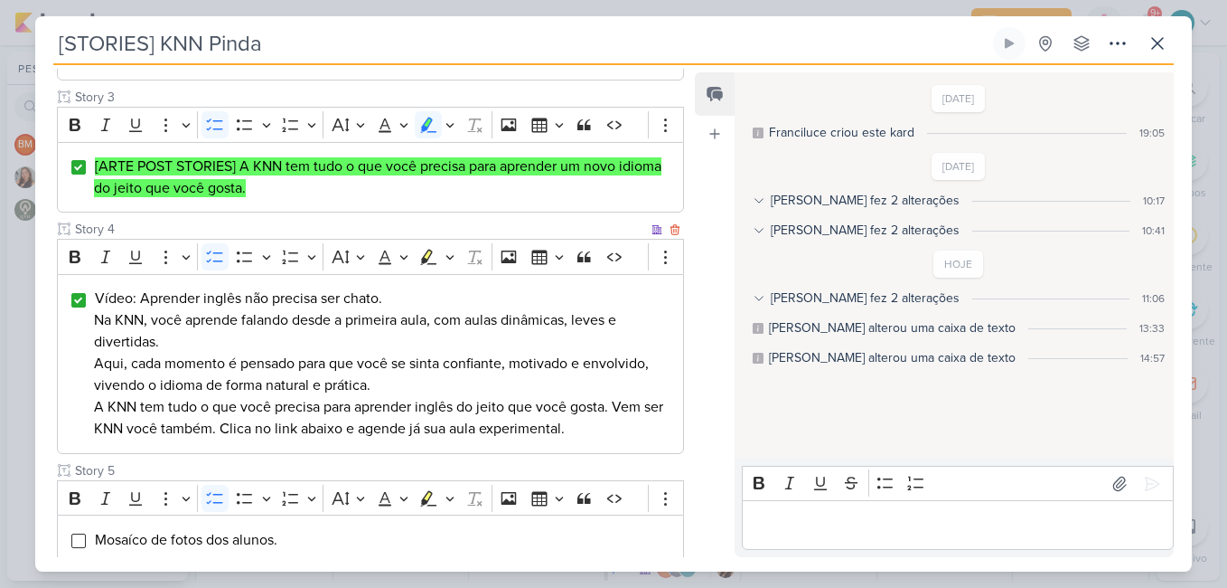
scroll to position [633, 0]
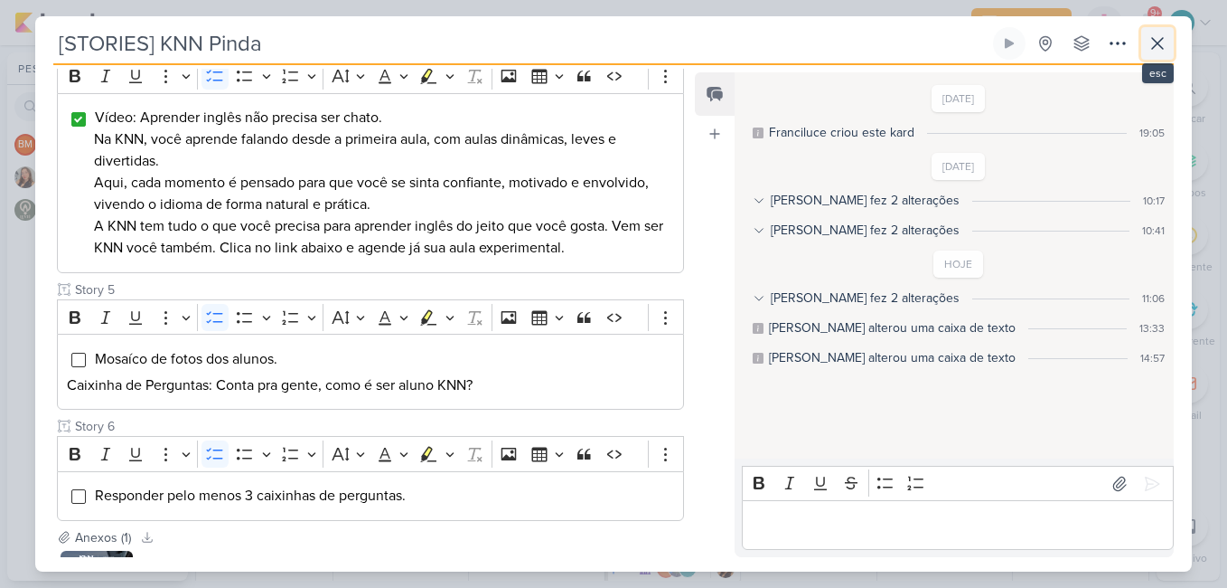
click at [1158, 52] on icon at bounding box center [1158, 44] width 22 height 22
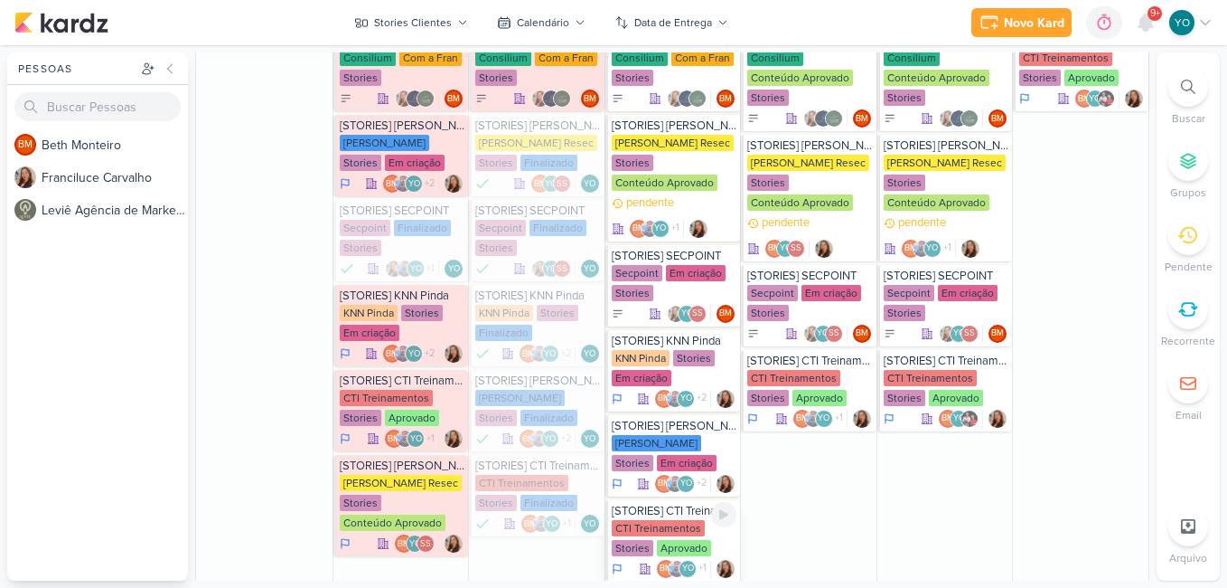
click at [682, 541] on div "Aprovado" at bounding box center [684, 548] width 54 height 16
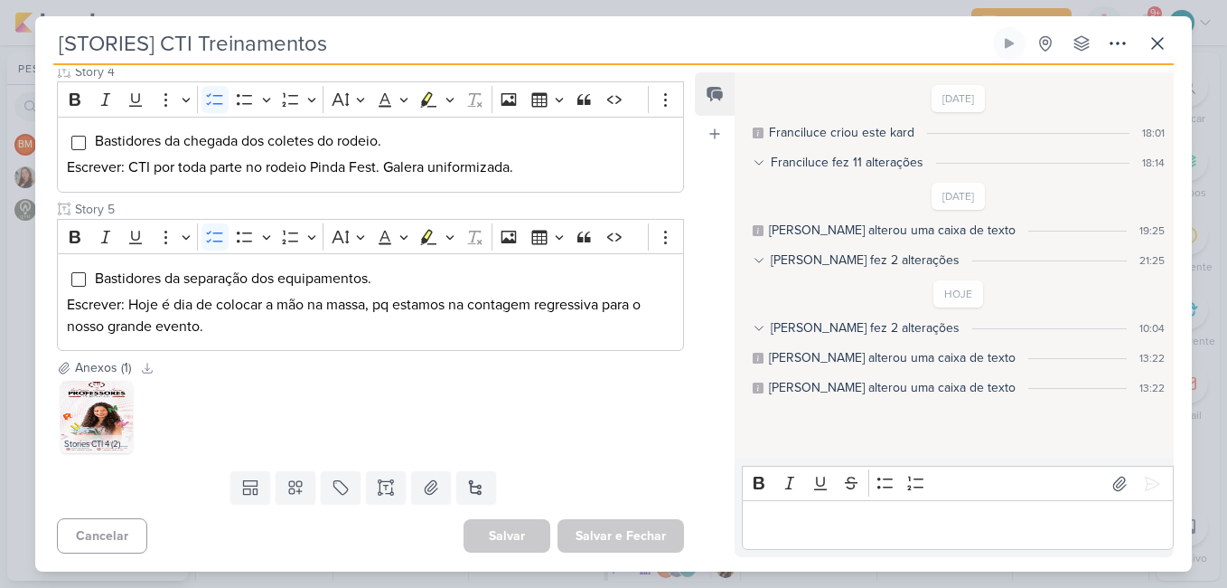
scroll to position [184, 0]
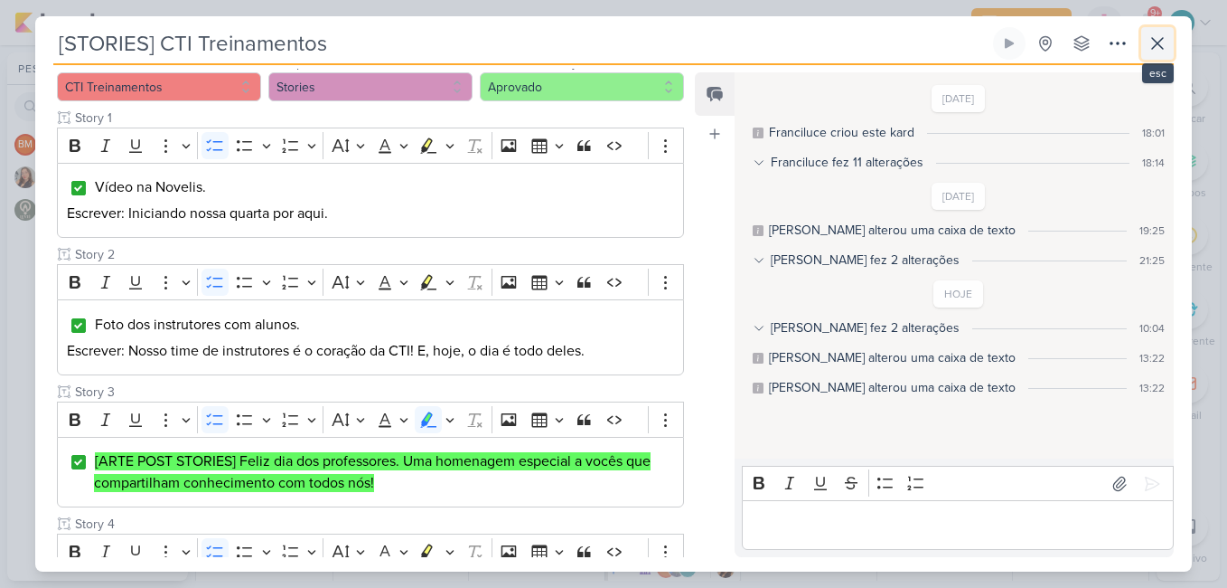
click at [1161, 41] on icon at bounding box center [1157, 43] width 11 height 11
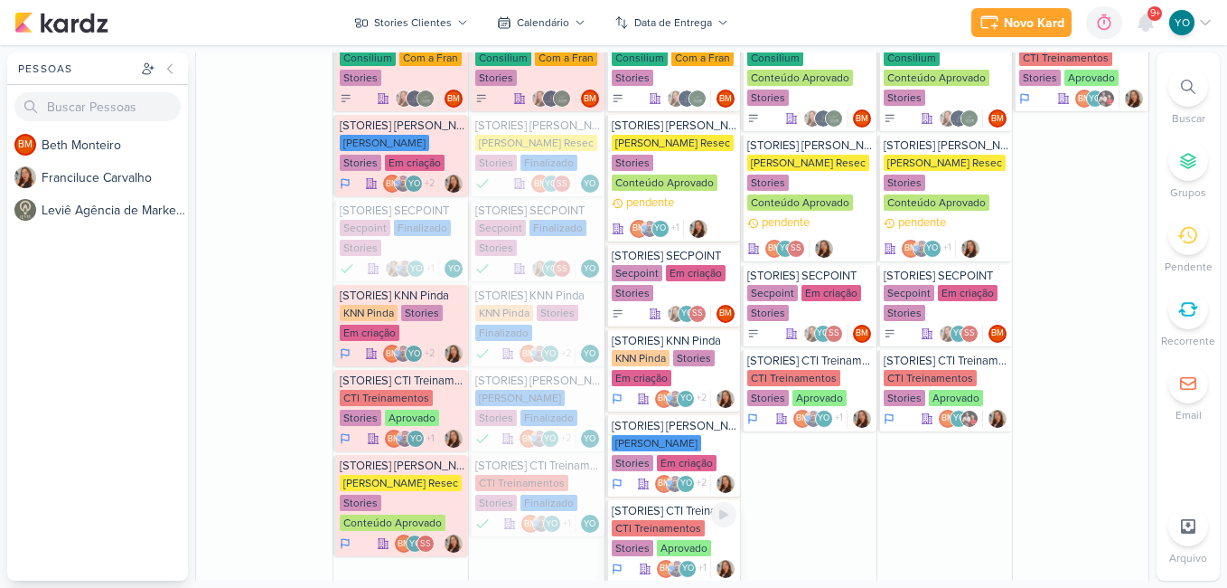
click at [666, 526] on div "CTI Treinamentos" at bounding box center [658, 528] width 93 height 16
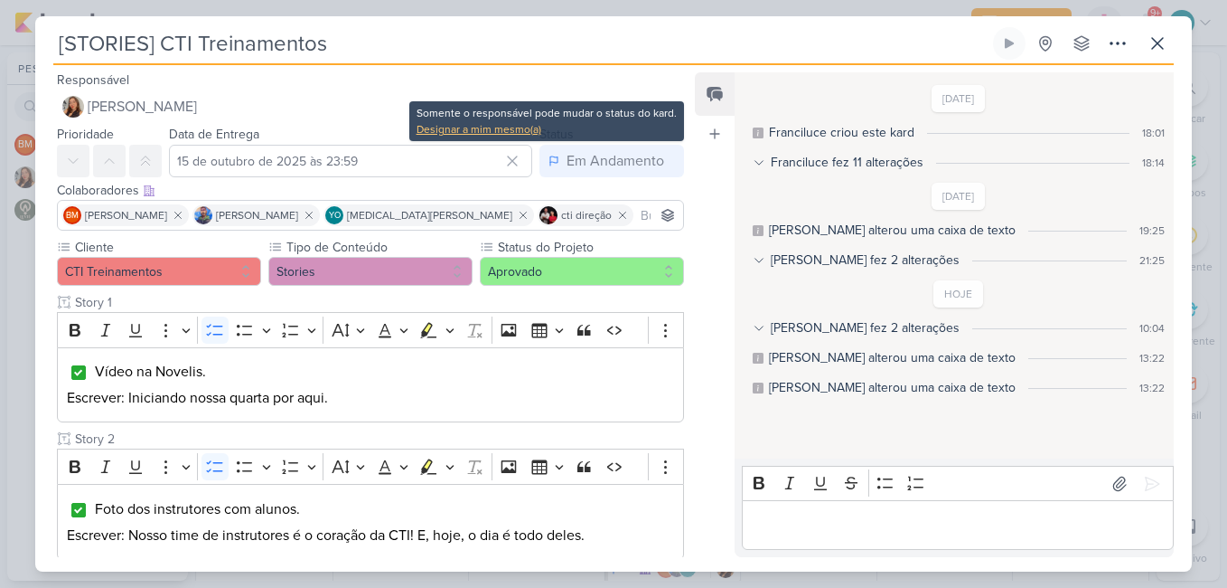
click at [512, 131] on div "Designar a mim mesmo(a)" at bounding box center [547, 129] width 260 height 16
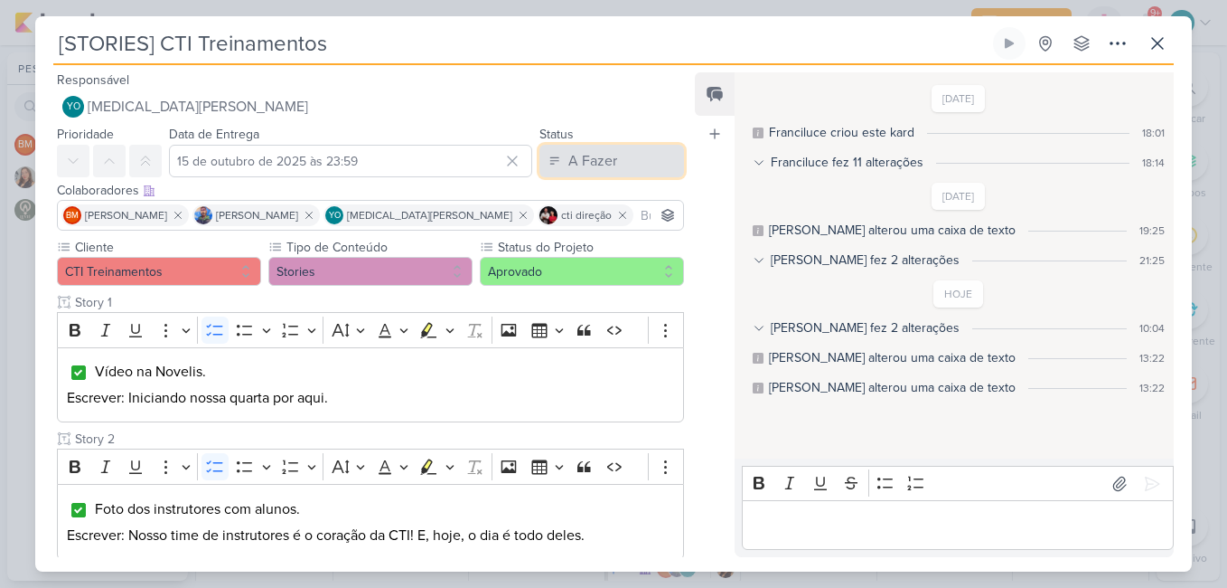
click at [586, 155] on div "A Fazer" at bounding box center [593, 161] width 49 height 22
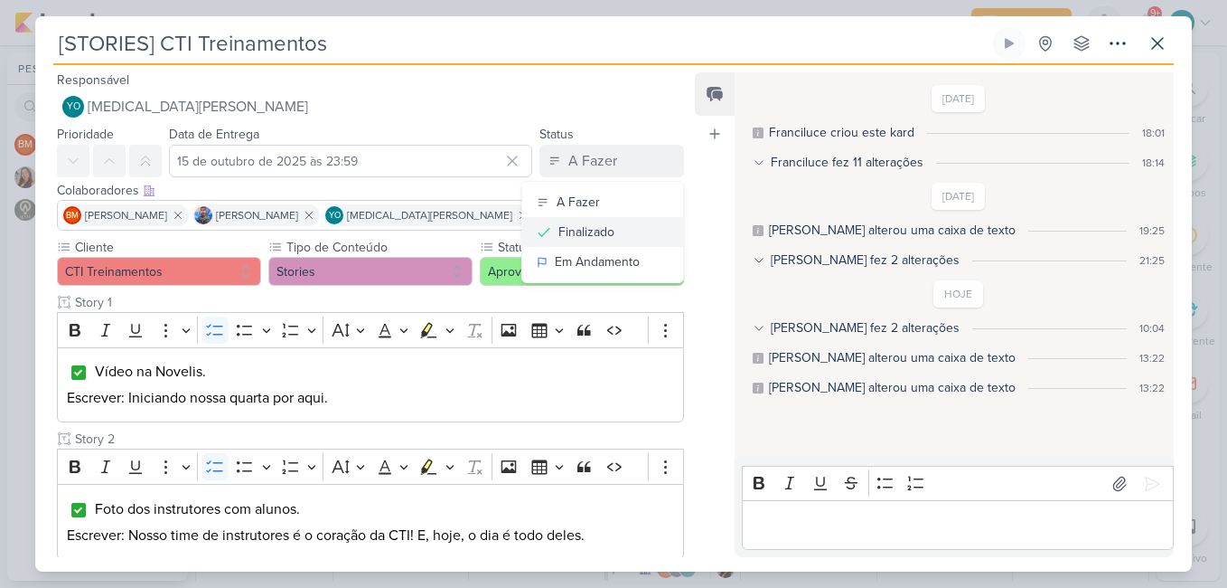
click at [584, 223] on div "Finalizado" at bounding box center [587, 231] width 56 height 19
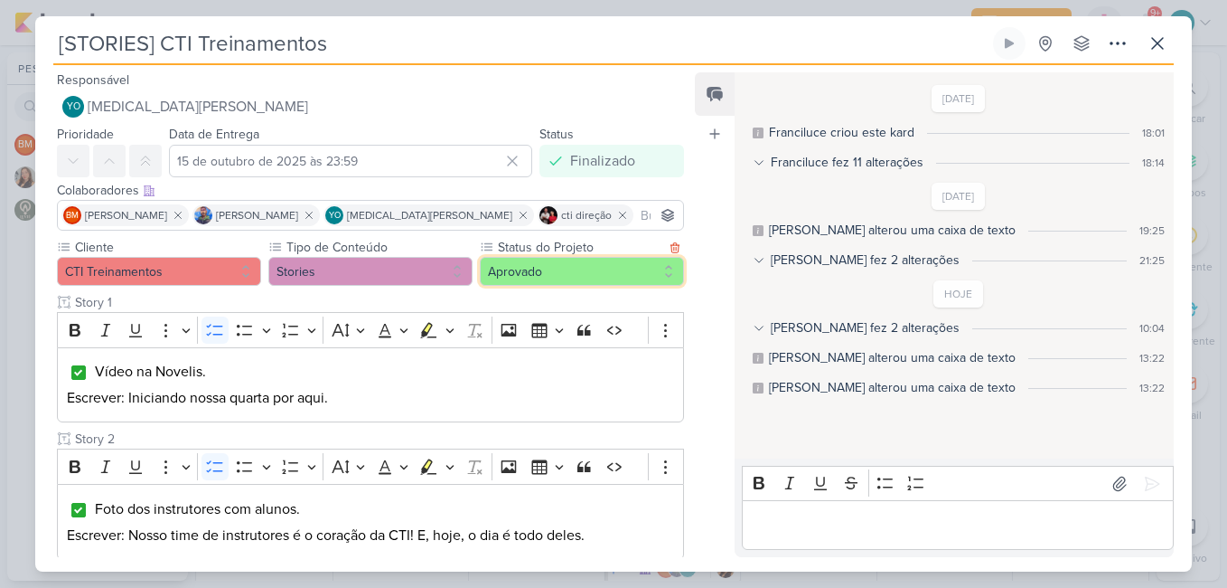
click at [541, 279] on button "Aprovado" at bounding box center [582, 271] width 204 height 29
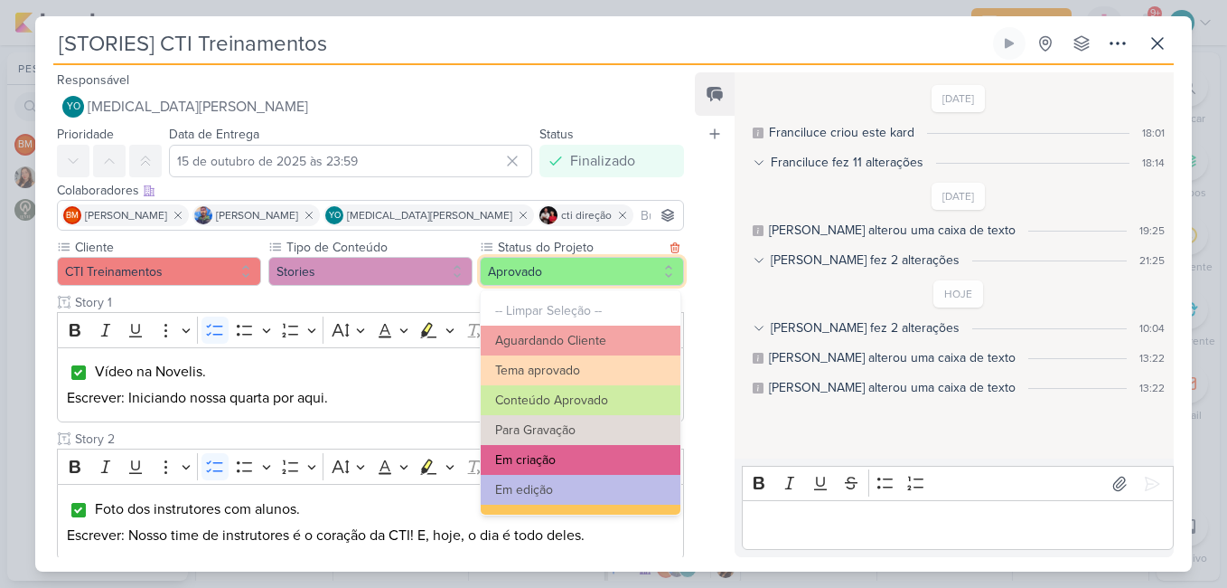
scroll to position [204, 0]
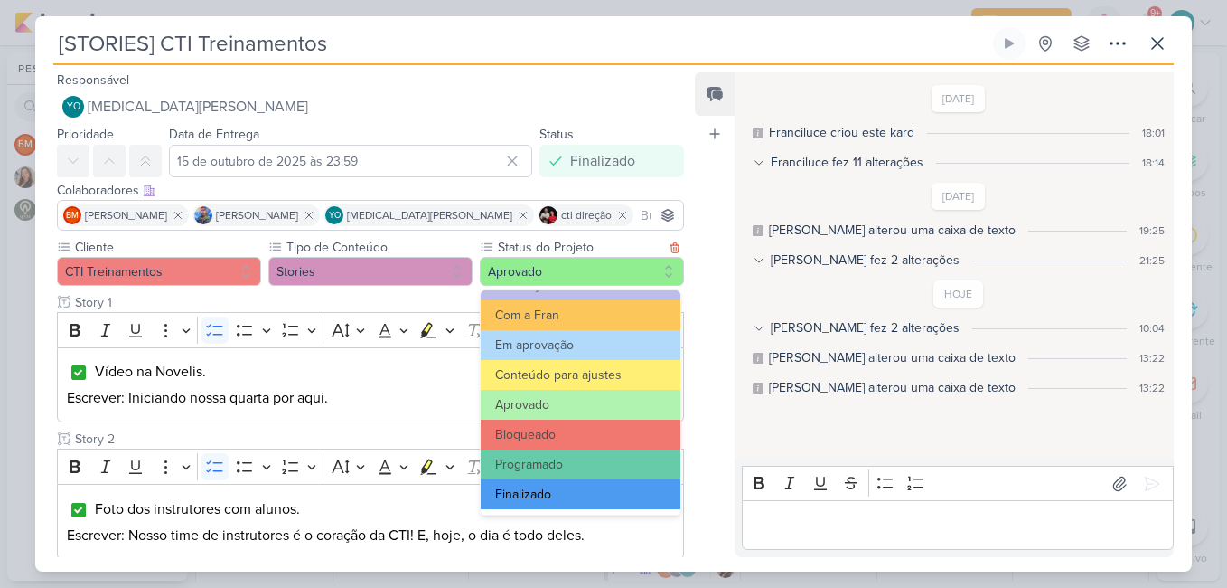
click at [588, 494] on button "Finalizado" at bounding box center [581, 494] width 200 height 30
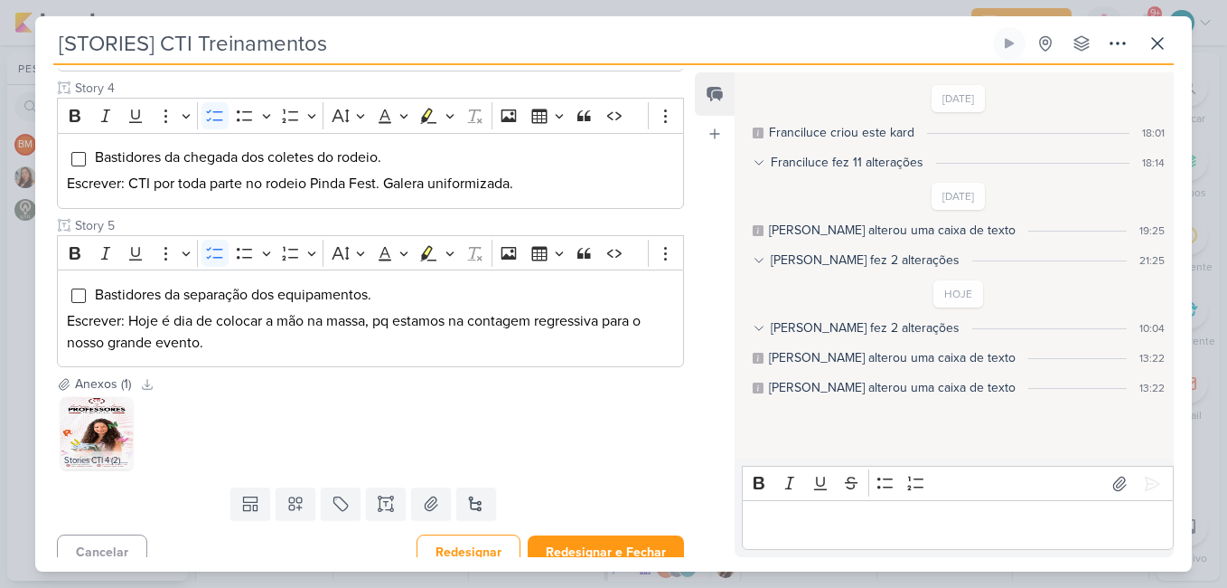
scroll to position [636, 0]
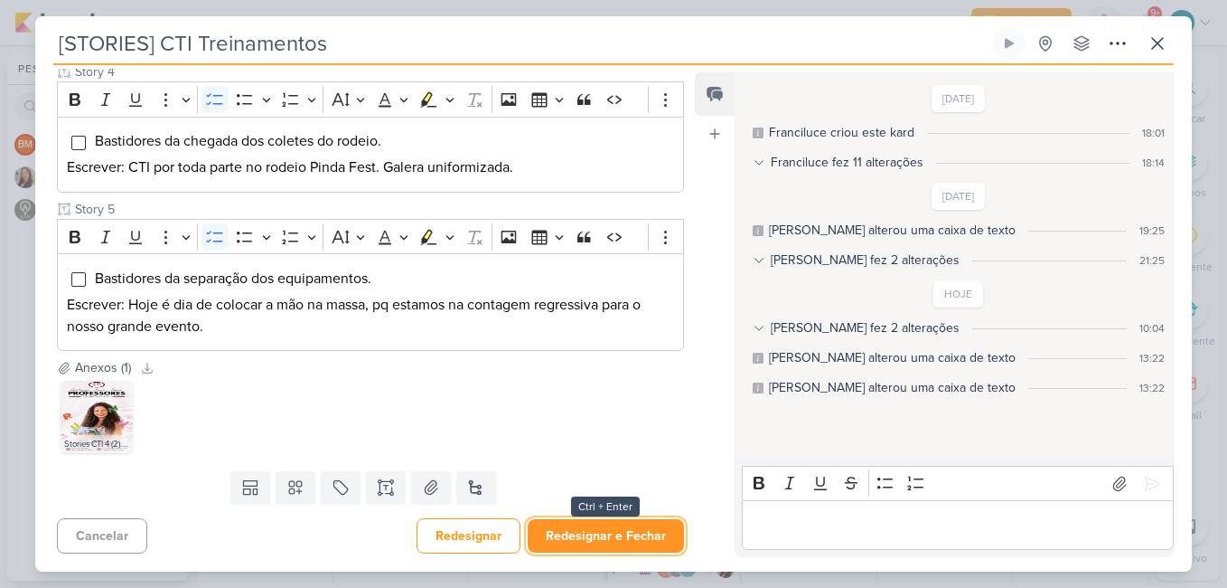
click at [611, 537] on button "Redesignar e Fechar" at bounding box center [606, 535] width 156 height 33
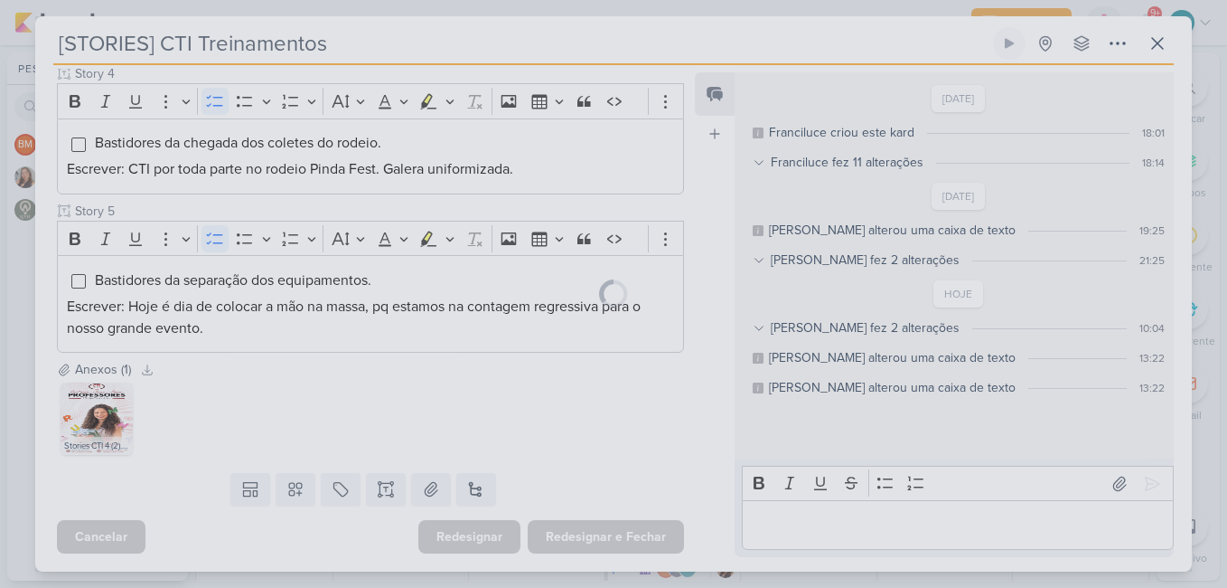
scroll to position [635, 0]
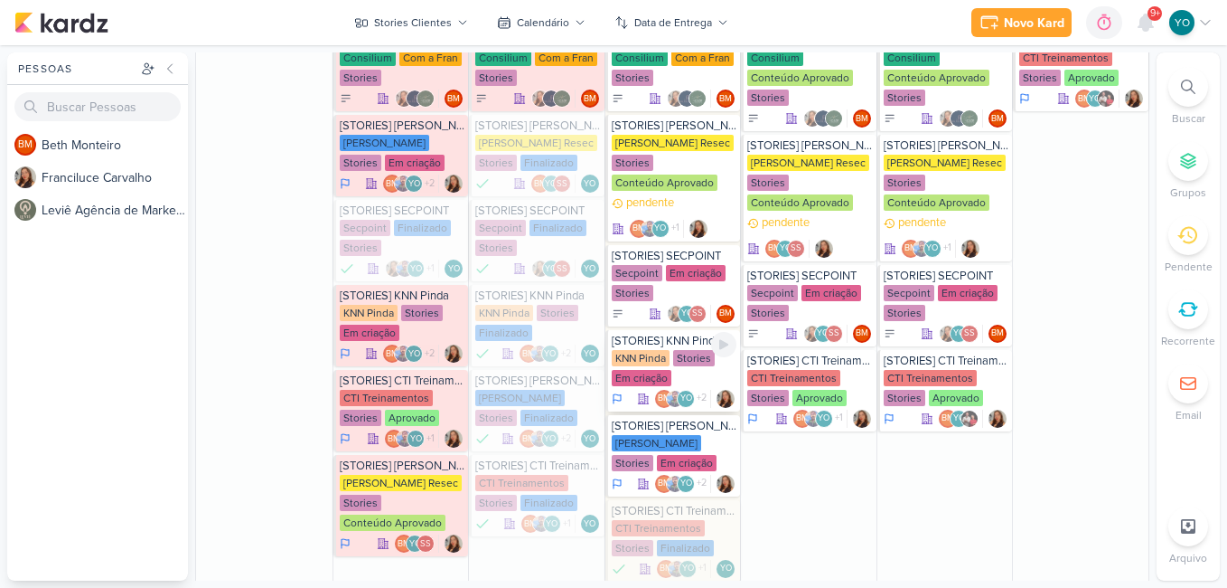
click at [671, 379] on div "KNN Pinda Stories Em criação" at bounding box center [675, 369] width 126 height 38
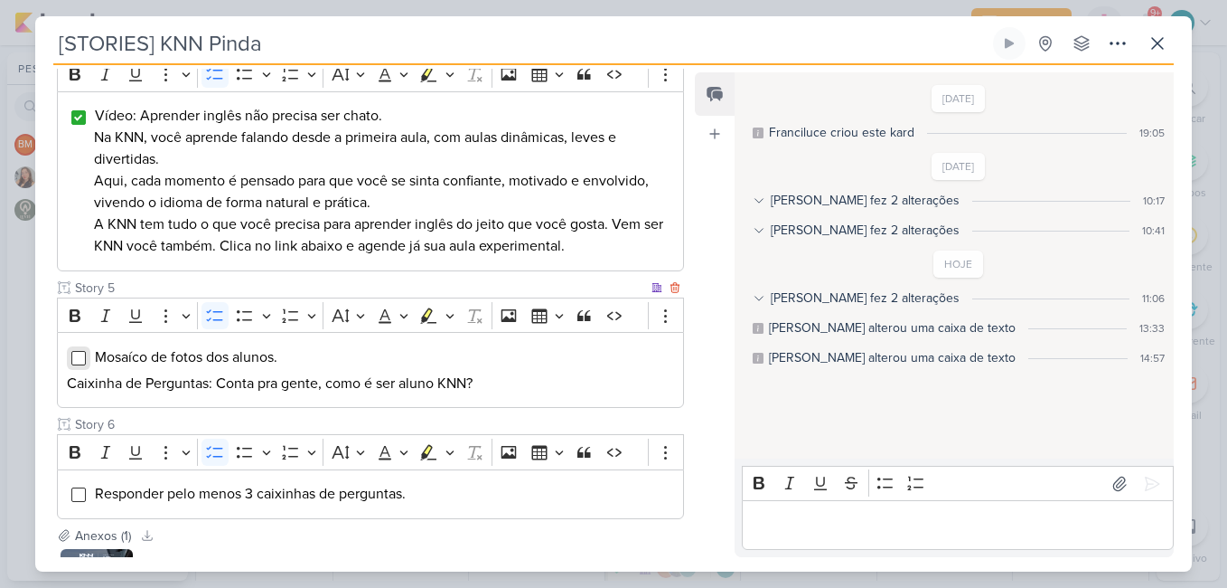
click at [81, 357] on input "Editor editing area: main" at bounding box center [78, 358] width 14 height 14
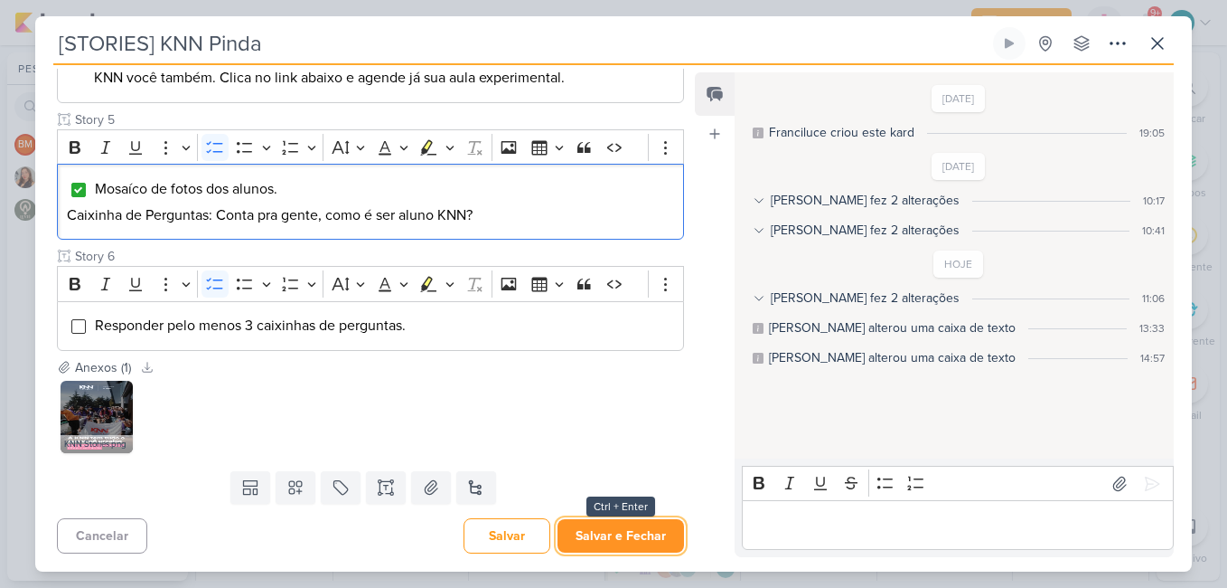
click at [616, 540] on button "Salvar e Fechar" at bounding box center [621, 535] width 127 height 33
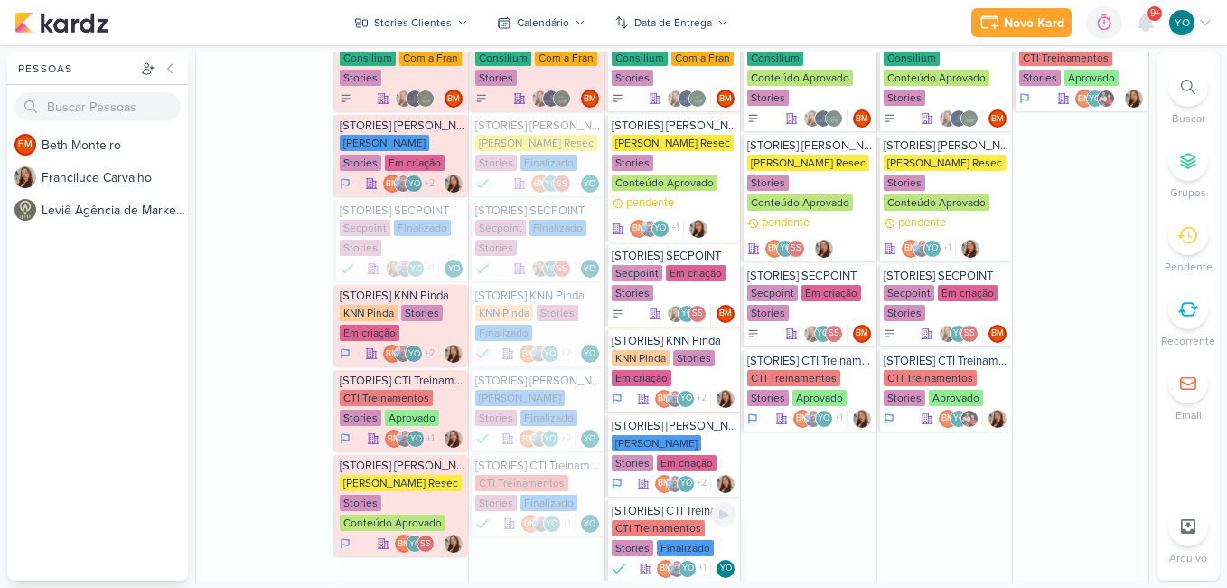
scroll to position [1488, 0]
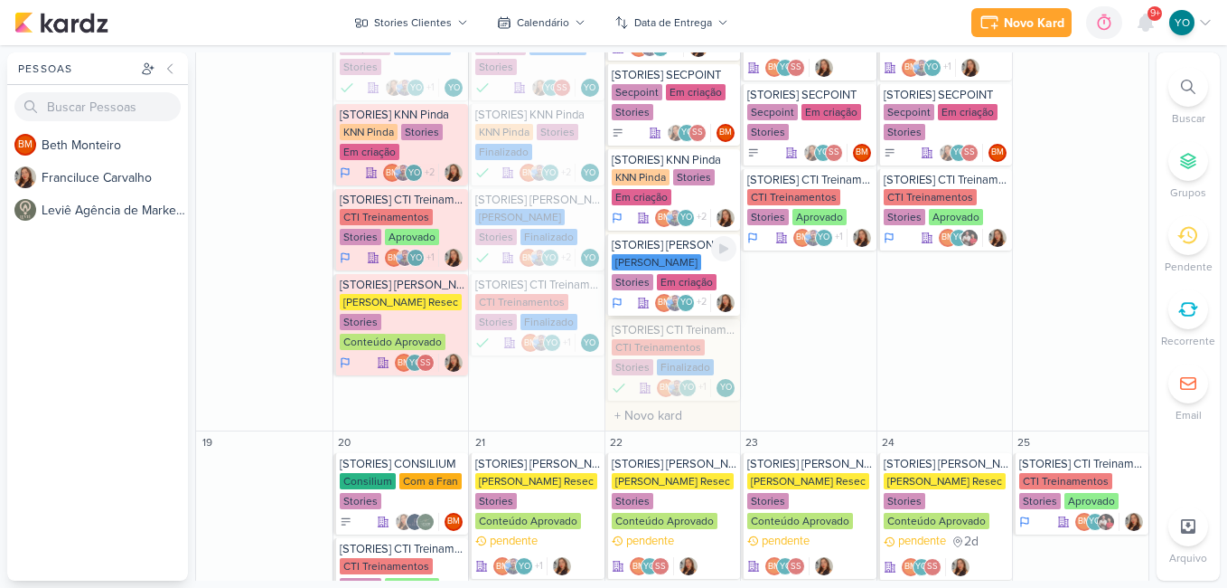
click at [678, 284] on div "[PERSON_NAME] Stories Em criação" at bounding box center [675, 273] width 126 height 38
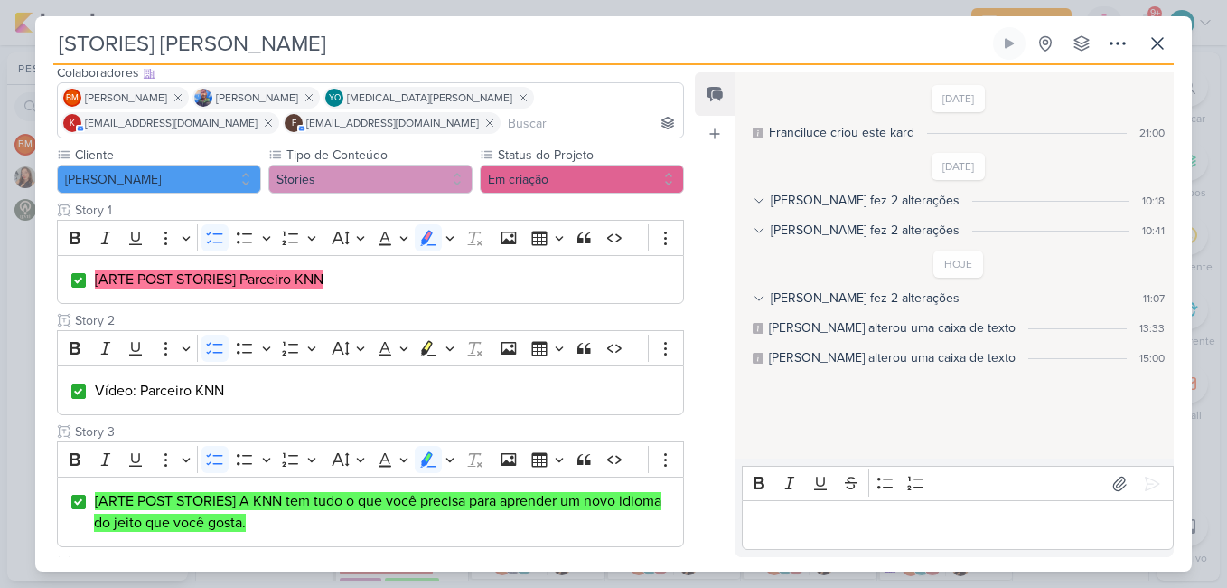
scroll to position [660, 0]
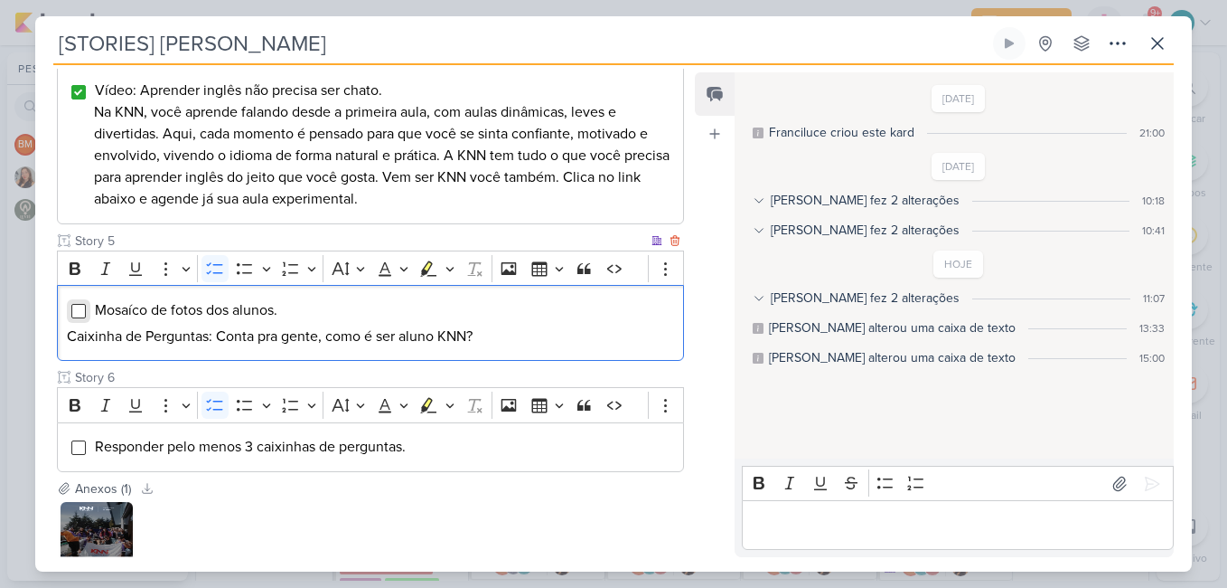
click at [74, 315] on input "Editor editing area: main" at bounding box center [78, 311] width 14 height 14
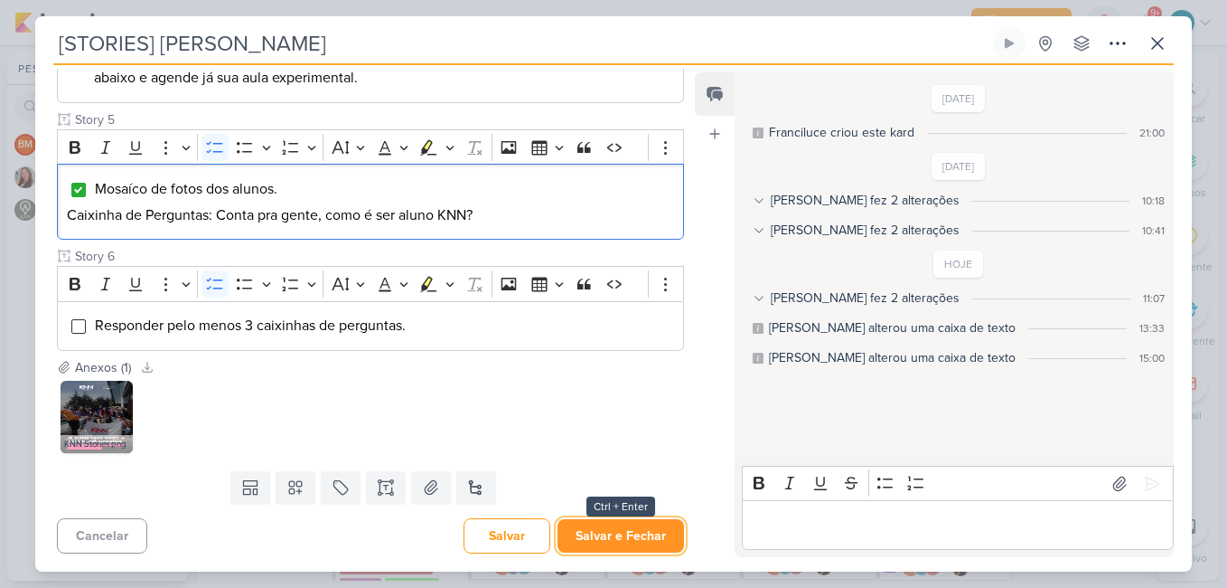
click at [639, 532] on button "Salvar e Fechar" at bounding box center [621, 535] width 127 height 33
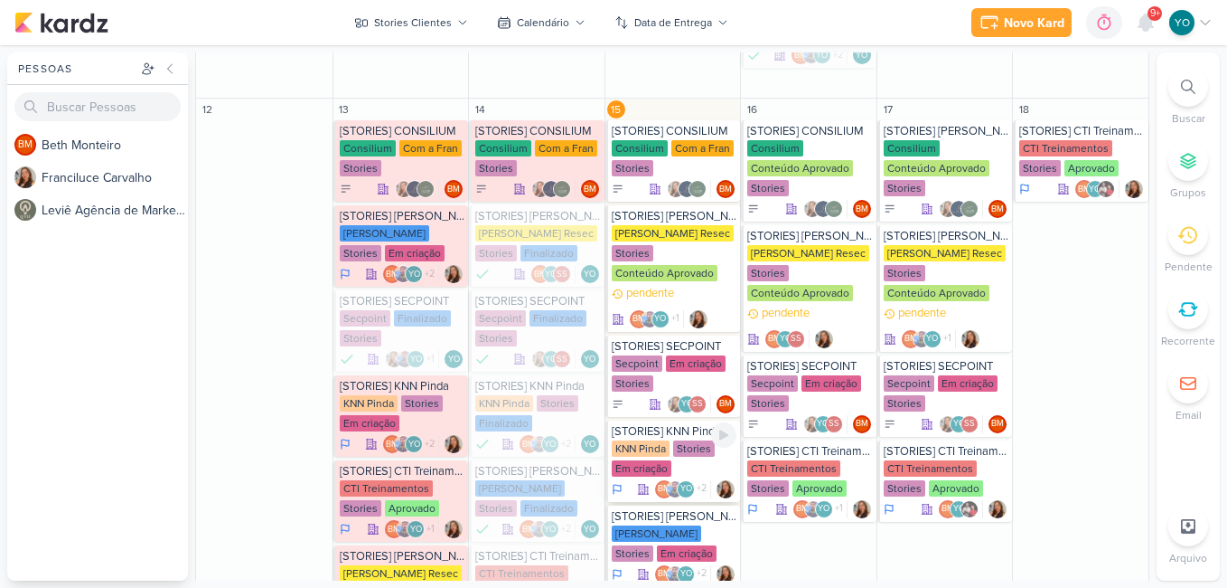
scroll to position [1397, 0]
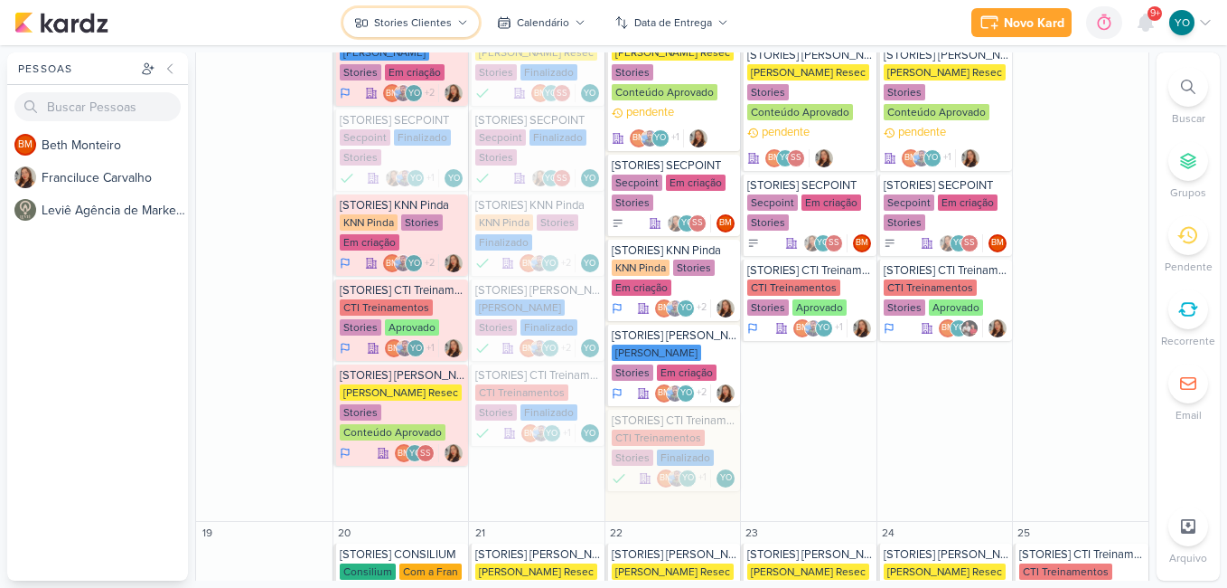
click at [463, 20] on icon at bounding box center [462, 22] width 11 height 11
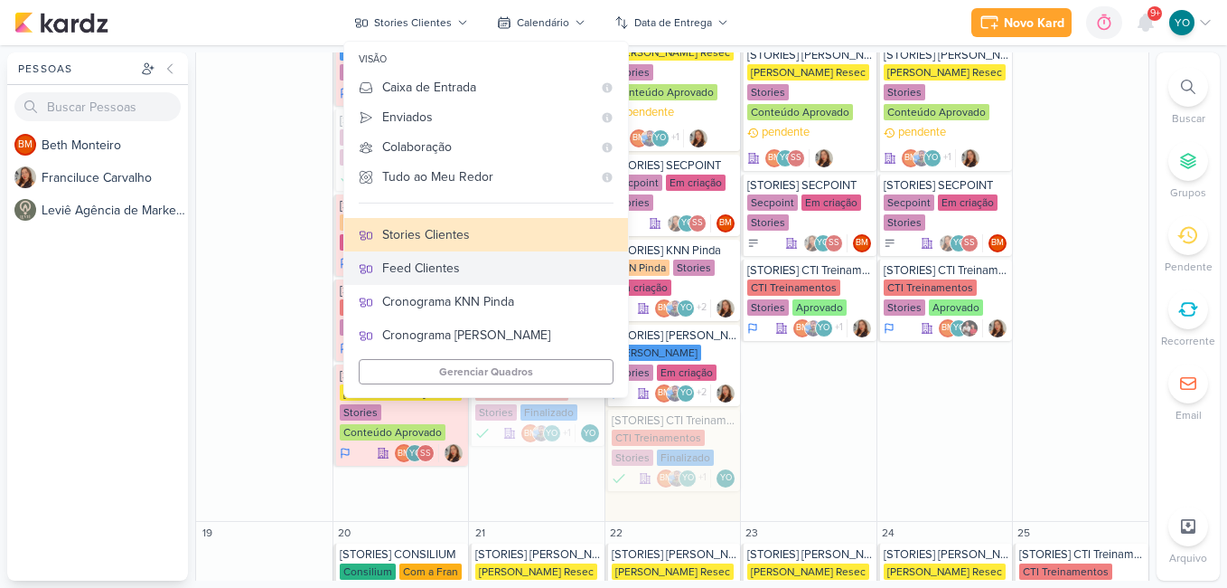
click at [480, 268] on div "Feed Clientes" at bounding box center [497, 268] width 231 height 19
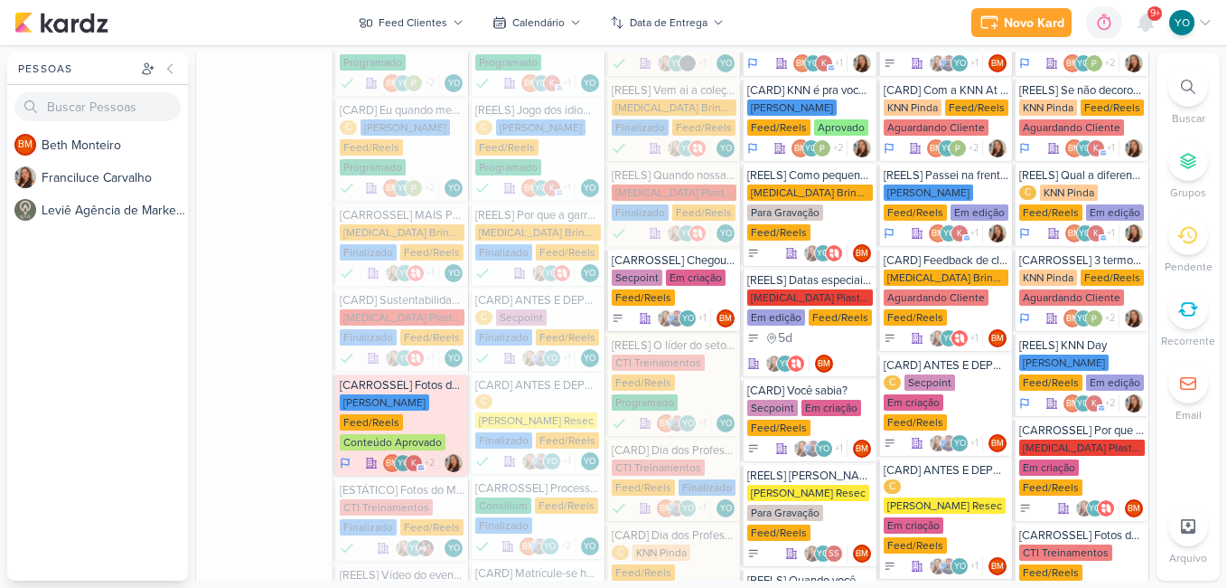
scroll to position [1142, 0]
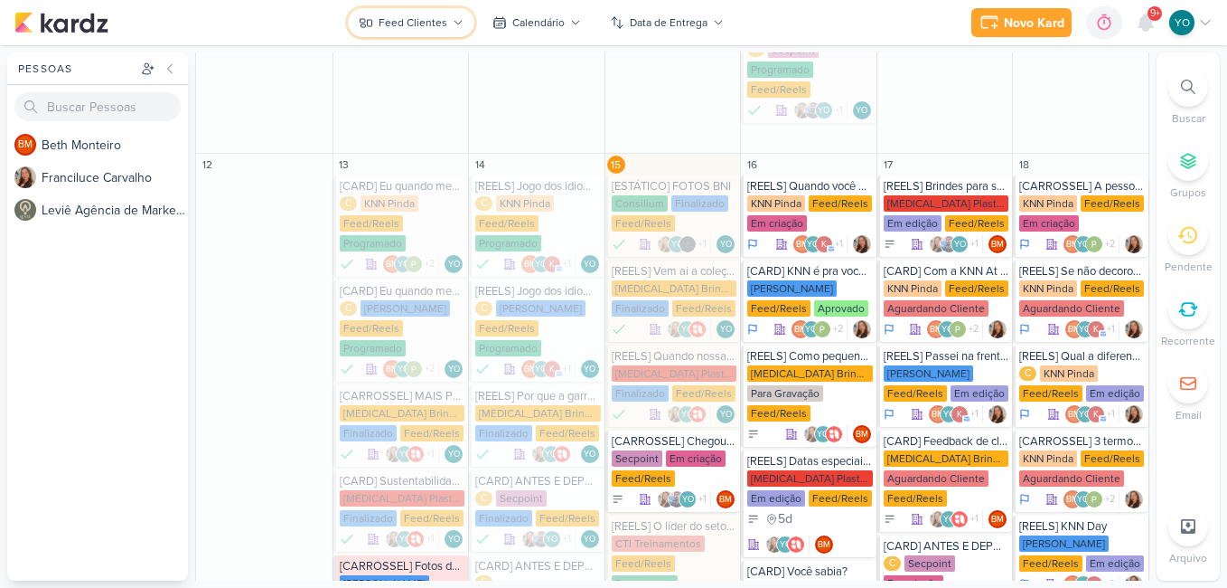
click at [433, 28] on div "Feed Clientes" at bounding box center [413, 22] width 69 height 16
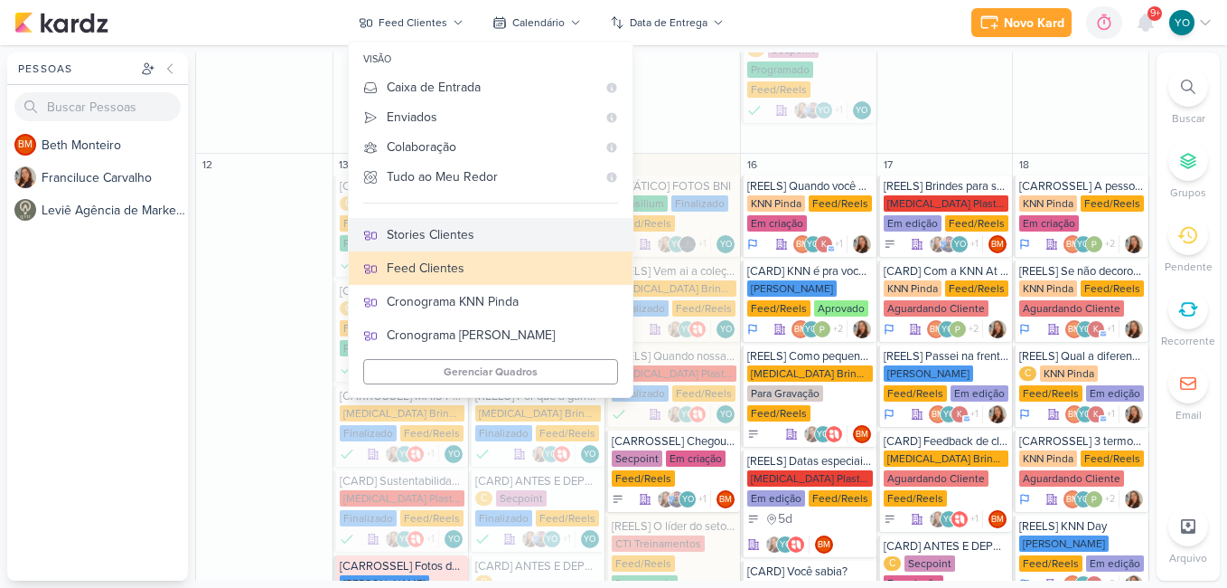
click at [477, 240] on div "Stories Clientes" at bounding box center [502, 234] width 231 height 19
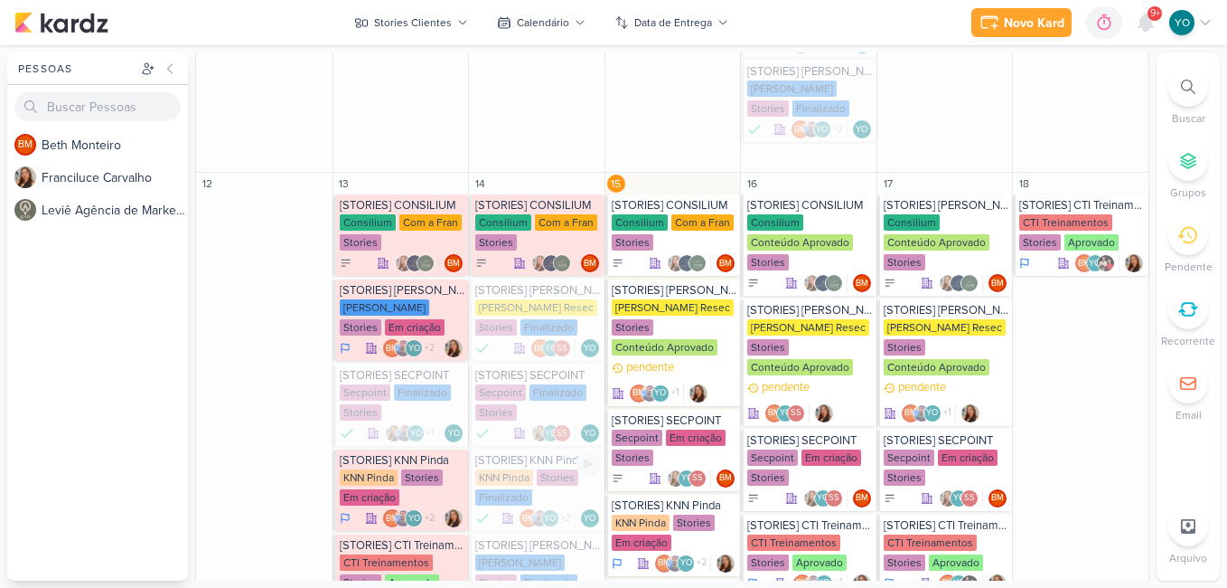
scroll to position [1379, 0]
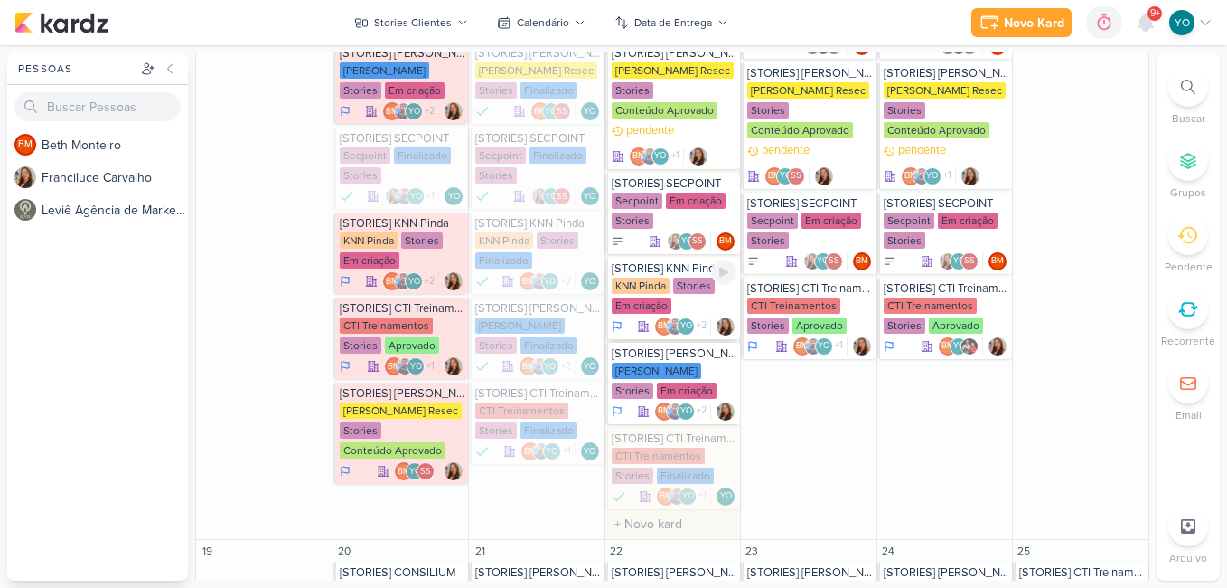
click at [658, 300] on div "Em criação" at bounding box center [642, 305] width 60 height 16
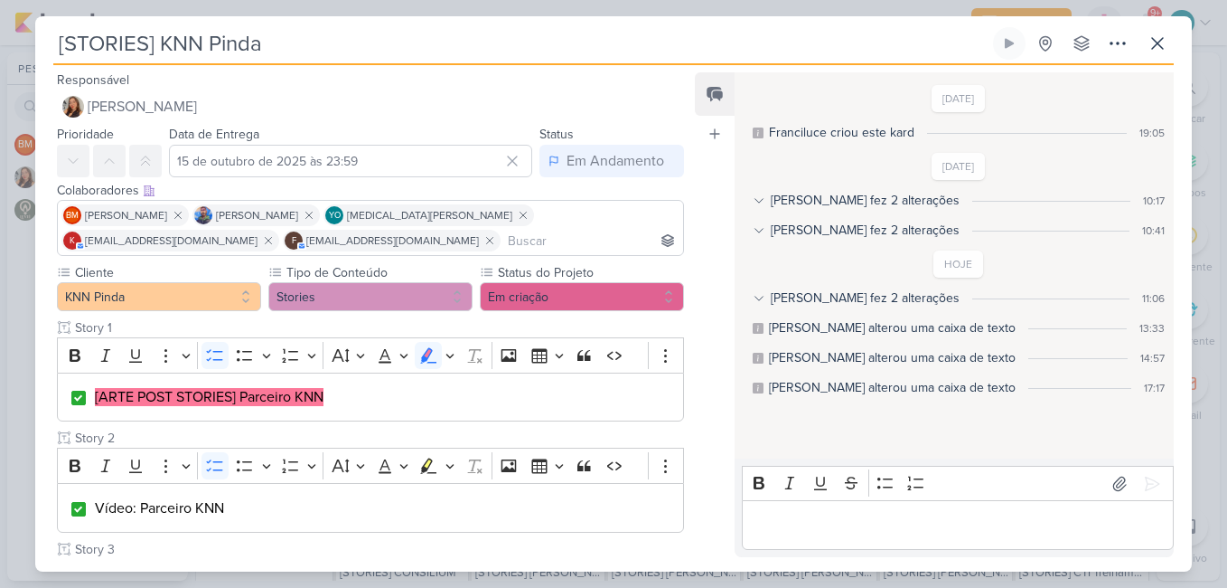
scroll to position [118, 0]
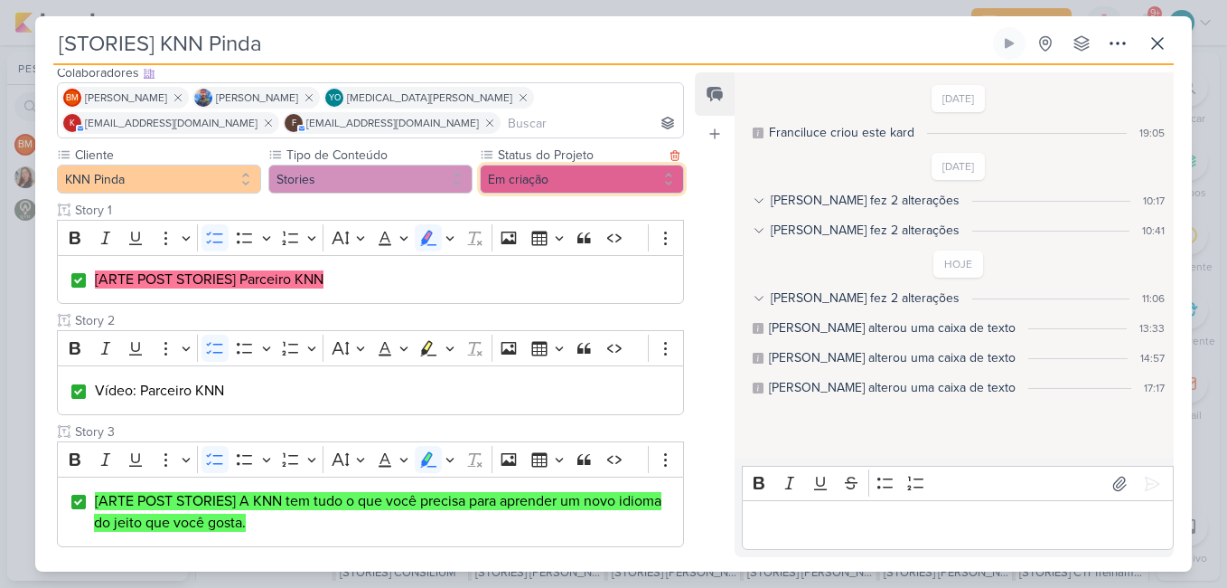
click at [595, 174] on button "Em criação" at bounding box center [582, 179] width 204 height 29
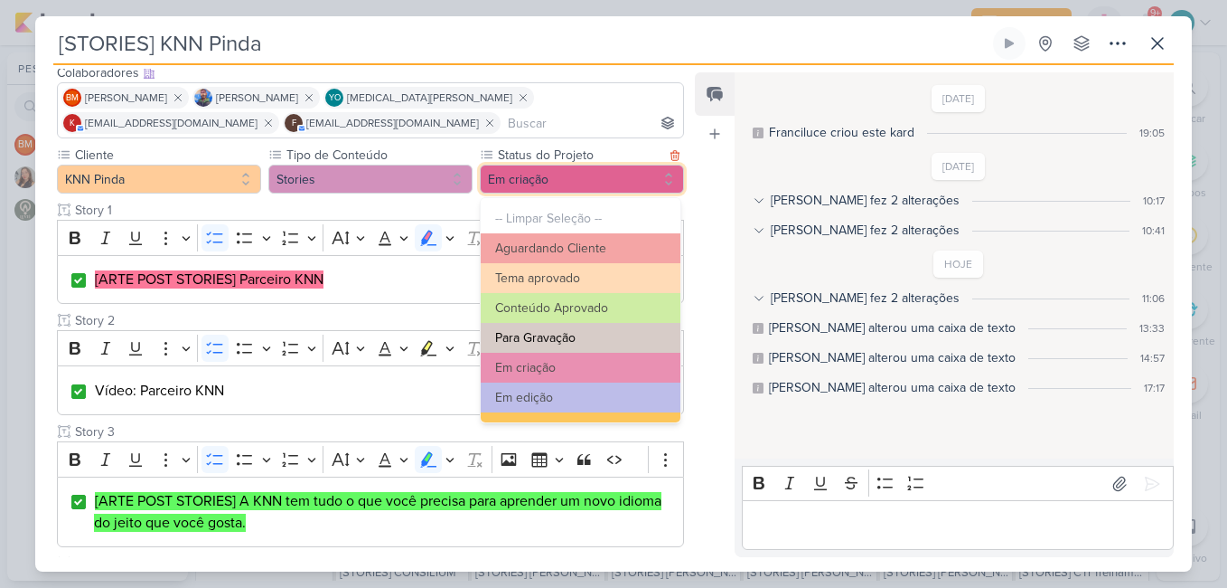
scroll to position [204, 0]
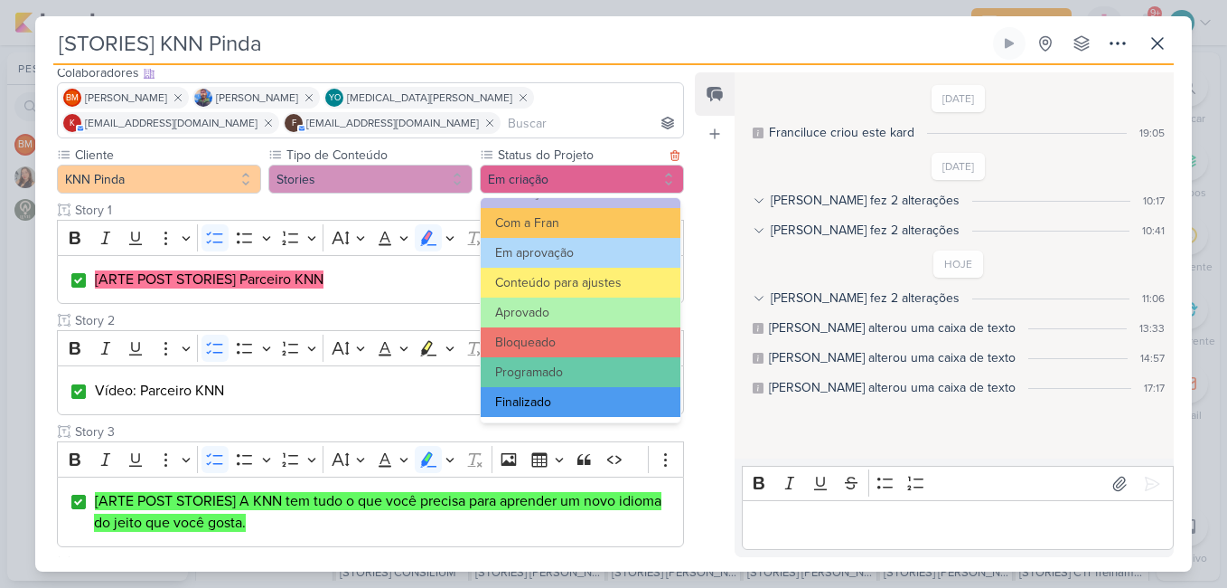
click at [592, 395] on button "Finalizado" at bounding box center [581, 402] width 200 height 30
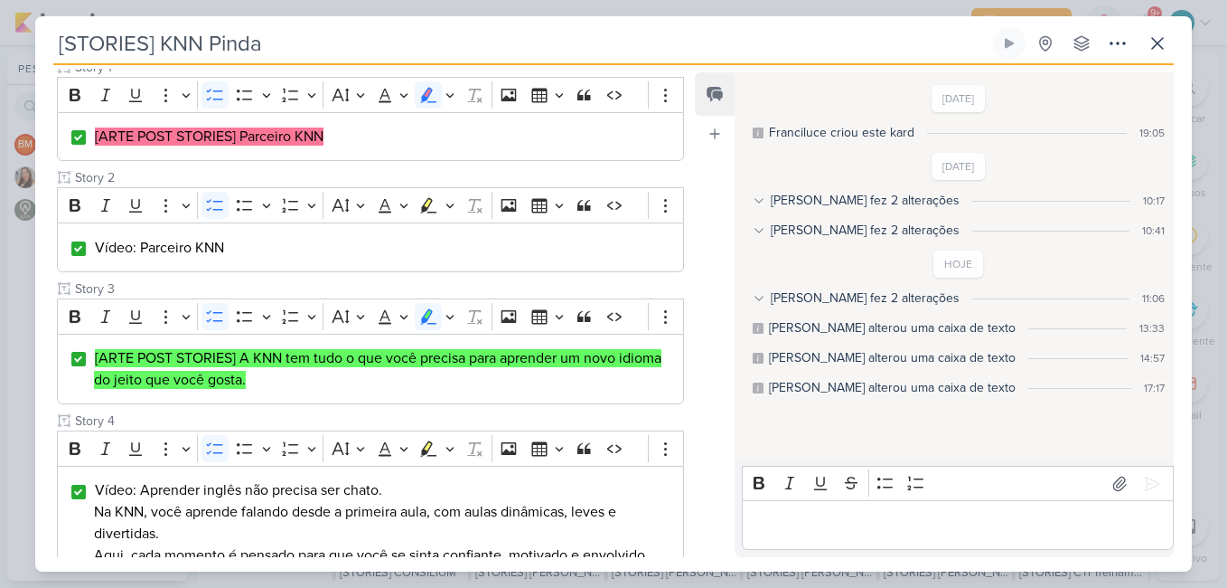
scroll to position [0, 0]
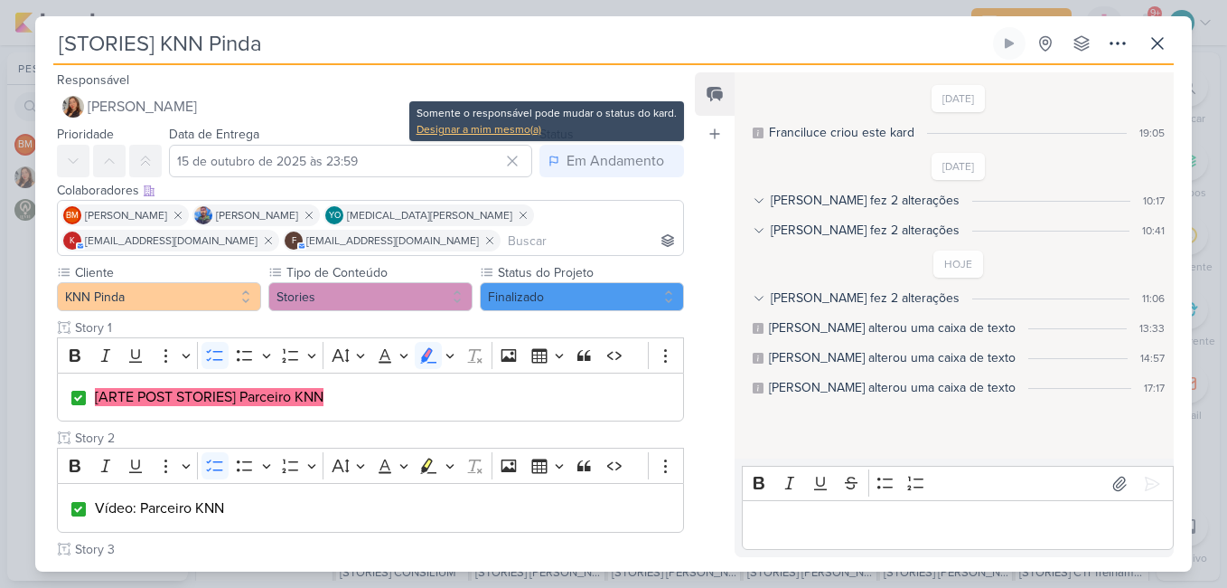
click at [466, 127] on div "Designar a mim mesmo(a)" at bounding box center [547, 129] width 260 height 16
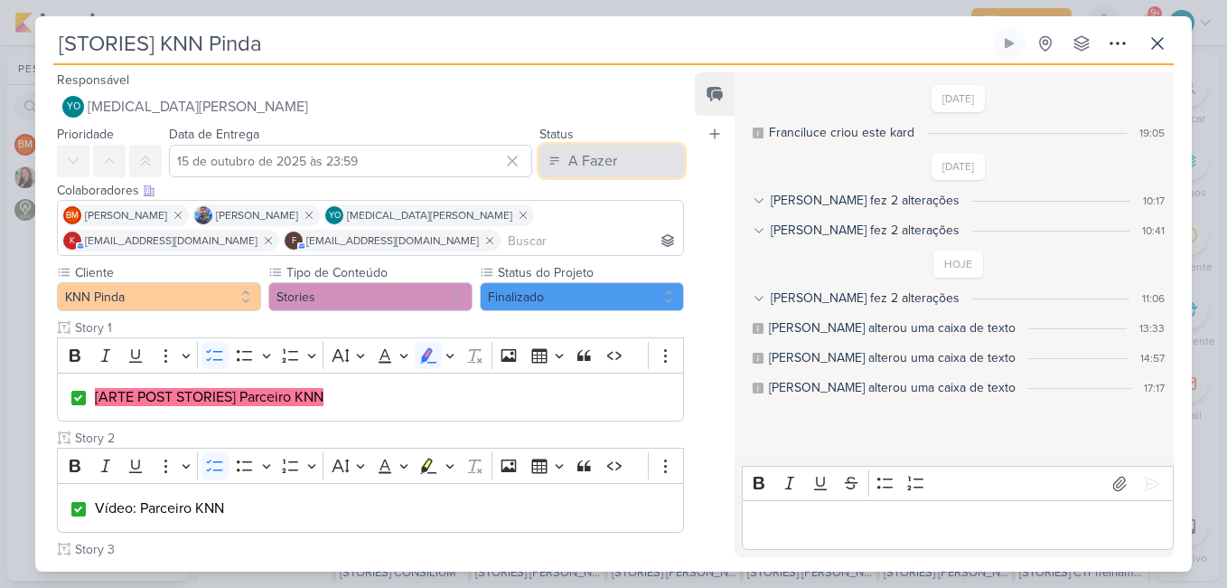
click at [582, 163] on div "A Fazer" at bounding box center [593, 161] width 49 height 22
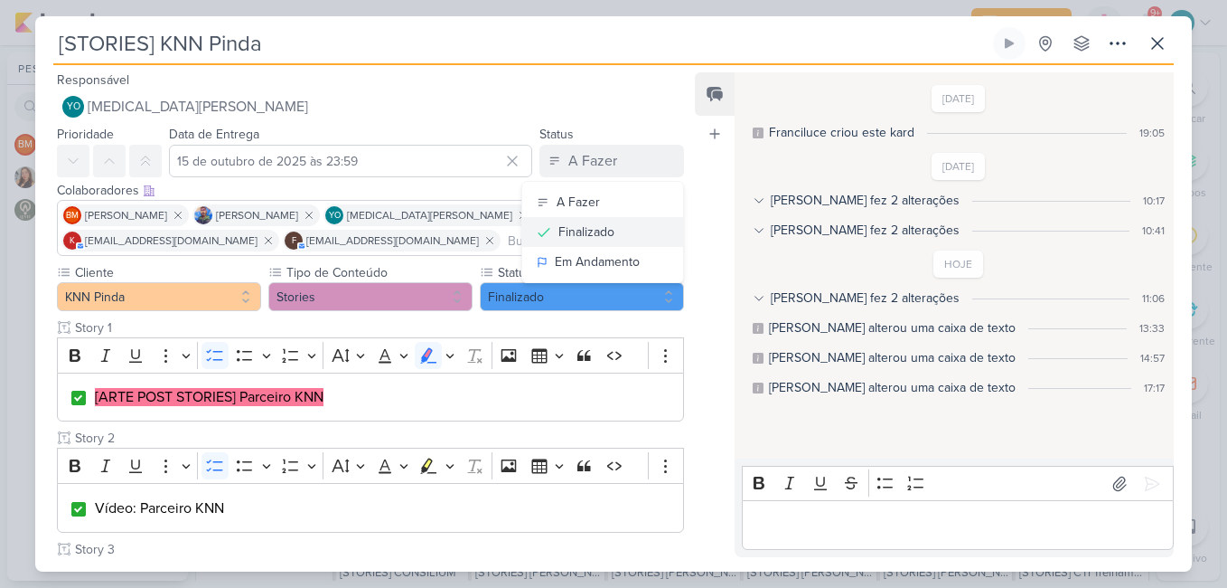
click at [588, 232] on div "Finalizado" at bounding box center [587, 231] width 56 height 19
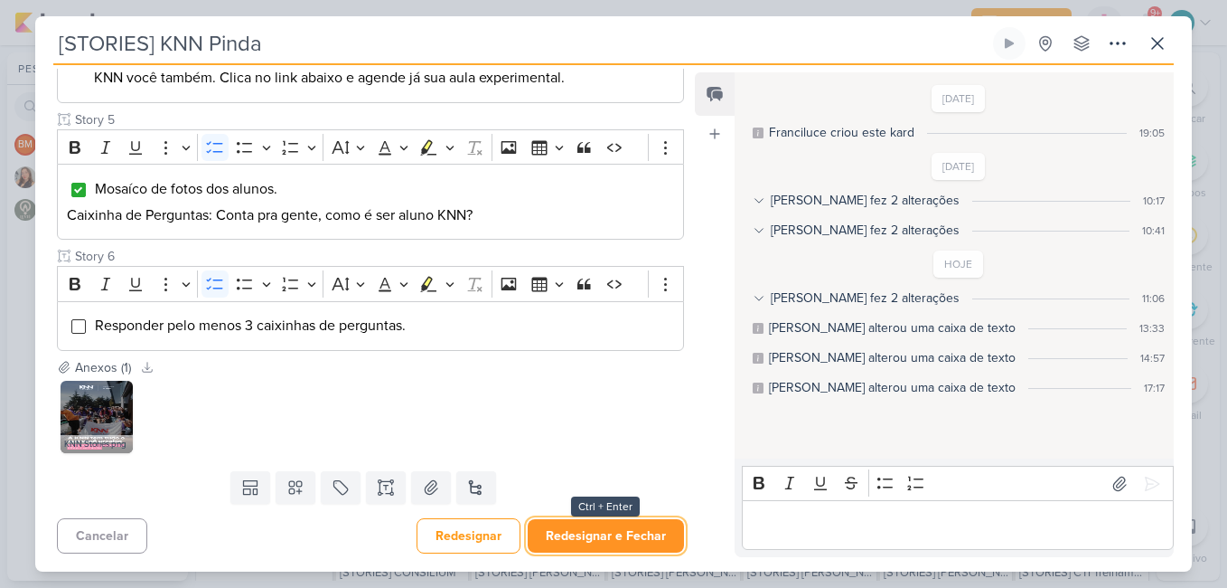
click at [616, 532] on button "Redesignar e Fechar" at bounding box center [606, 535] width 156 height 33
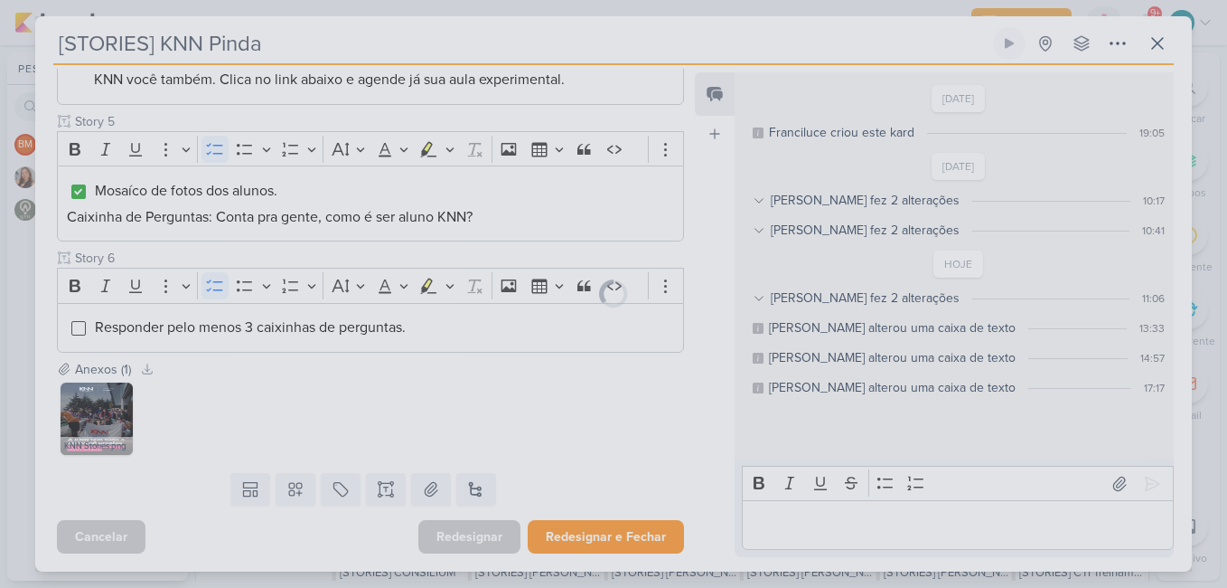
scroll to position [801, 0]
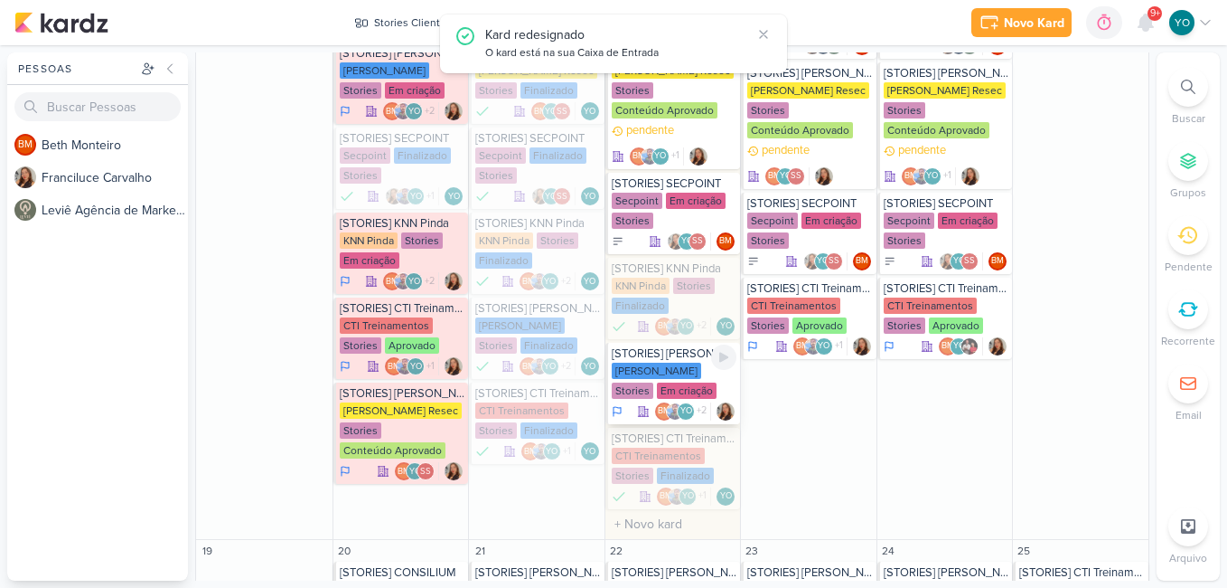
click at [678, 383] on div "[PERSON_NAME] Stories Em criação" at bounding box center [675, 381] width 126 height 38
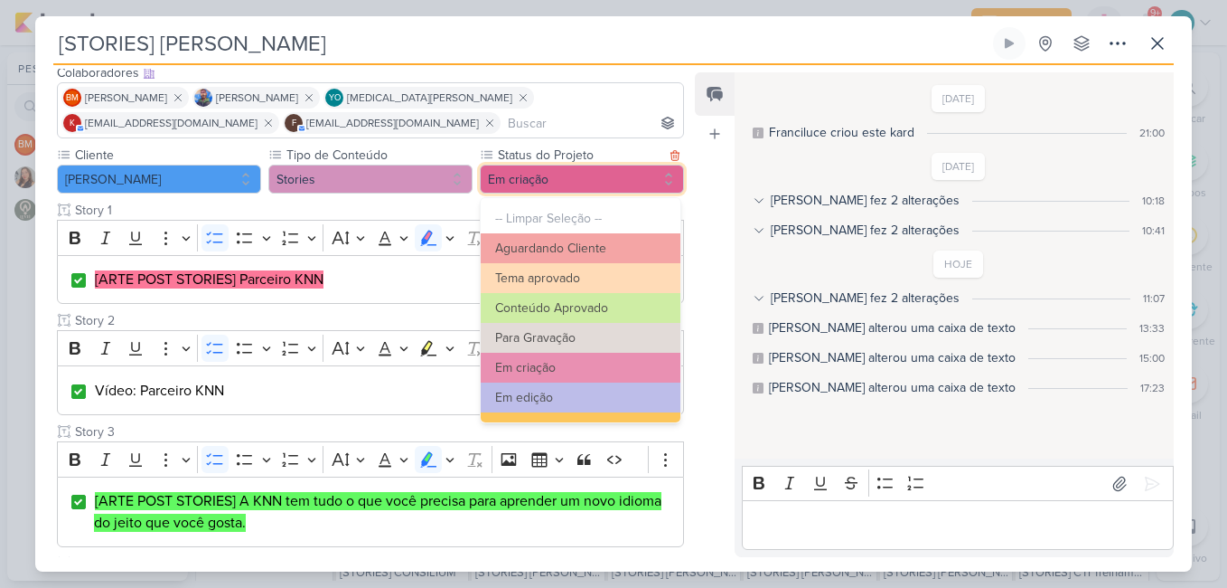
scroll to position [204, 0]
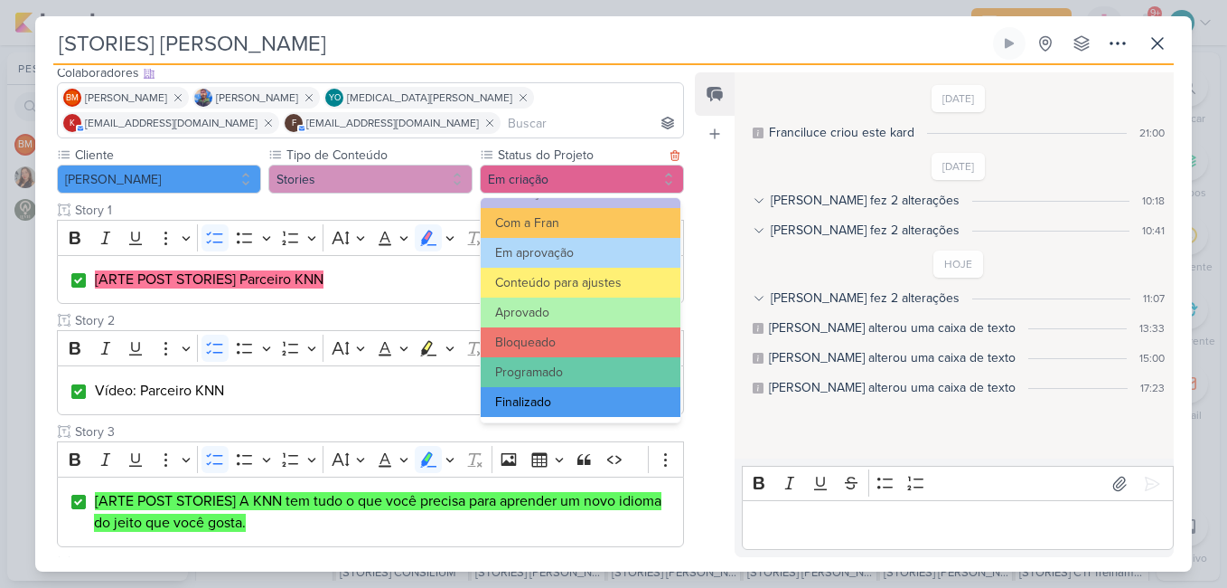
click at [608, 400] on button "Finalizado" at bounding box center [581, 402] width 200 height 30
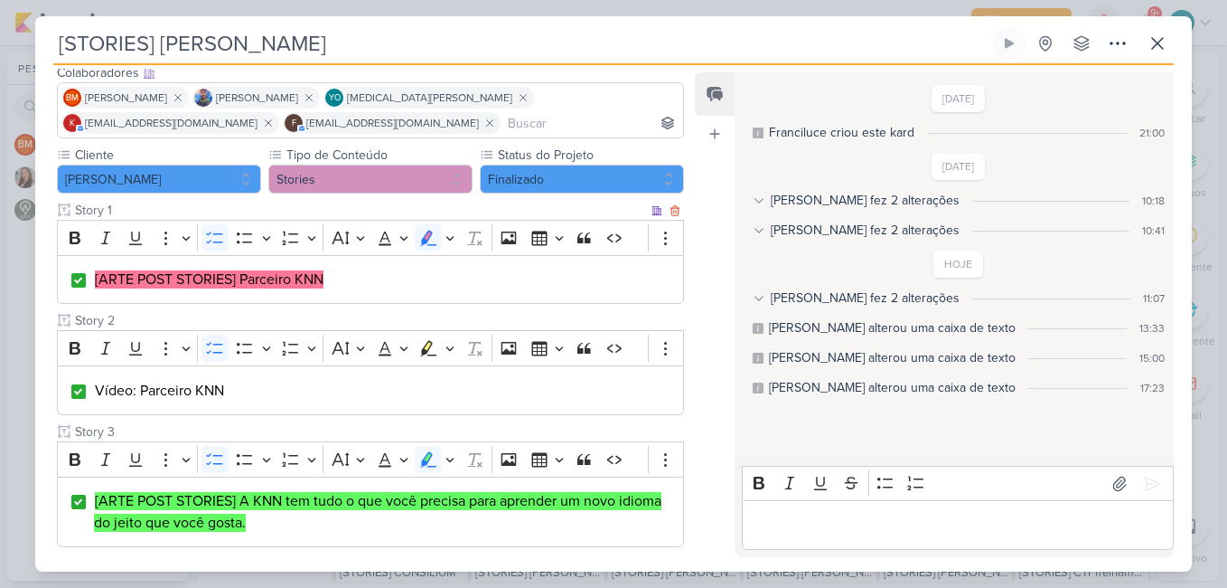
scroll to position [0, 0]
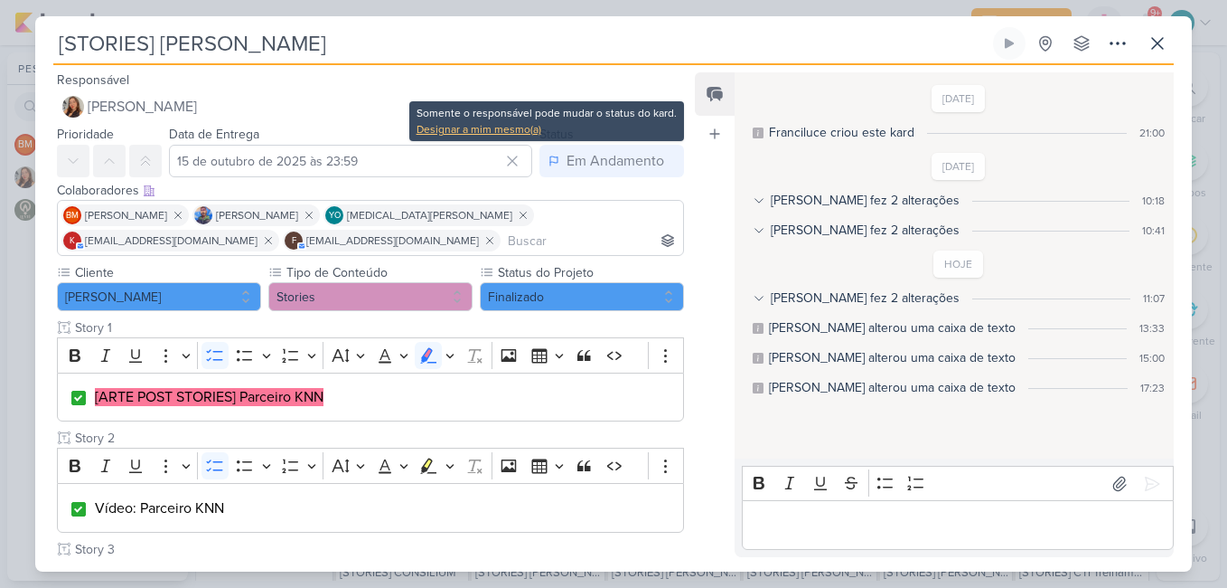
click at [486, 132] on div "Designar a mim mesmo(a)" at bounding box center [547, 129] width 260 height 16
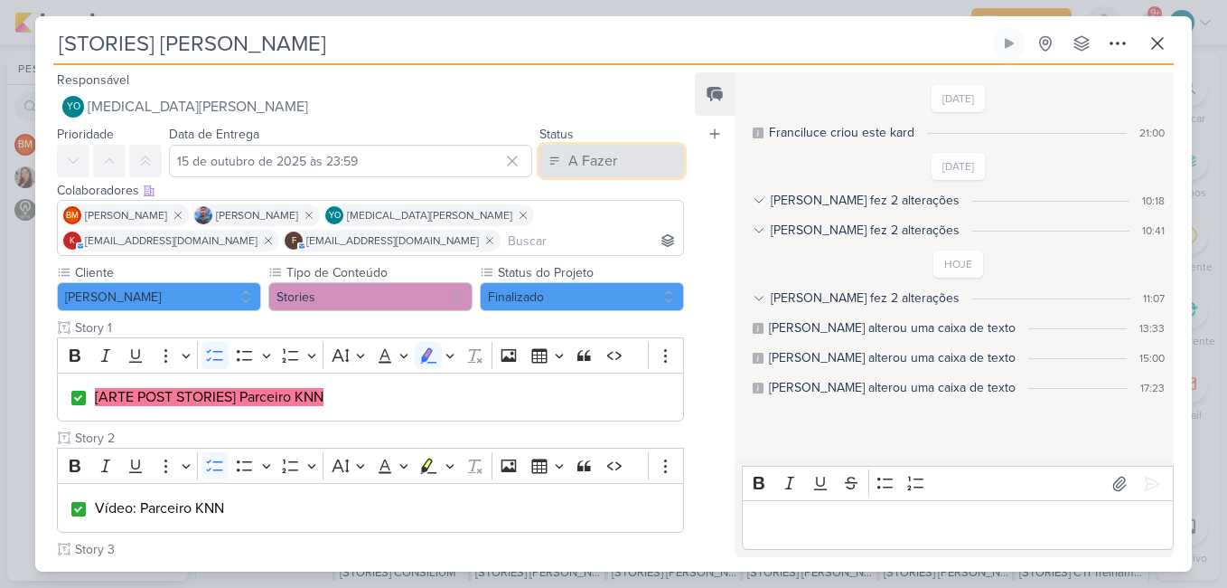
click at [590, 164] on div "A Fazer" at bounding box center [593, 161] width 49 height 22
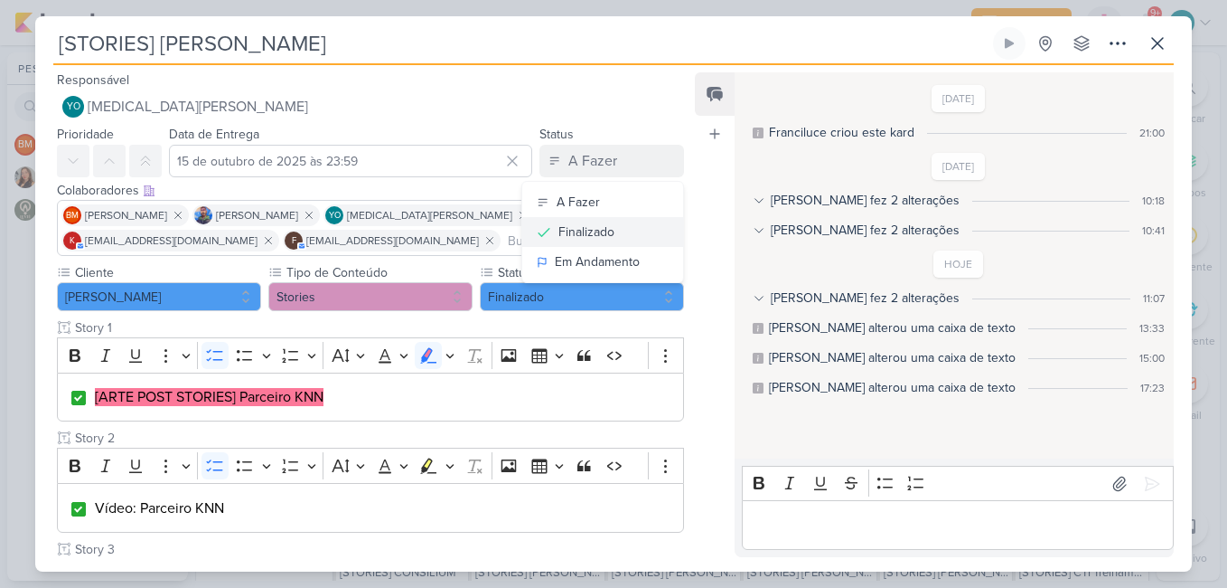
click at [586, 234] on div "Finalizado" at bounding box center [587, 231] width 56 height 19
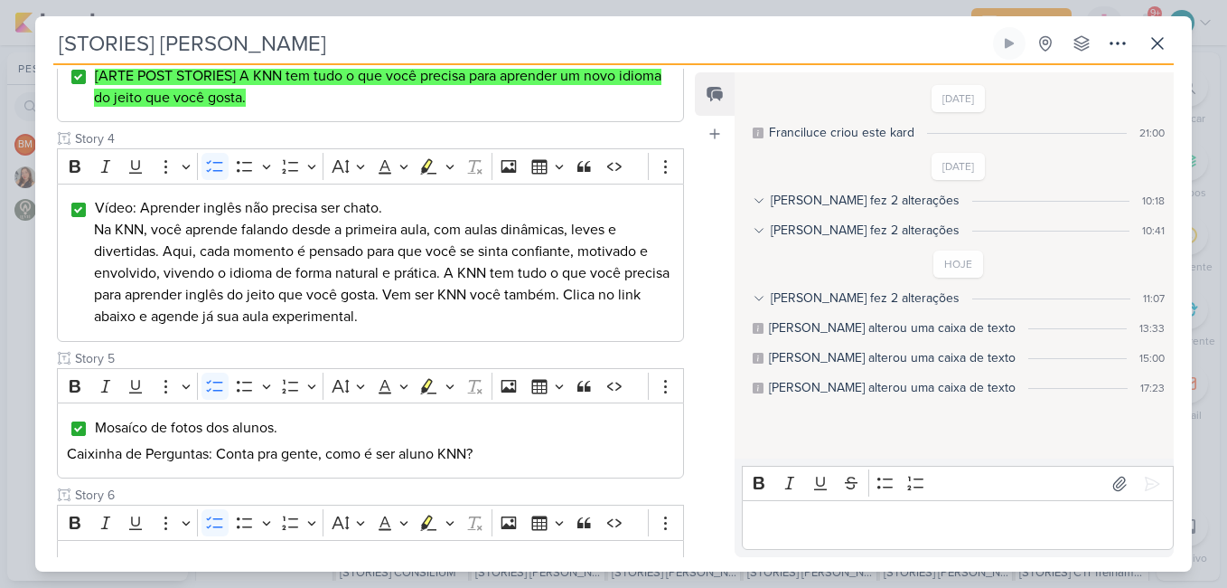
scroll to position [781, 0]
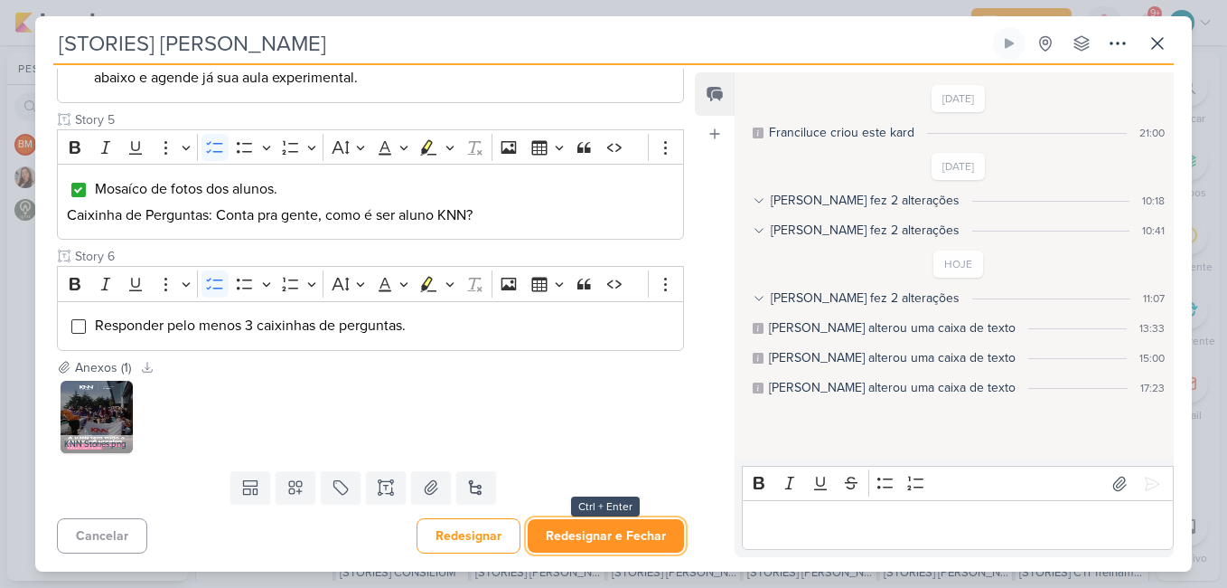
click at [615, 527] on button "Redesignar e Fechar" at bounding box center [606, 535] width 156 height 33
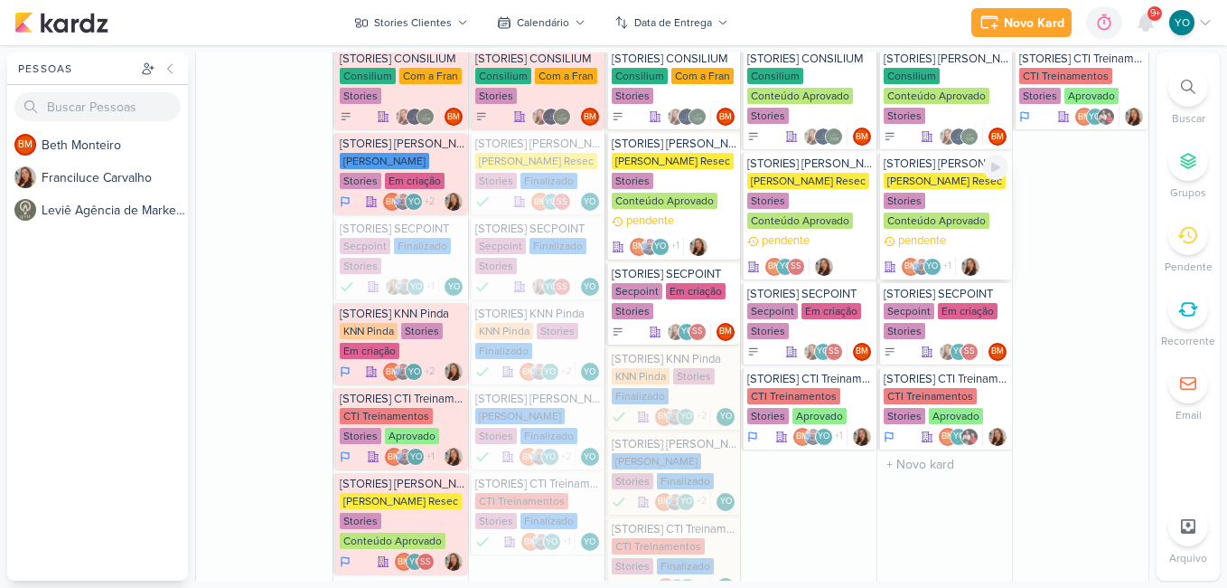
scroll to position [1018, 0]
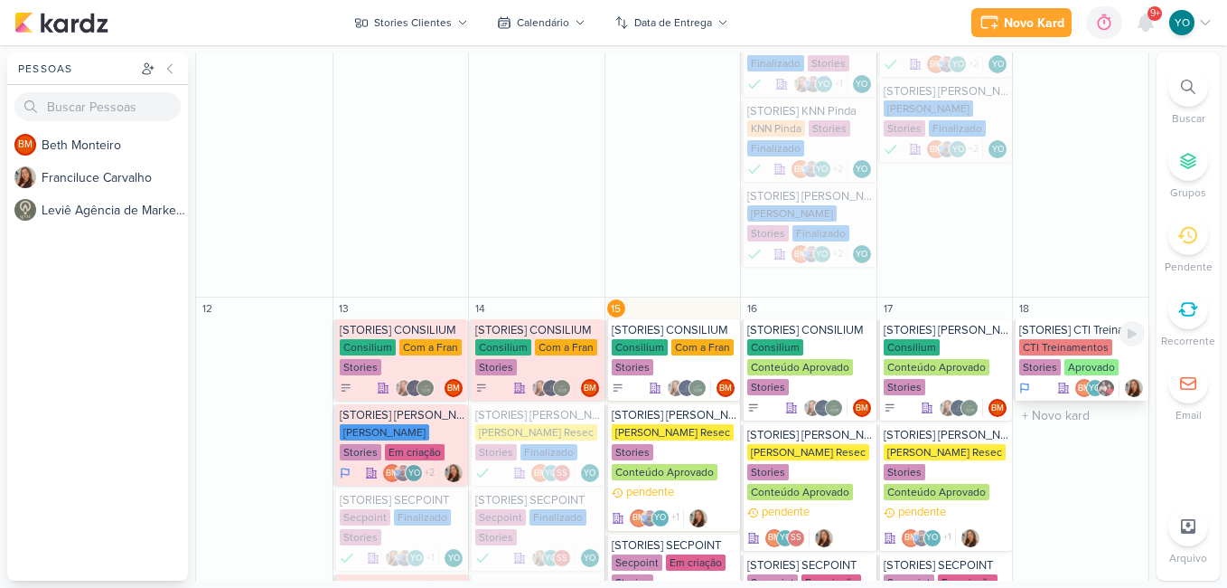
click at [1065, 359] on div "Aprovado" at bounding box center [1092, 367] width 54 height 16
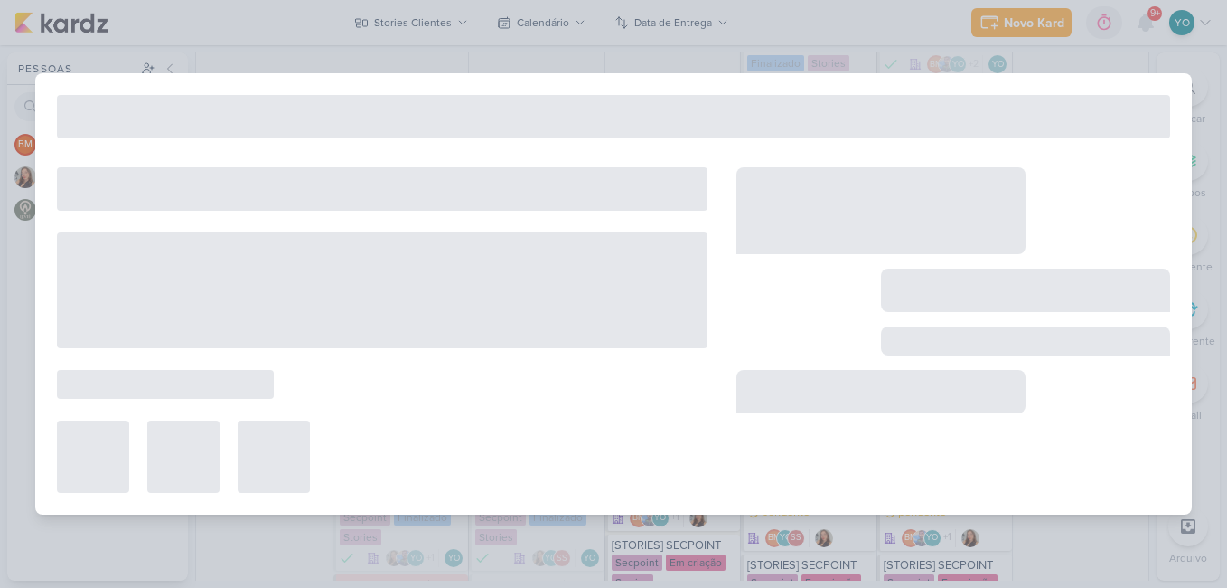
type input "[STORIES] CTI Treinamentos"
type input "[DATE] 23:59"
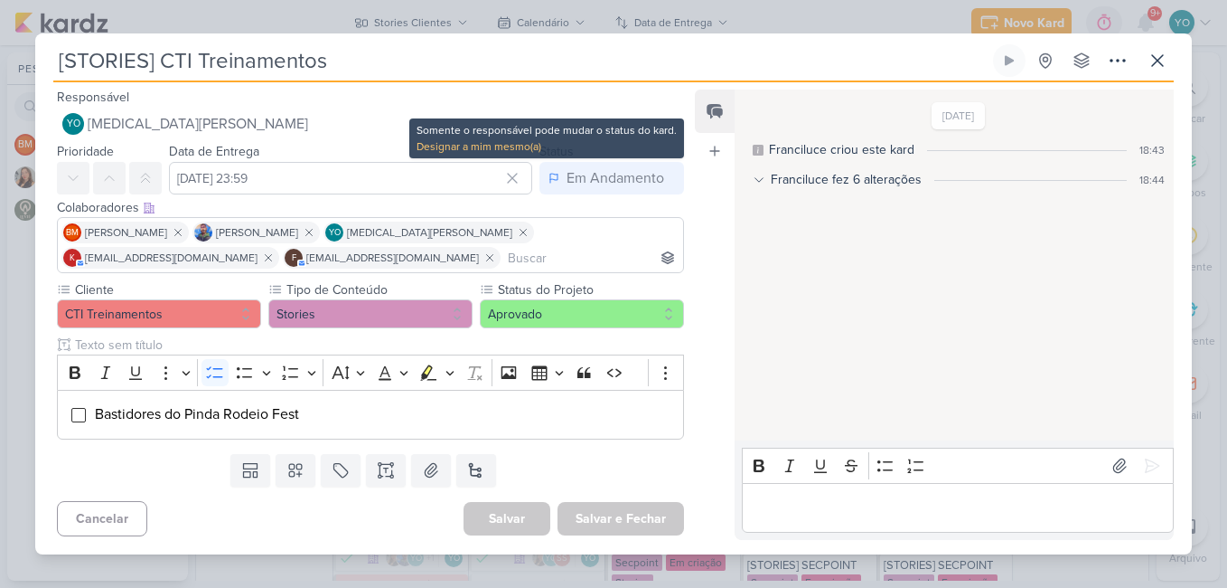
scroll to position [0, 0]
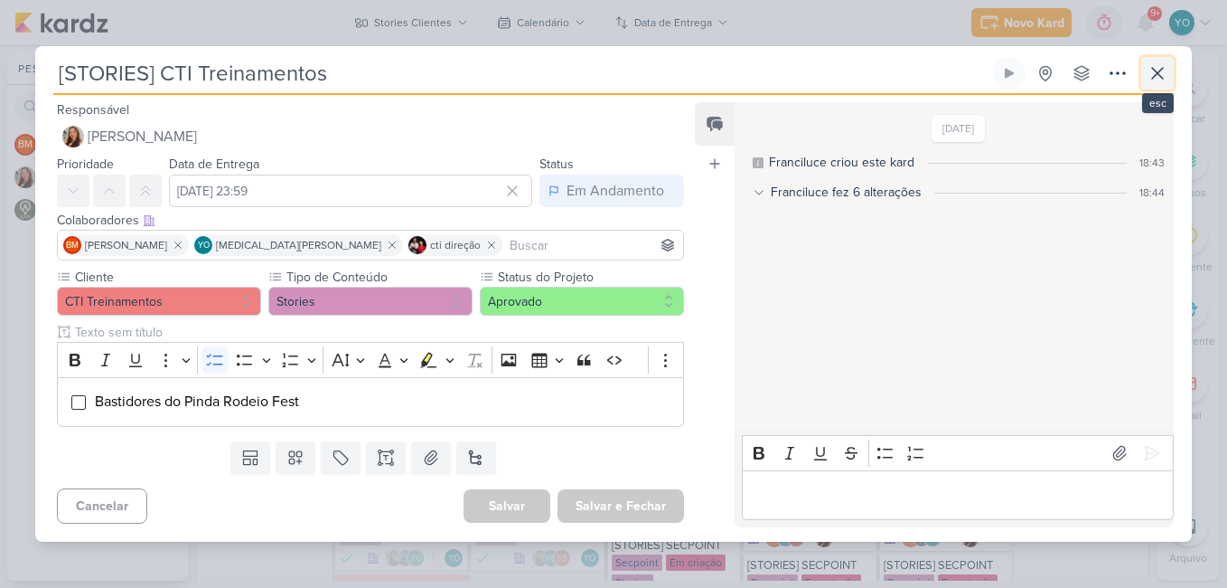
click at [1159, 73] on icon at bounding box center [1157, 73] width 11 height 11
